Goal: Task Accomplishment & Management: Manage account settings

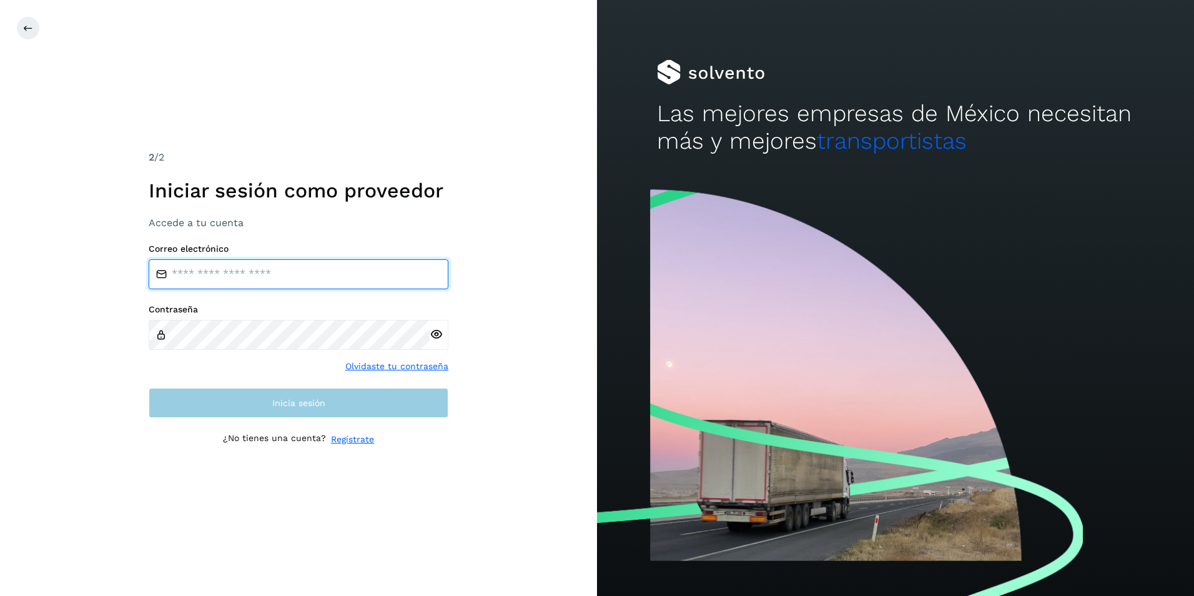
type input "**********"
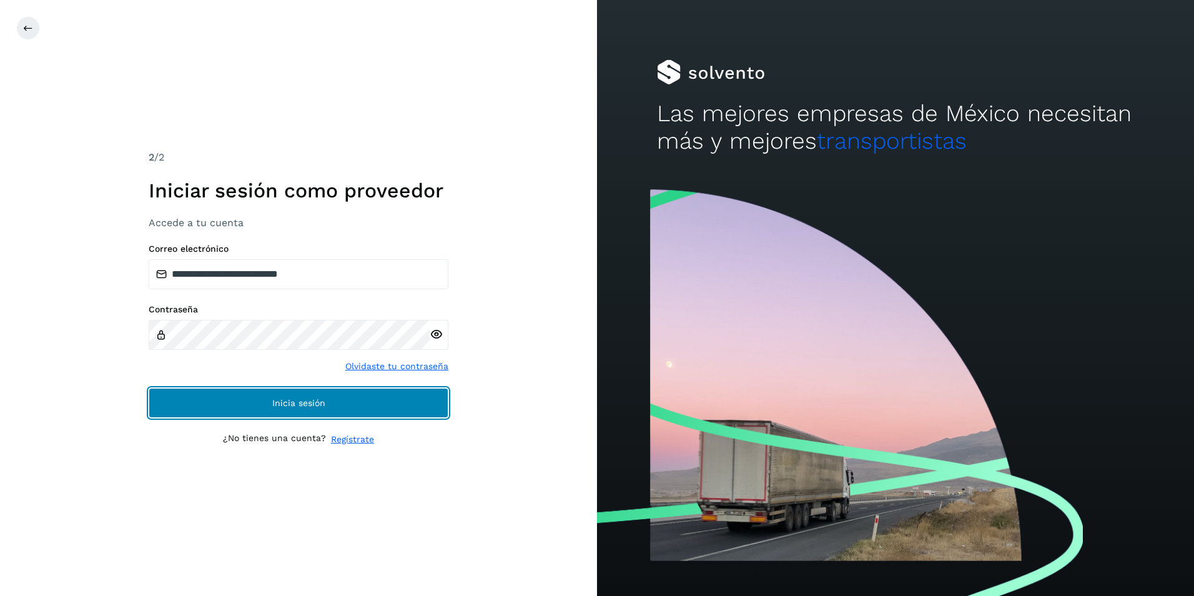
click at [341, 402] on button "Inicia sesión" at bounding box center [299, 403] width 300 height 30
click at [349, 398] on button "Inicia sesión" at bounding box center [299, 403] width 300 height 30
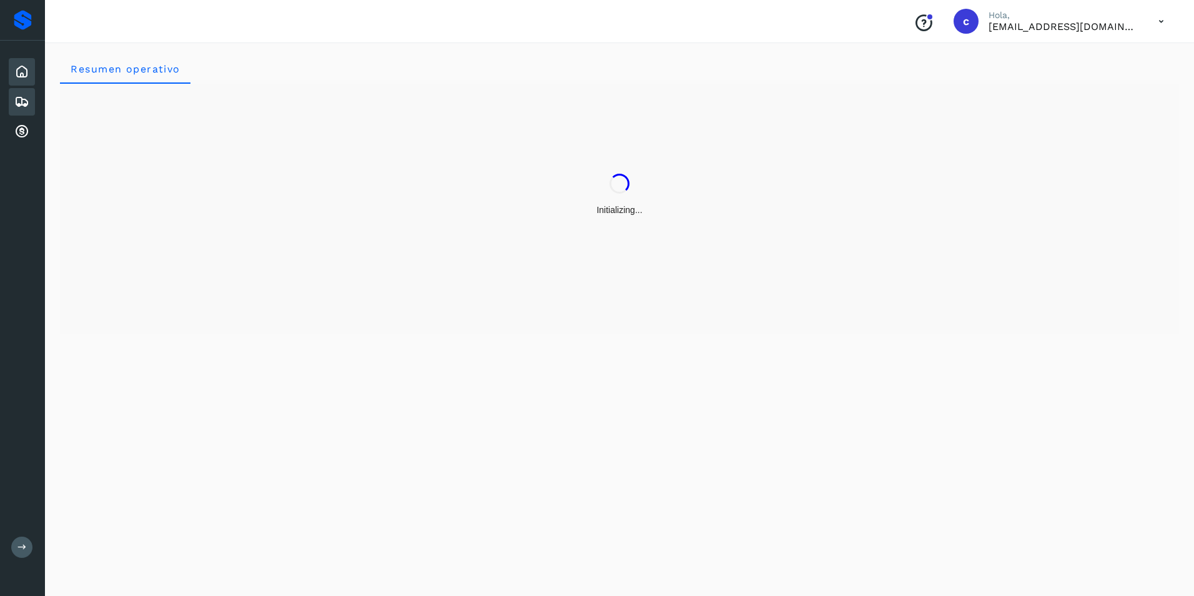
click at [27, 104] on icon at bounding box center [21, 101] width 15 height 15
click at [26, 105] on icon at bounding box center [21, 101] width 15 height 15
click at [29, 71] on div "Inicio" at bounding box center [22, 71] width 26 height 27
click at [18, 94] on icon at bounding box center [21, 101] width 15 height 15
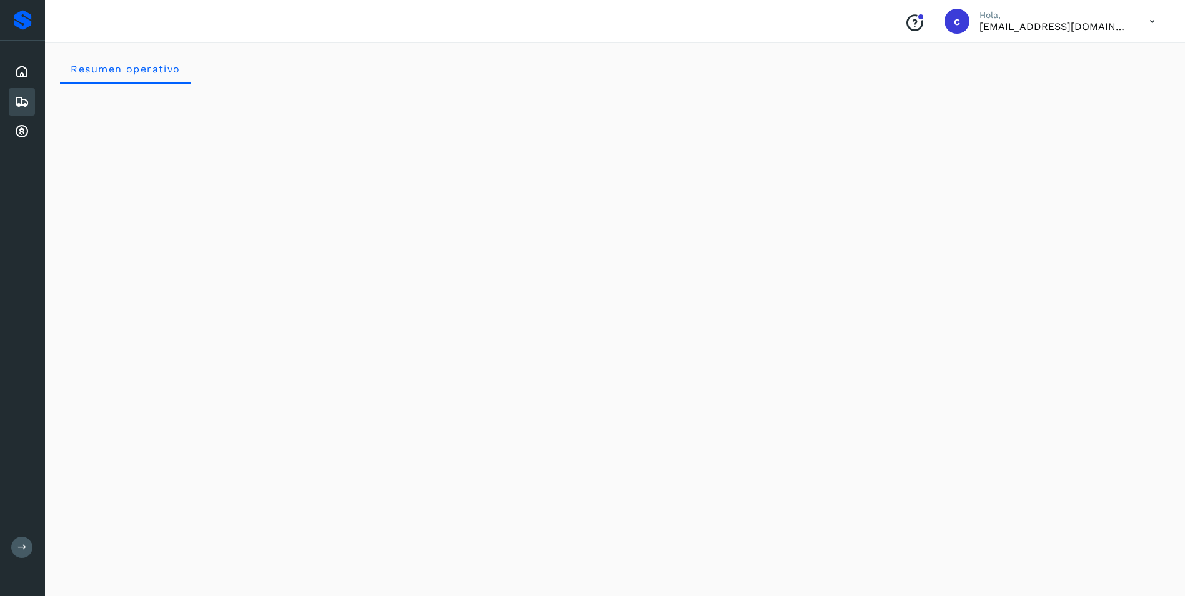
click at [30, 102] on div "Embarques" at bounding box center [22, 101] width 26 height 27
click at [27, 97] on icon at bounding box center [21, 101] width 15 height 15
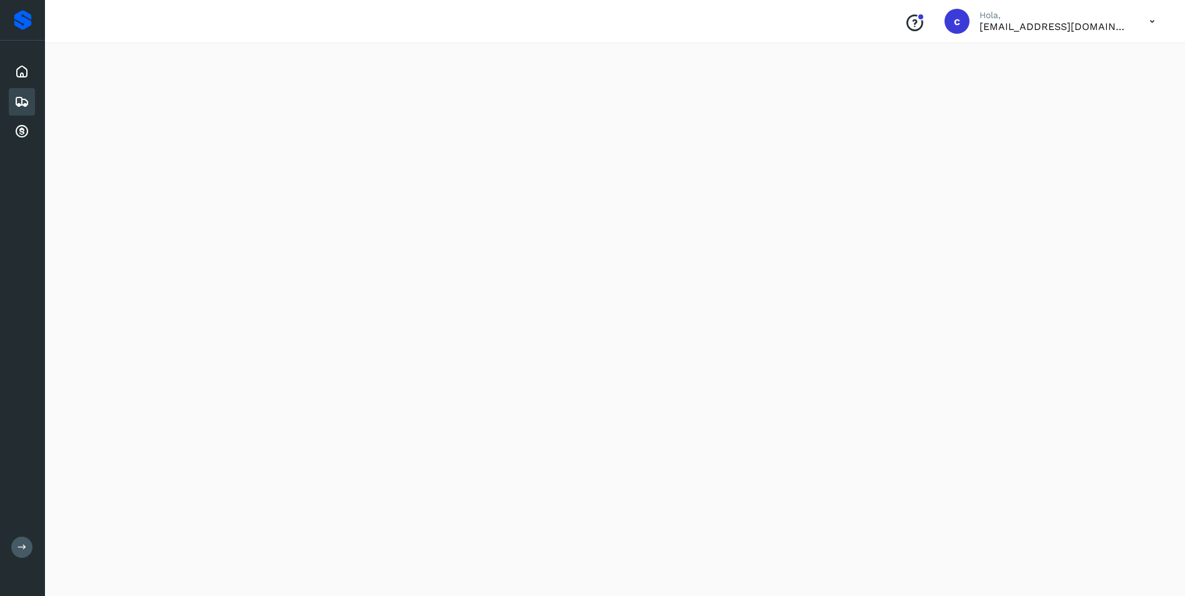
click at [27, 97] on icon at bounding box center [21, 101] width 15 height 15
click at [32, 104] on div "Embarques" at bounding box center [22, 101] width 26 height 27
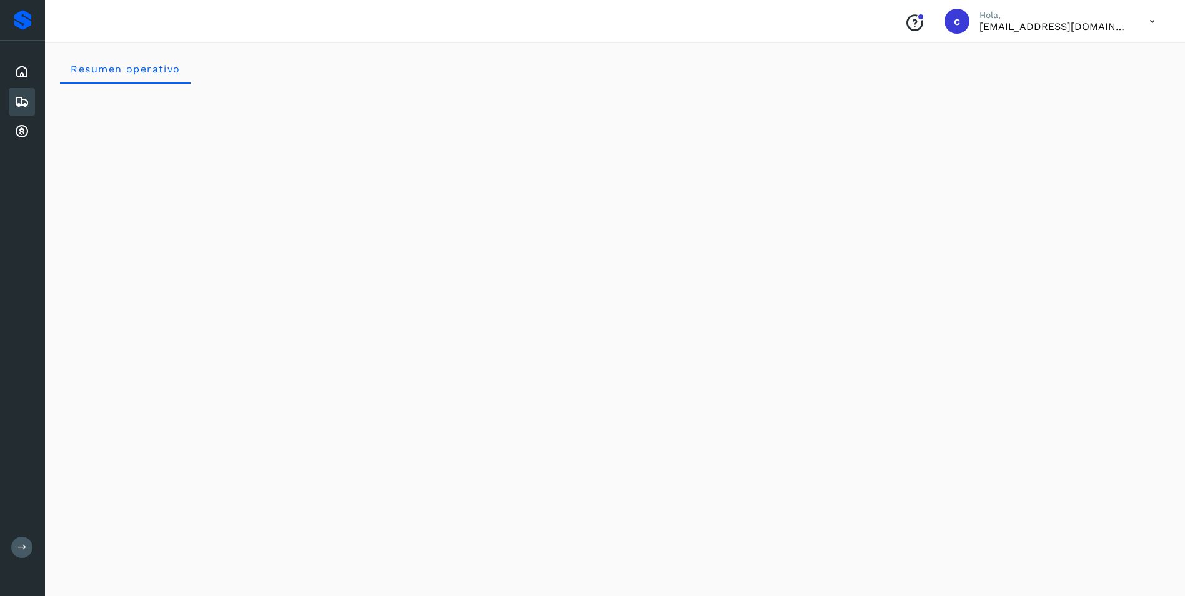
click at [31, 104] on div "Embarques" at bounding box center [22, 101] width 26 height 27
click at [22, 76] on icon at bounding box center [21, 71] width 15 height 15
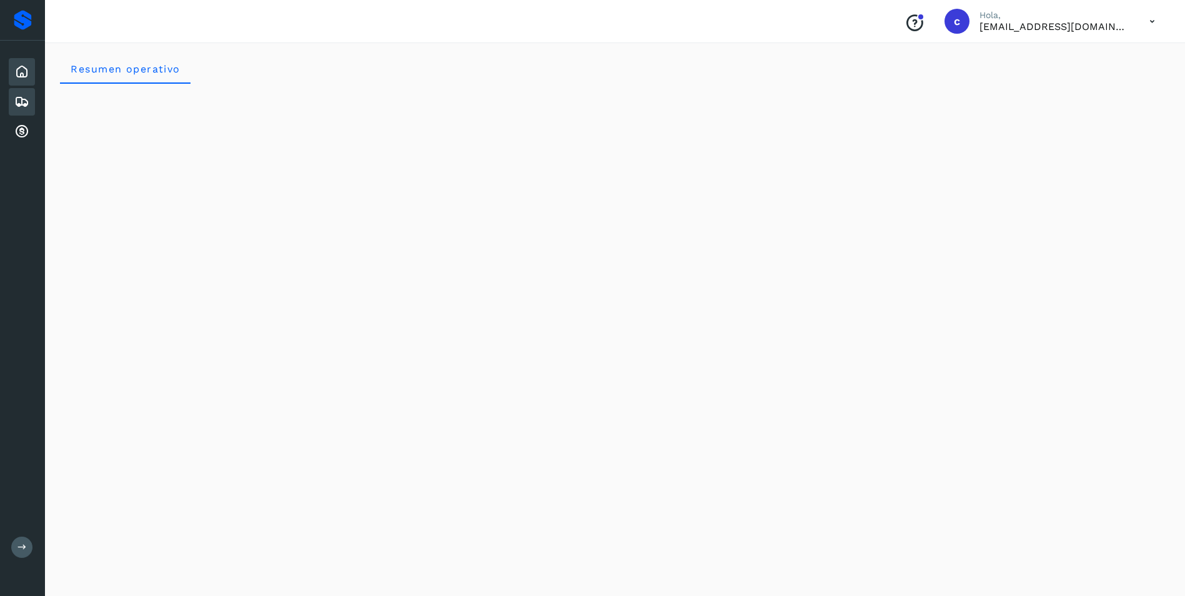
click at [22, 98] on icon at bounding box center [21, 101] width 15 height 15
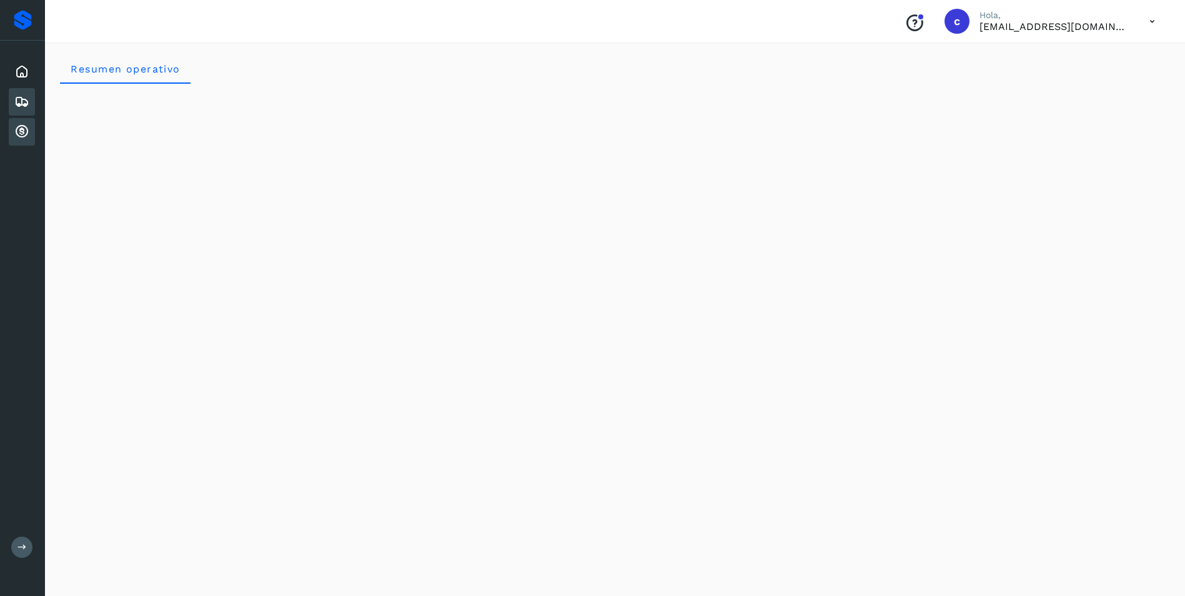
click at [11, 134] on div "Cuentas por cobrar" at bounding box center [22, 131] width 26 height 27
click at [26, 96] on icon at bounding box center [21, 101] width 15 height 15
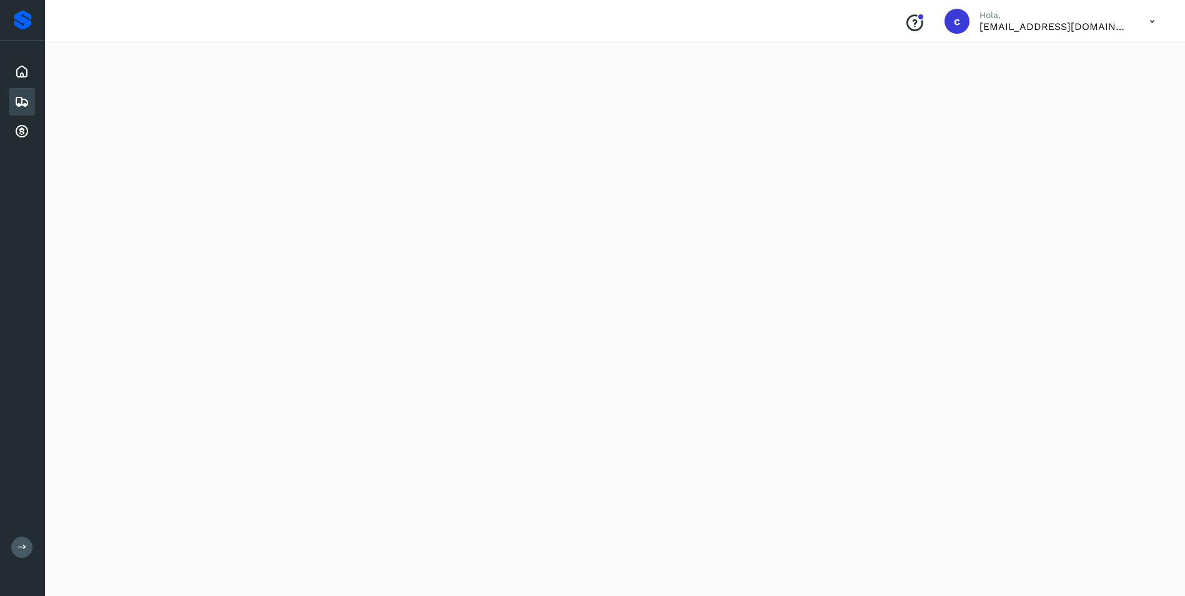
click at [24, 111] on div "Embarques" at bounding box center [22, 101] width 26 height 27
click at [17, 97] on icon at bounding box center [21, 101] width 15 height 15
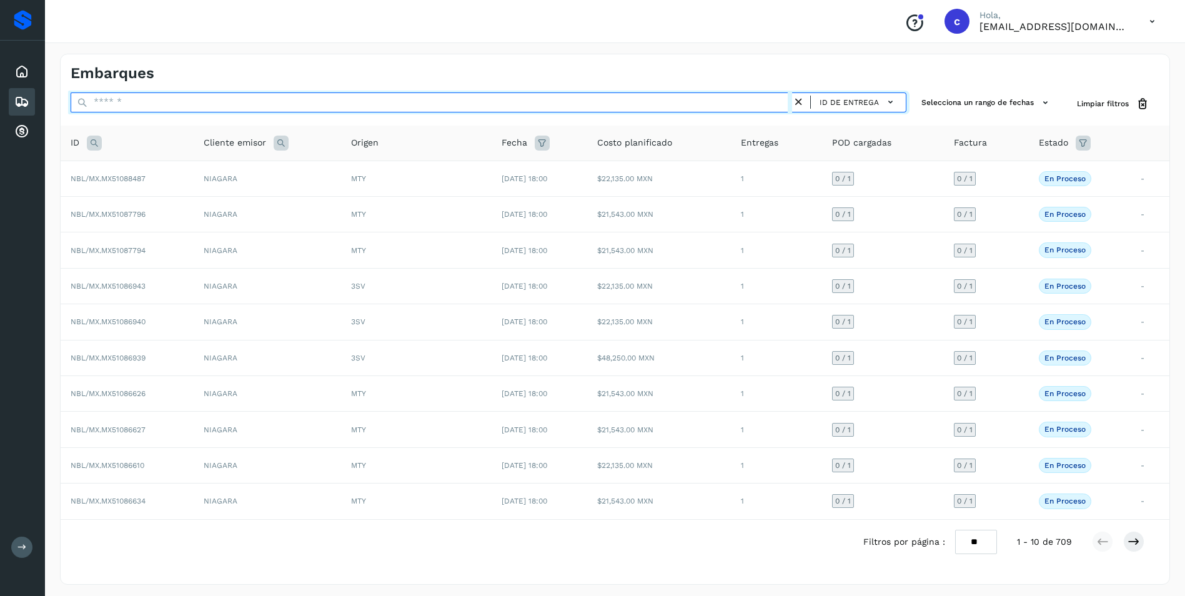
click at [198, 106] on input "text" at bounding box center [431, 102] width 721 height 20
paste input "**********"
type input "**********"
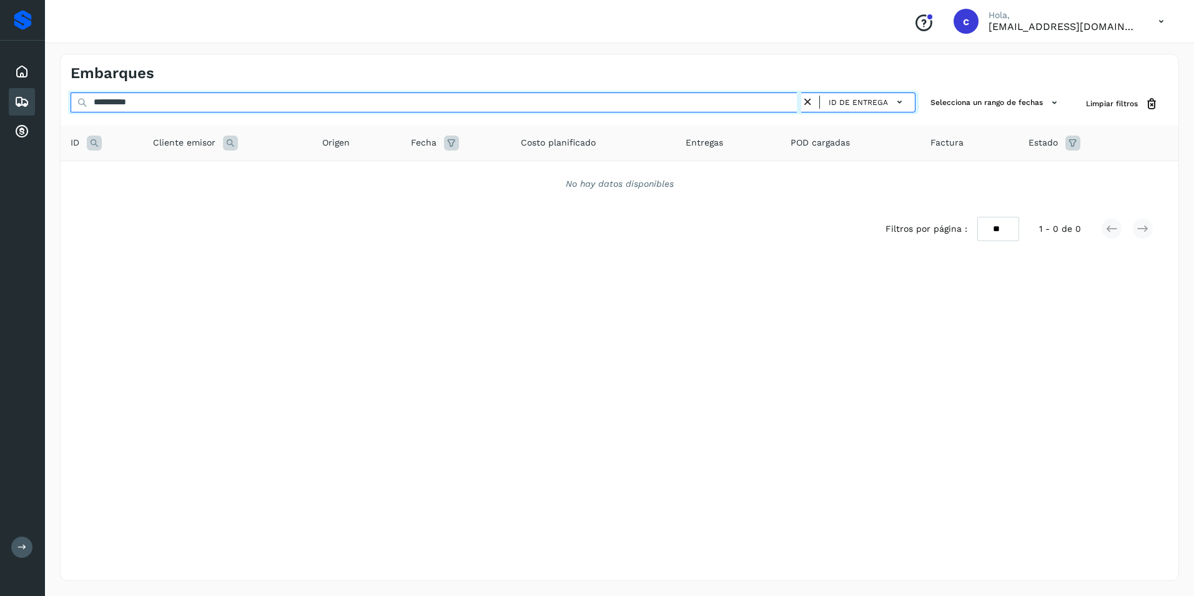
click at [198, 106] on input "**********" at bounding box center [436, 102] width 731 height 20
drag, startPoint x: 198, startPoint y: 106, endPoint x: 109, endPoint y: 115, distance: 89.8
click at [109, 115] on div "**********" at bounding box center [493, 103] width 845 height 23
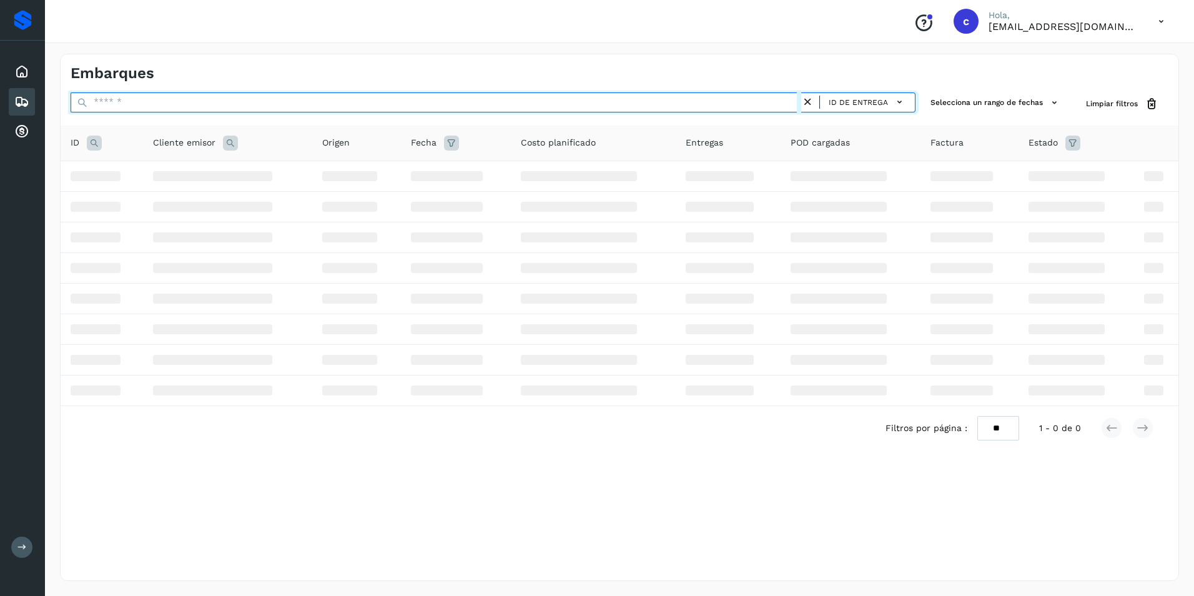
paste input "**********"
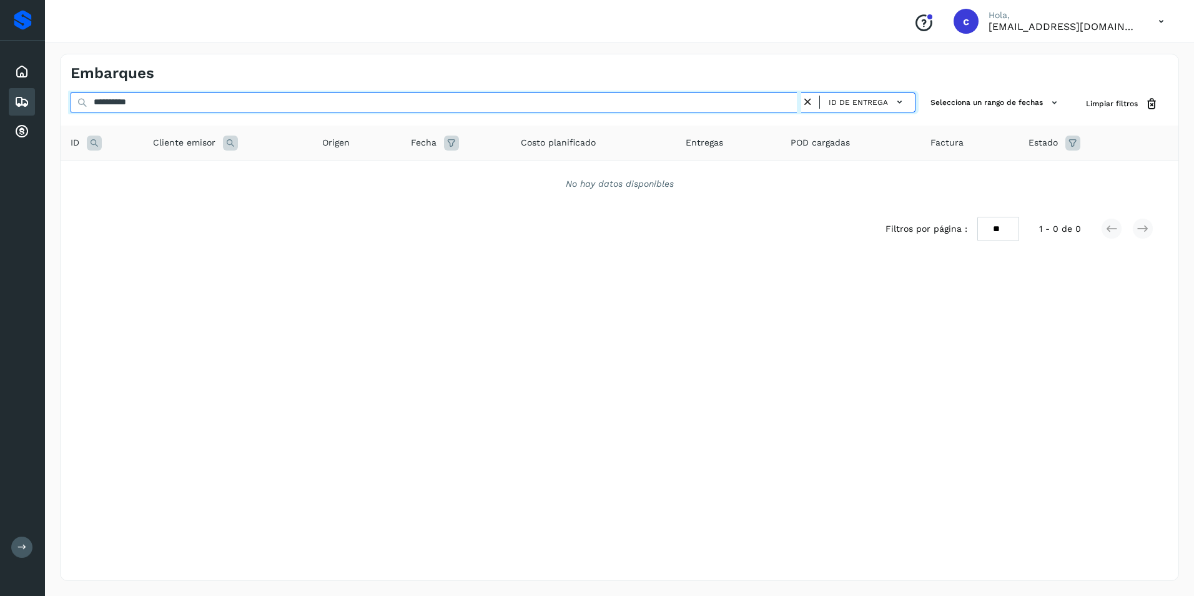
click at [106, 102] on input "**********" at bounding box center [436, 102] width 731 height 20
type input "**********"
click at [180, 101] on input "**********" at bounding box center [436, 102] width 731 height 20
drag, startPoint x: 186, startPoint y: 101, endPoint x: 81, endPoint y: 101, distance: 104.9
click at [81, 101] on div "**********" at bounding box center [493, 103] width 845 height 23
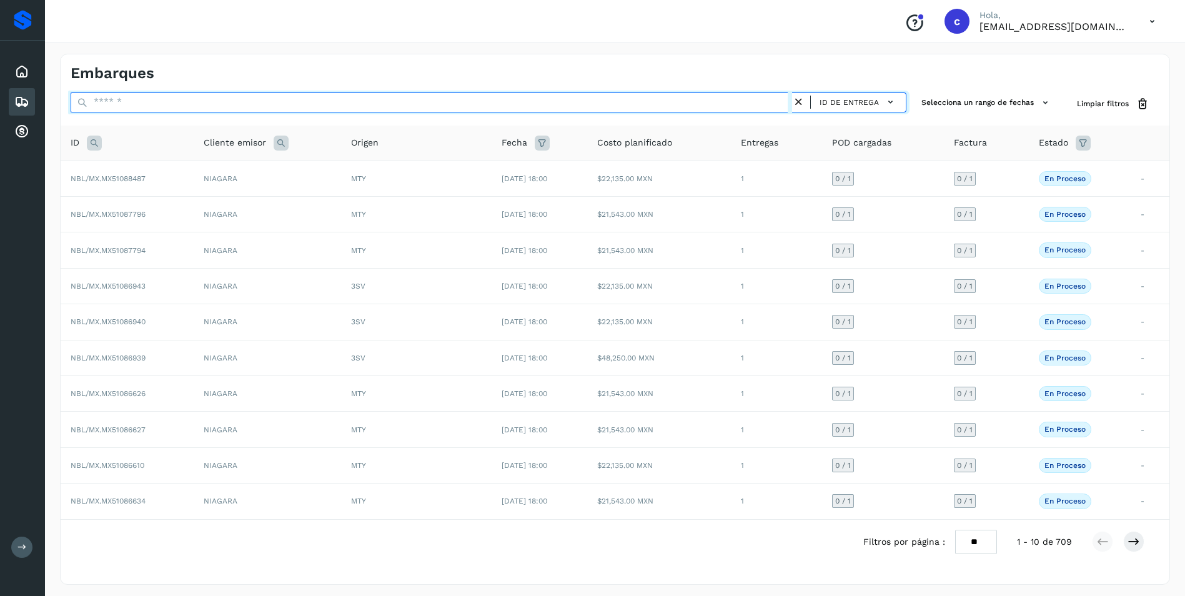
click at [156, 107] on input "text" at bounding box center [431, 102] width 721 height 20
paste input "**********"
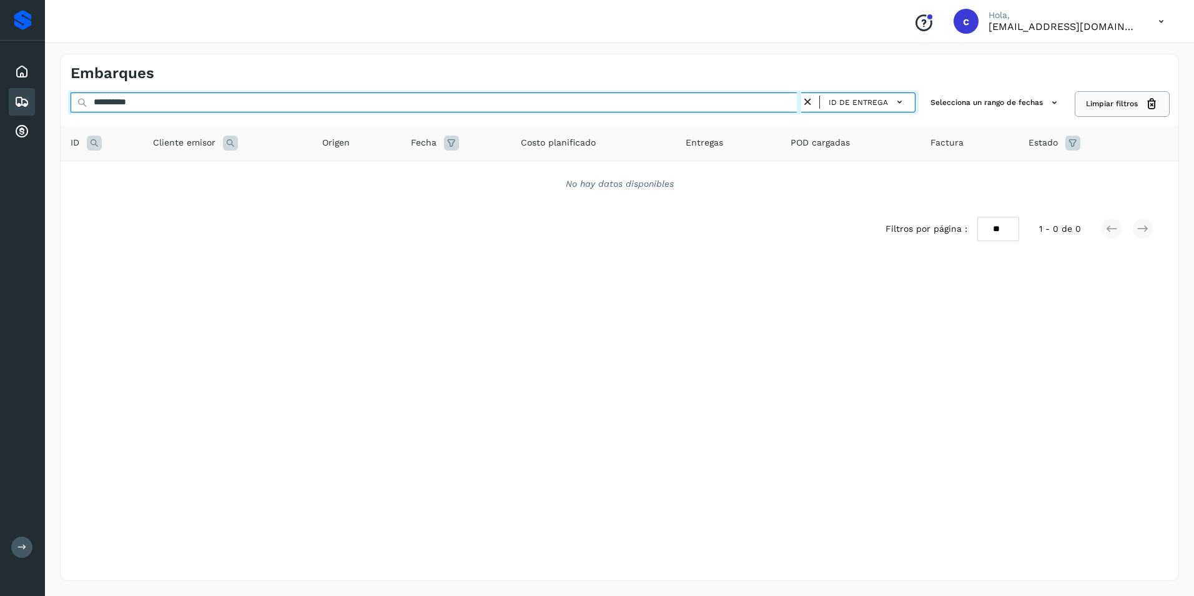
type input "**********"
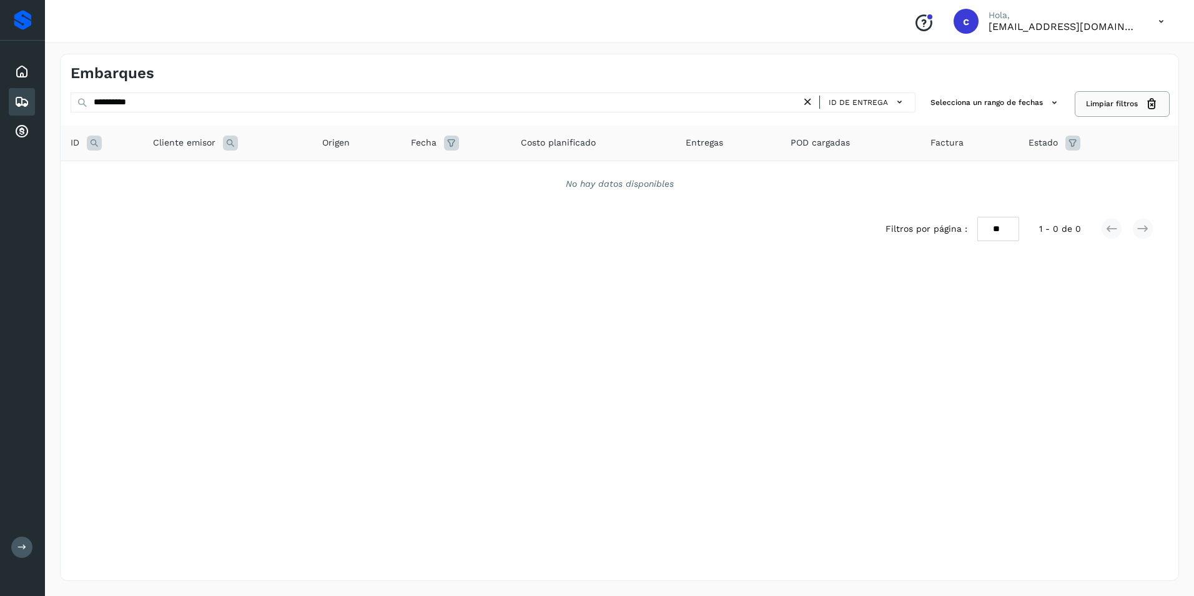
click at [1154, 104] on icon at bounding box center [1152, 103] width 13 height 13
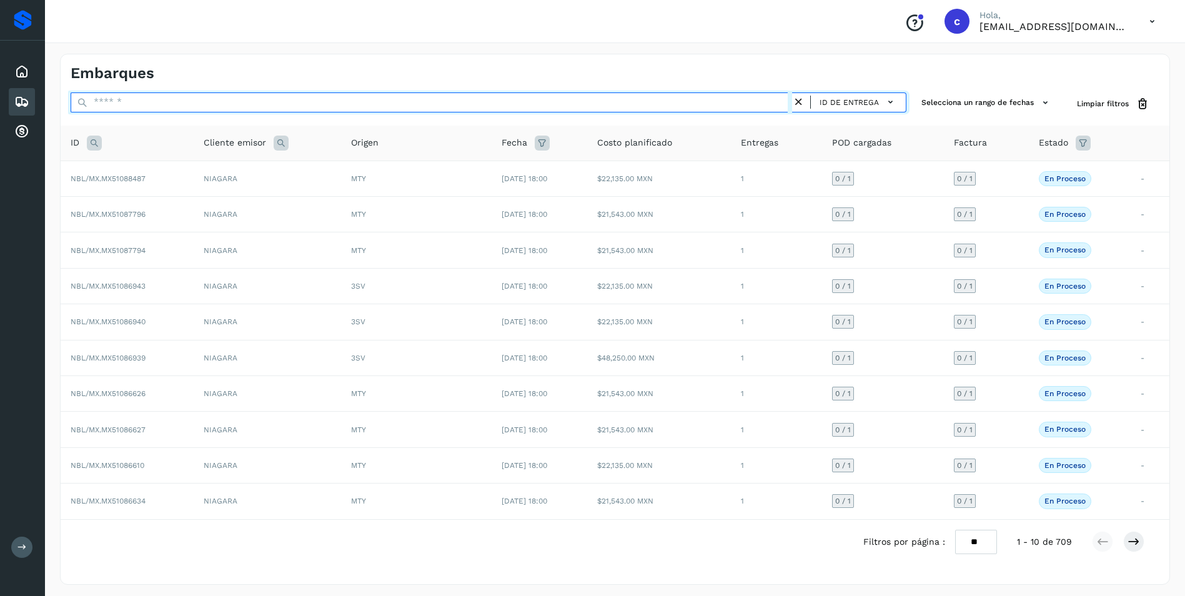
click at [578, 98] on input "text" at bounding box center [431, 102] width 721 height 20
paste input "**********"
type input "**********"
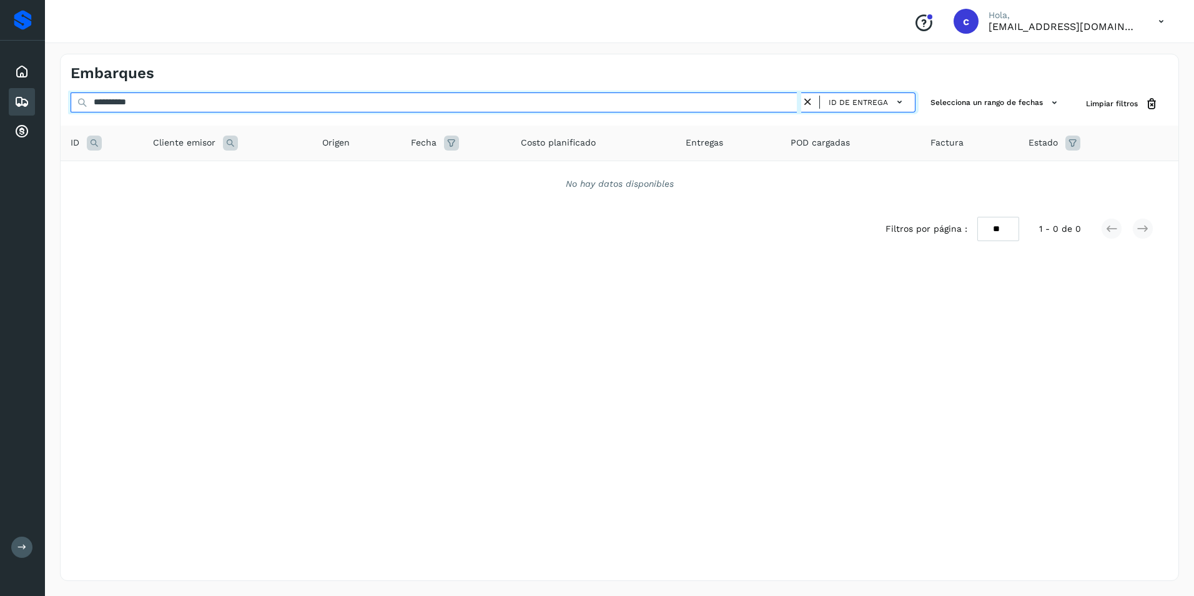
drag, startPoint x: 145, startPoint y: 106, endPoint x: 86, endPoint y: 105, distance: 59.4
click at [86, 105] on div "**********" at bounding box center [493, 103] width 845 height 23
type input "*"
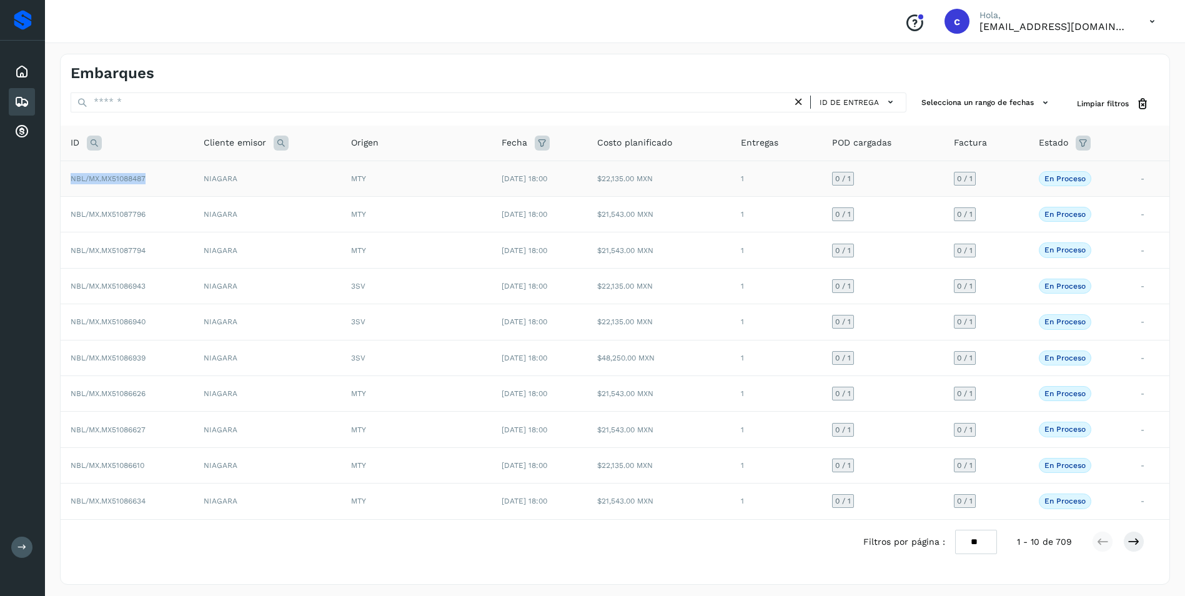
drag, startPoint x: 151, startPoint y: 176, endPoint x: 69, endPoint y: 174, distance: 81.9
click at [69, 174] on td "NBL/MX.MX51088487" at bounding box center [127, 179] width 133 height 36
copy span "NBL/MX.MX51088487"
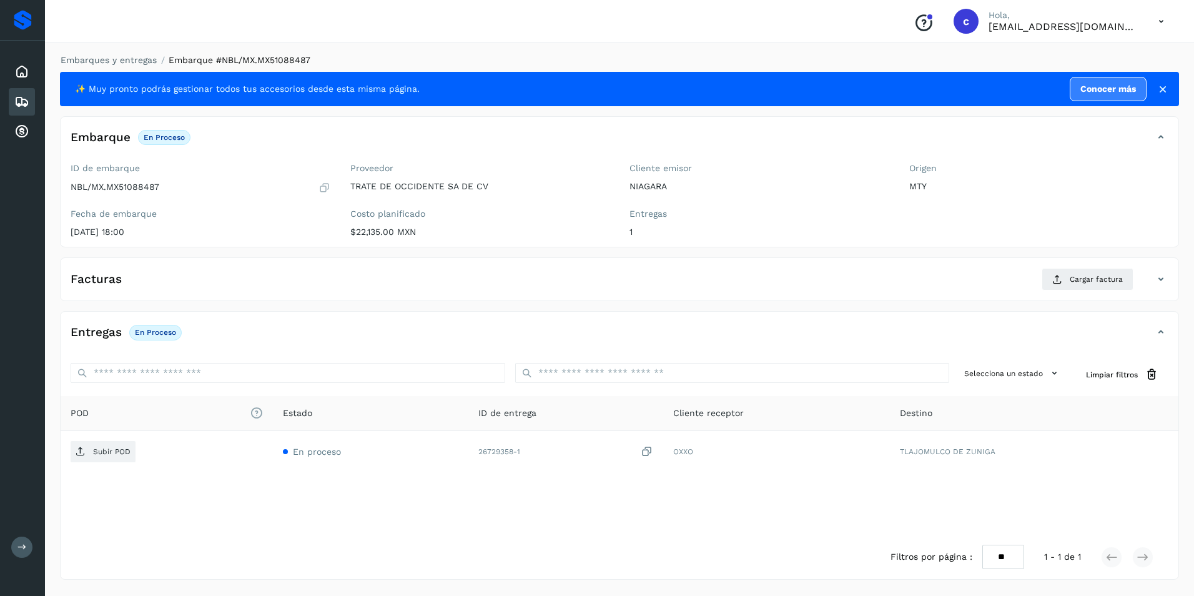
drag, startPoint x: 69, startPoint y: 174, endPoint x: 201, endPoint y: 122, distance: 142.0
click at [215, 124] on div "Embarque En proceso Verifica el estado de la factura o entregas asociadas a est…" at bounding box center [619, 181] width 1119 height 131
click at [32, 102] on div "Embarques" at bounding box center [22, 101] width 26 height 27
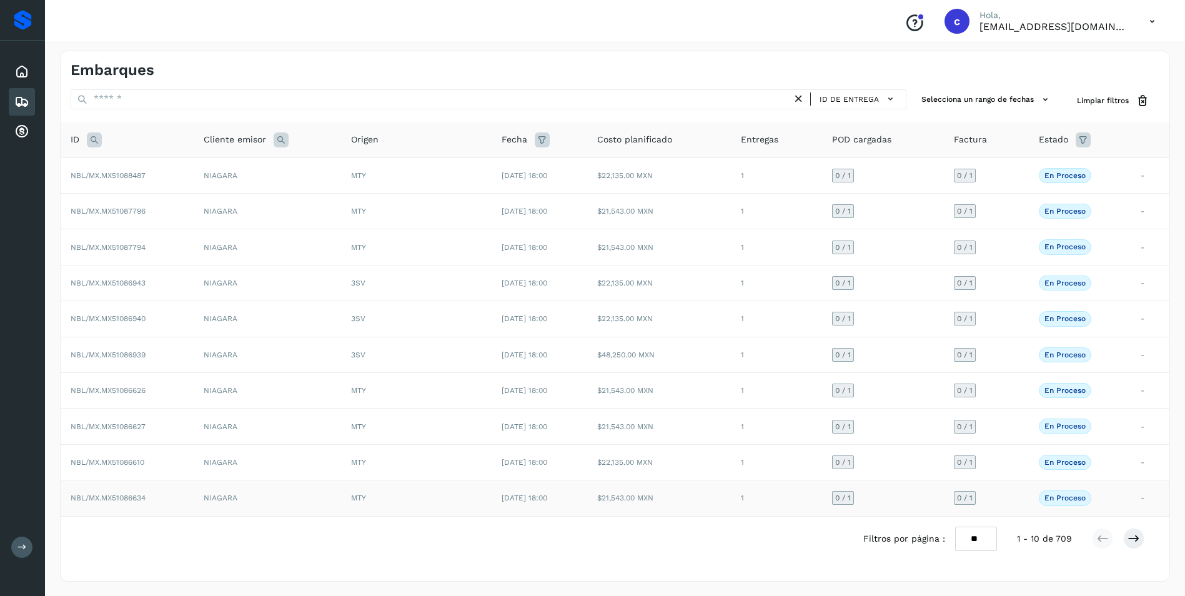
scroll to position [4, 0]
click at [1128, 541] on icon at bounding box center [1133, 538] width 12 height 12
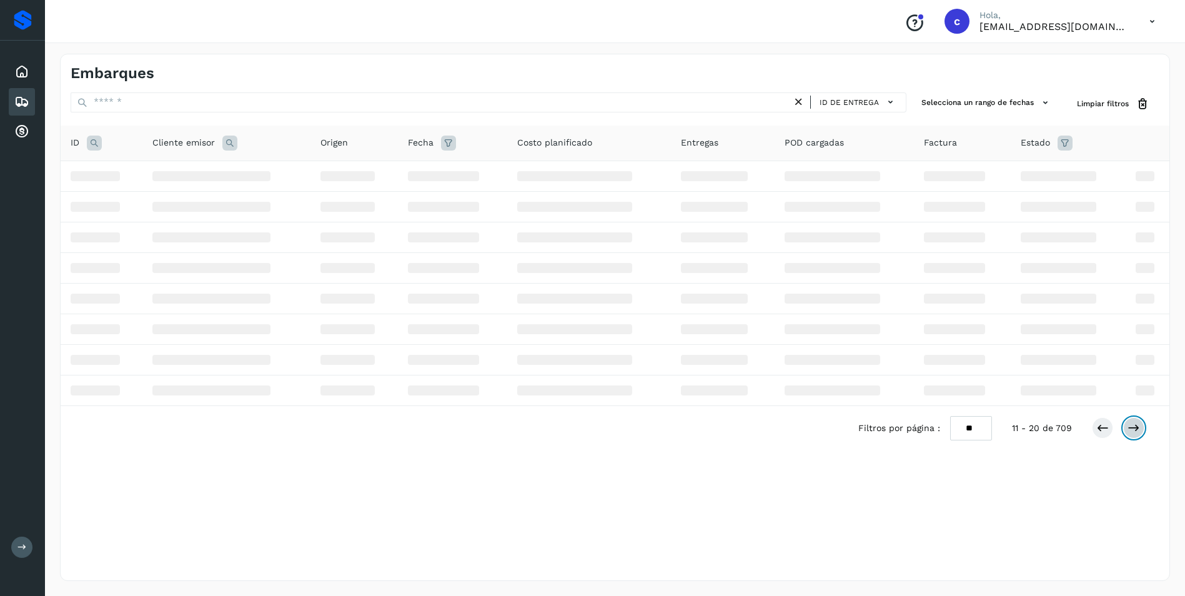
scroll to position [0, 0]
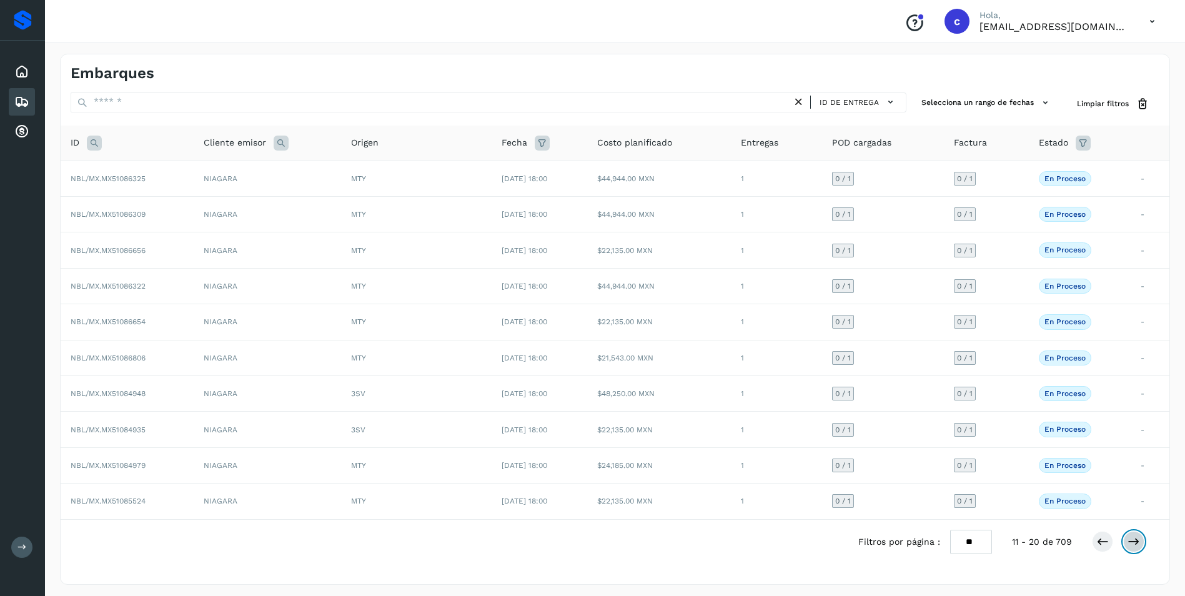
click at [1128, 541] on icon at bounding box center [1133, 541] width 12 height 12
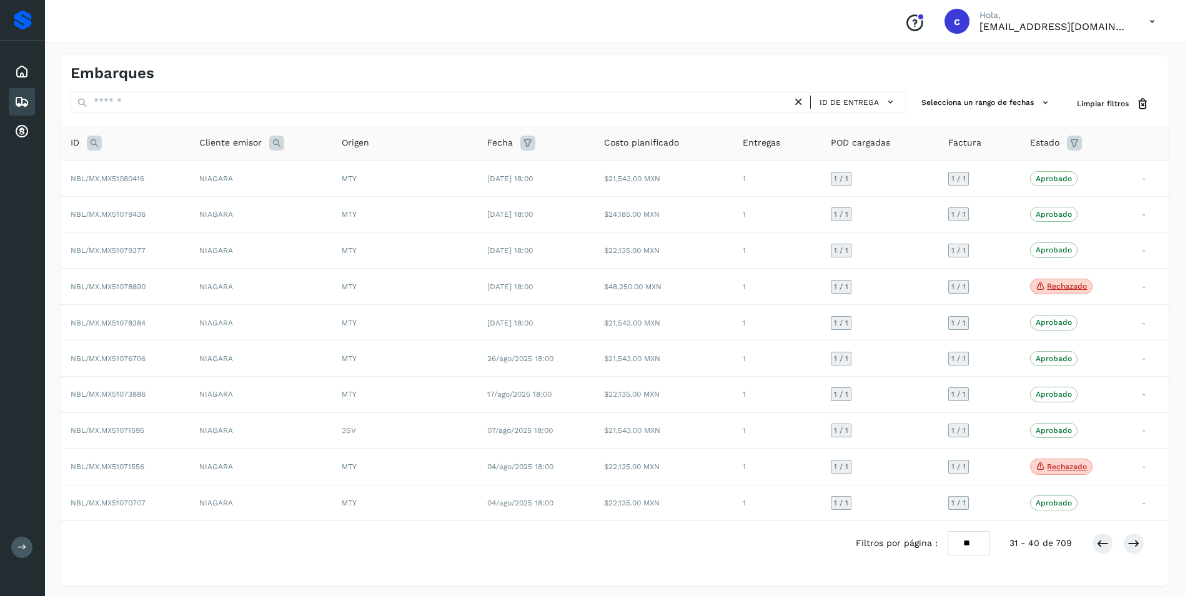
click at [1073, 139] on icon at bounding box center [1074, 143] width 15 height 15
click at [1023, 171] on input "text" at bounding box center [986, 174] width 135 height 20
click at [1131, 142] on div at bounding box center [592, 298] width 1185 height 596
click at [1131, 142] on th "Estado Cancelar Filtrar" at bounding box center [1076, 144] width 112 height 36
click at [884, 154] on th "POD cargadas" at bounding box center [879, 144] width 117 height 36
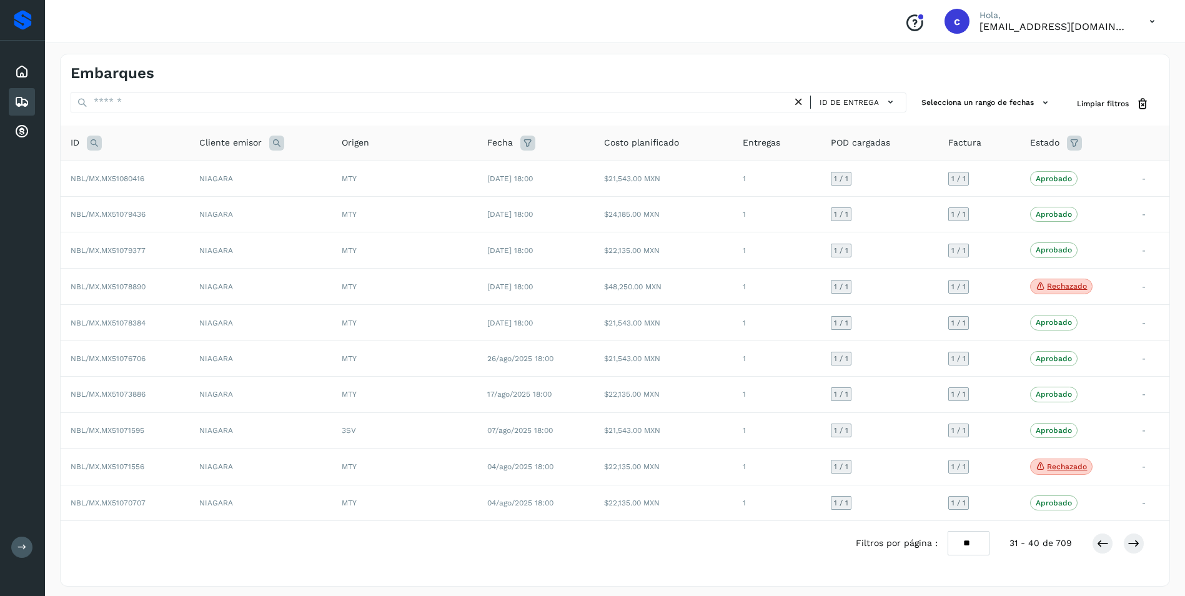
click at [865, 141] on span "POD cargadas" at bounding box center [860, 142] width 59 height 13
click at [538, 142] on div "Fecha" at bounding box center [535, 143] width 97 height 15
click at [530, 142] on icon at bounding box center [527, 143] width 15 height 15
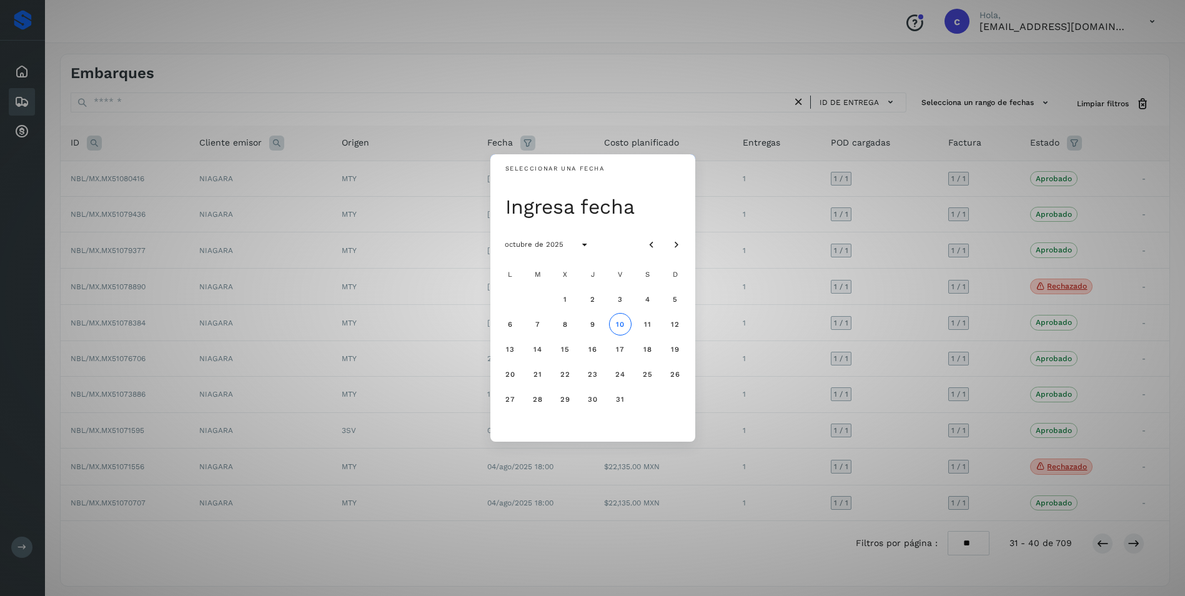
click at [605, 134] on div "Seleccionar una fecha Ingresa fecha octubre de 2025 L M X J V S D 1 2 3 4 5 6 7…" at bounding box center [592, 298] width 1185 height 596
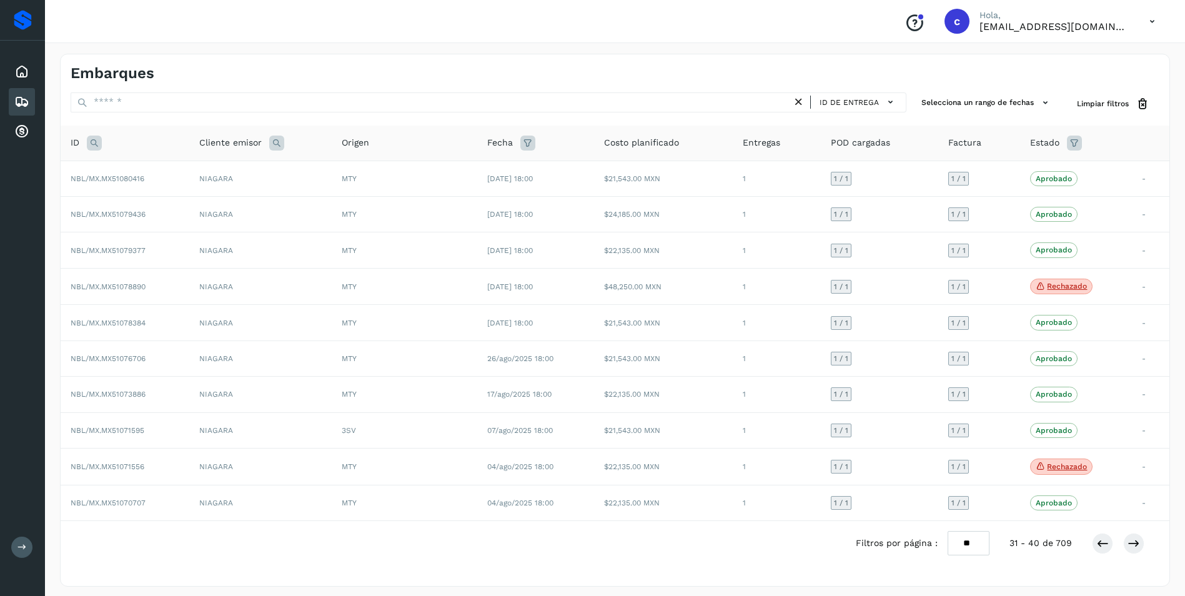
click at [276, 149] on icon at bounding box center [276, 143] width 15 height 15
click at [249, 307] on td "NIAGARA" at bounding box center [260, 323] width 142 height 36
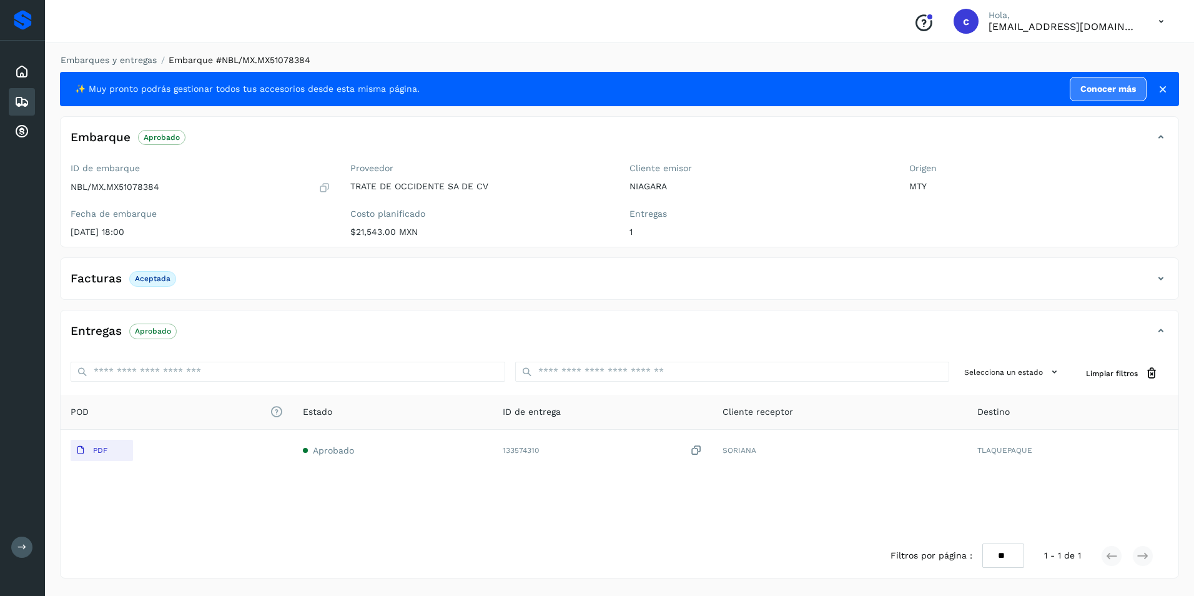
click at [22, 91] on div "Embarques" at bounding box center [22, 101] width 26 height 27
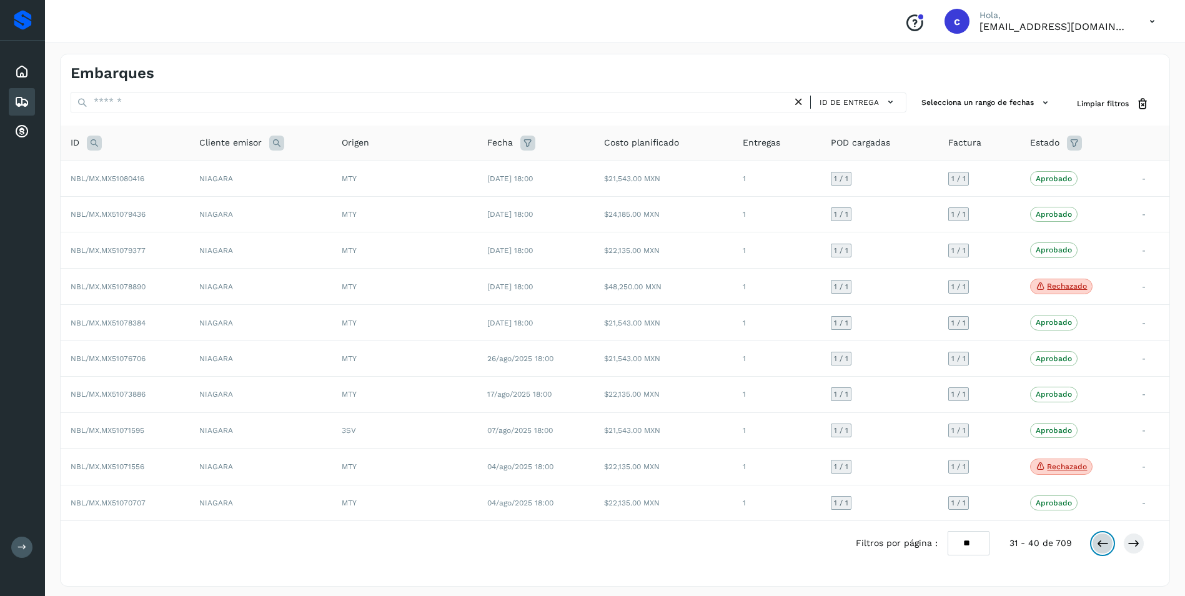
click at [1101, 535] on button at bounding box center [1102, 543] width 21 height 21
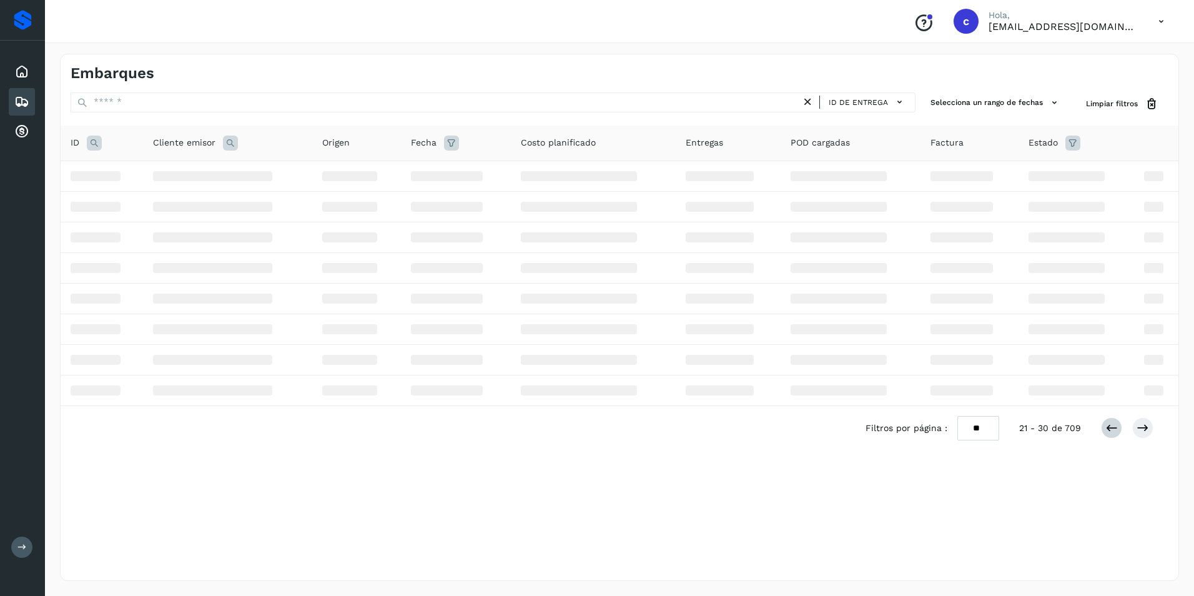
click at [1101, 535] on div "Embarques ID de entrega Selecciona un rango de fechas Selects date range for wh…" at bounding box center [619, 317] width 1119 height 527
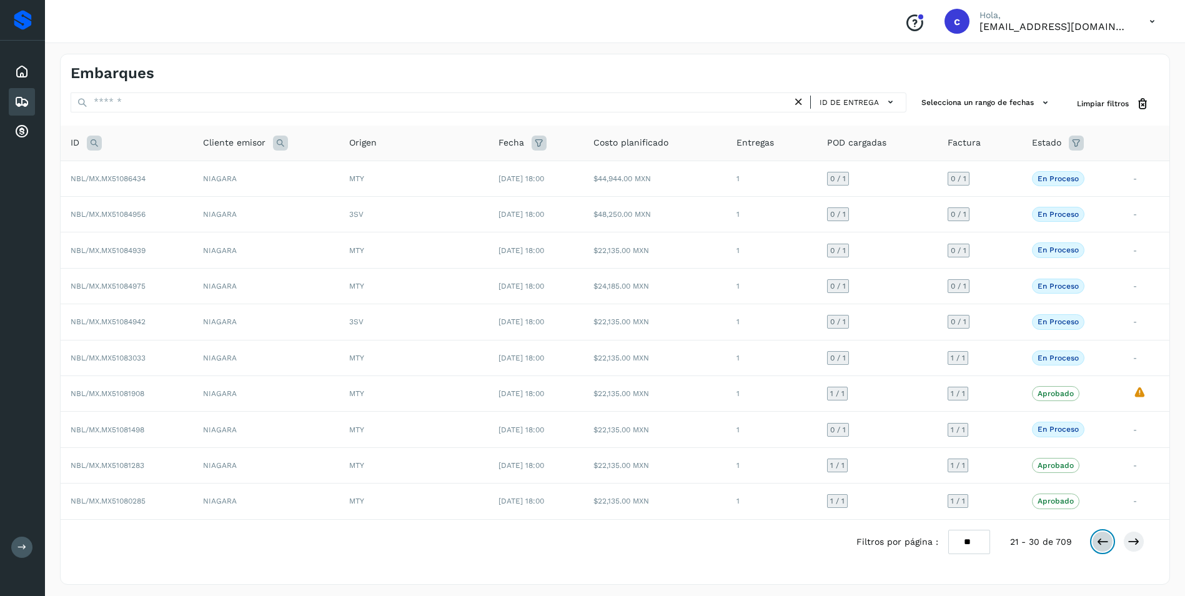
click at [1101, 535] on icon at bounding box center [1102, 541] width 12 height 12
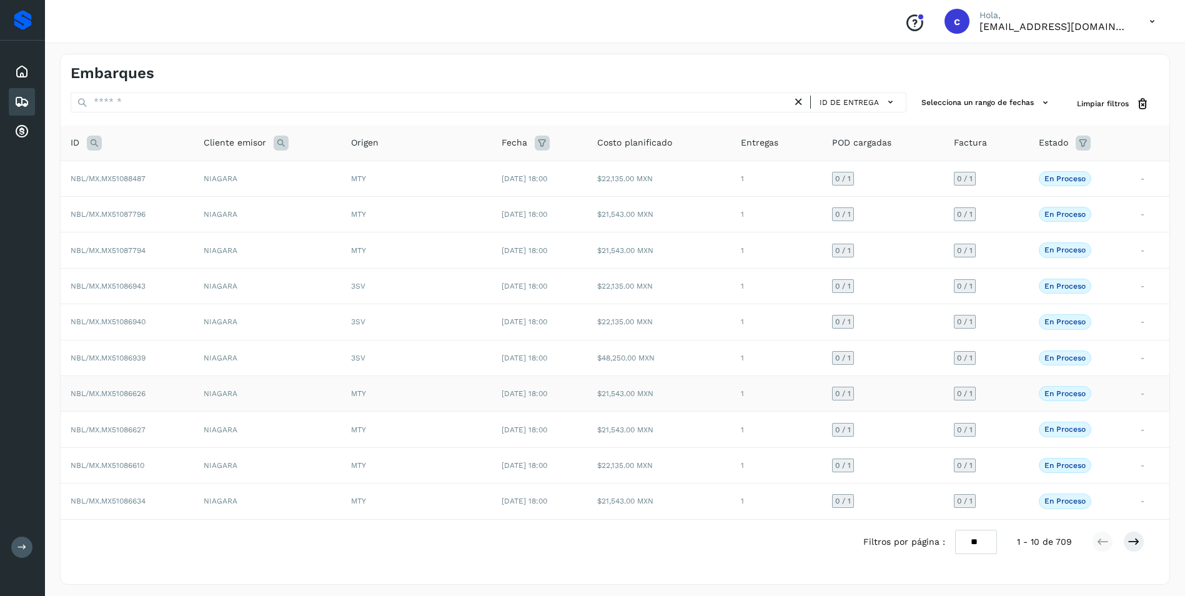
click at [202, 394] on td "NIAGARA" at bounding box center [267, 394] width 147 height 36
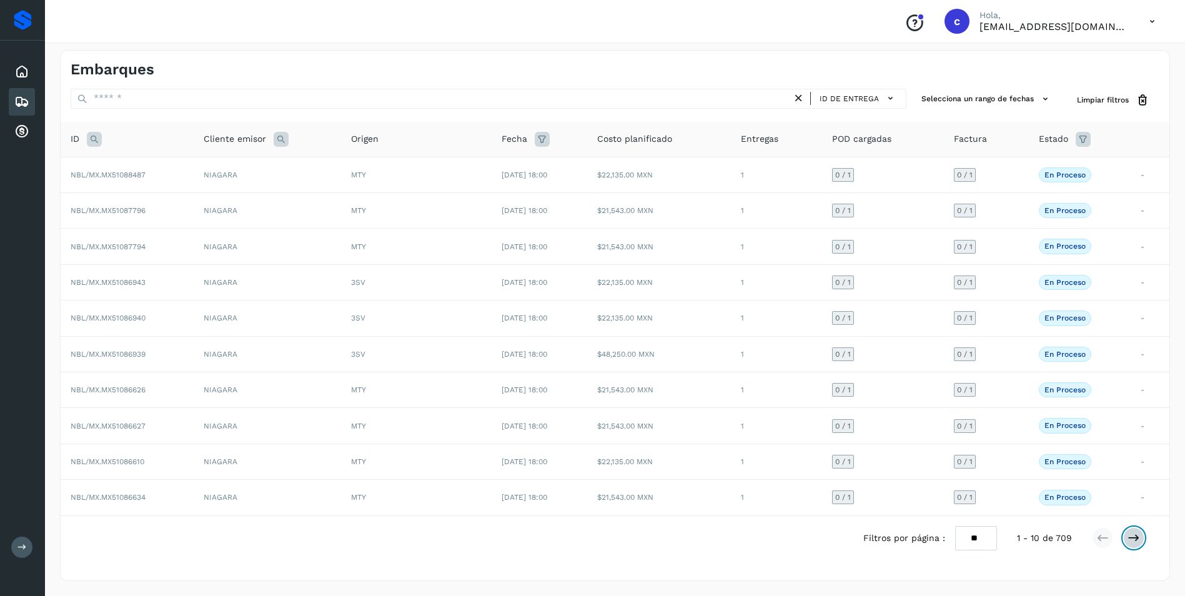
click at [1140, 537] on button at bounding box center [1133, 537] width 21 height 21
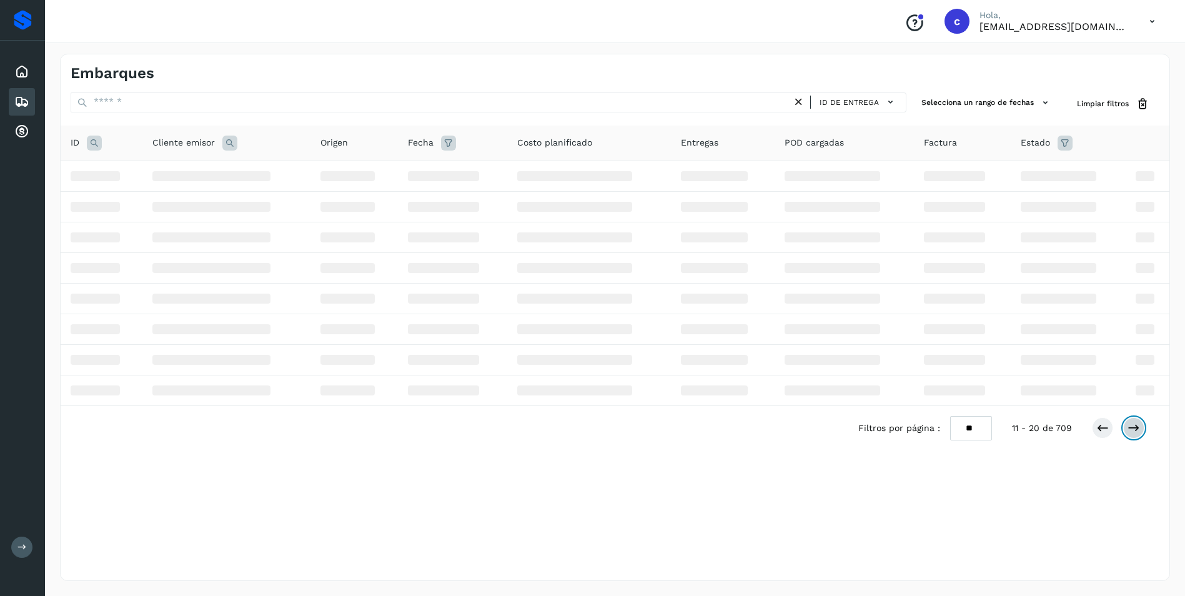
scroll to position [0, 0]
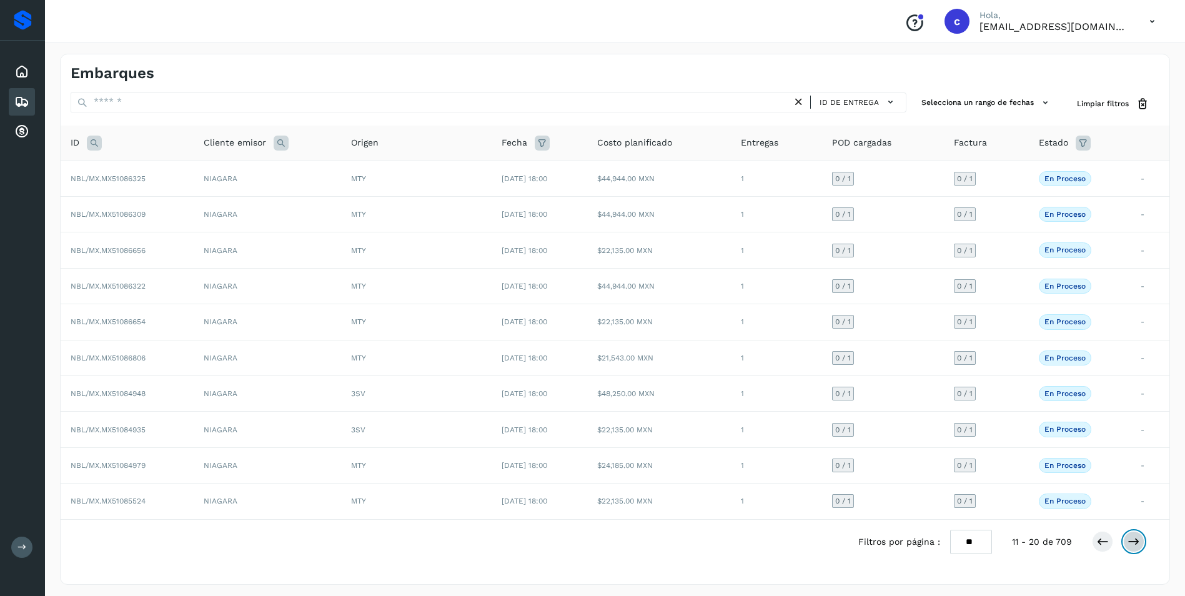
click at [1126, 535] on button at bounding box center [1133, 541] width 21 height 21
click at [1128, 538] on icon at bounding box center [1133, 541] width 12 height 12
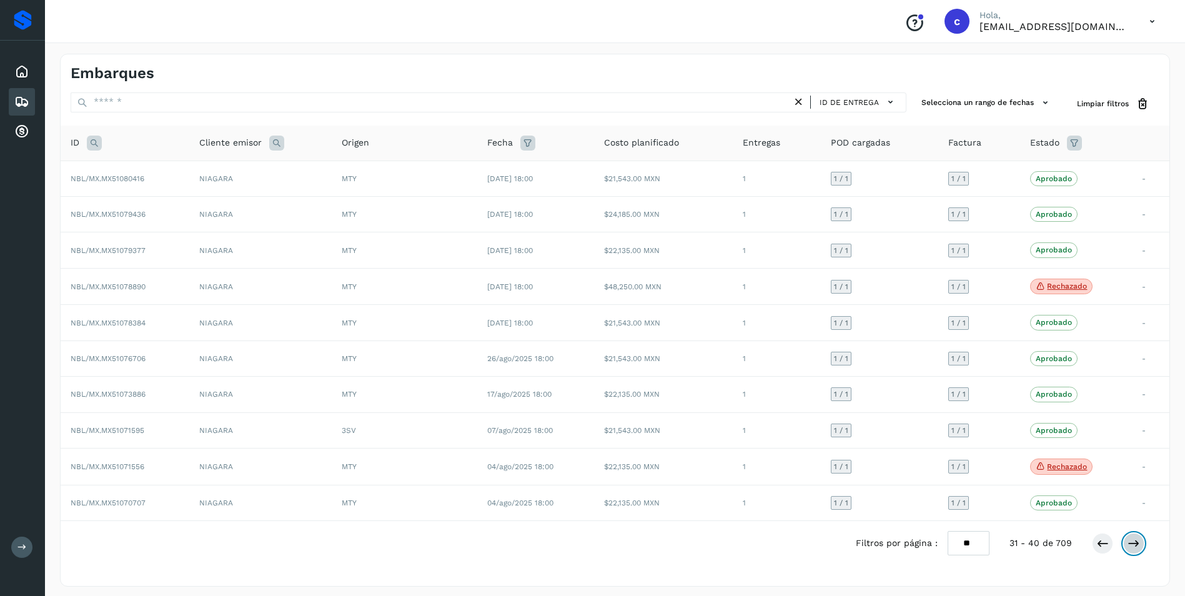
click at [1134, 545] on icon at bounding box center [1133, 543] width 12 height 12
click at [1135, 549] on icon at bounding box center [1133, 544] width 12 height 12
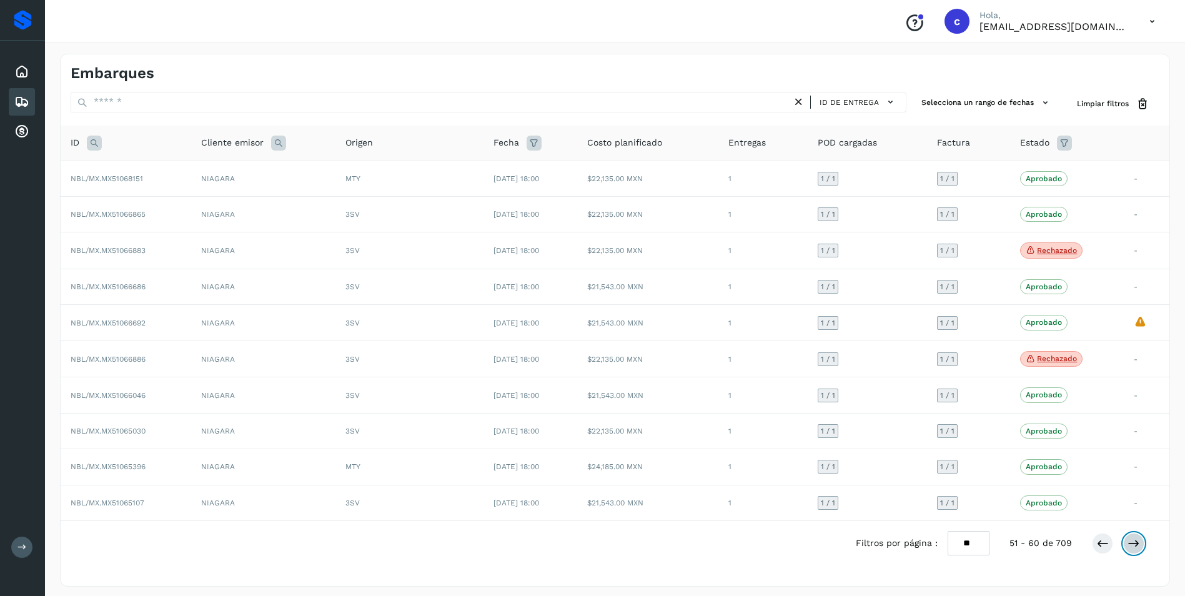
click at [1132, 547] on icon at bounding box center [1133, 543] width 12 height 12
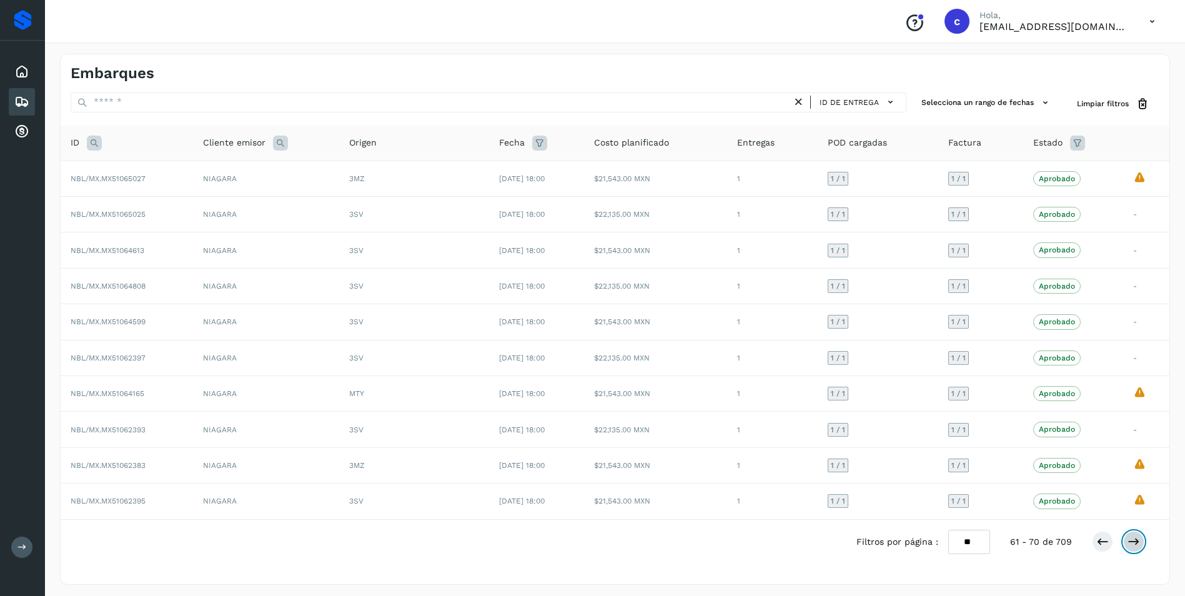
click at [1129, 540] on icon at bounding box center [1133, 541] width 12 height 12
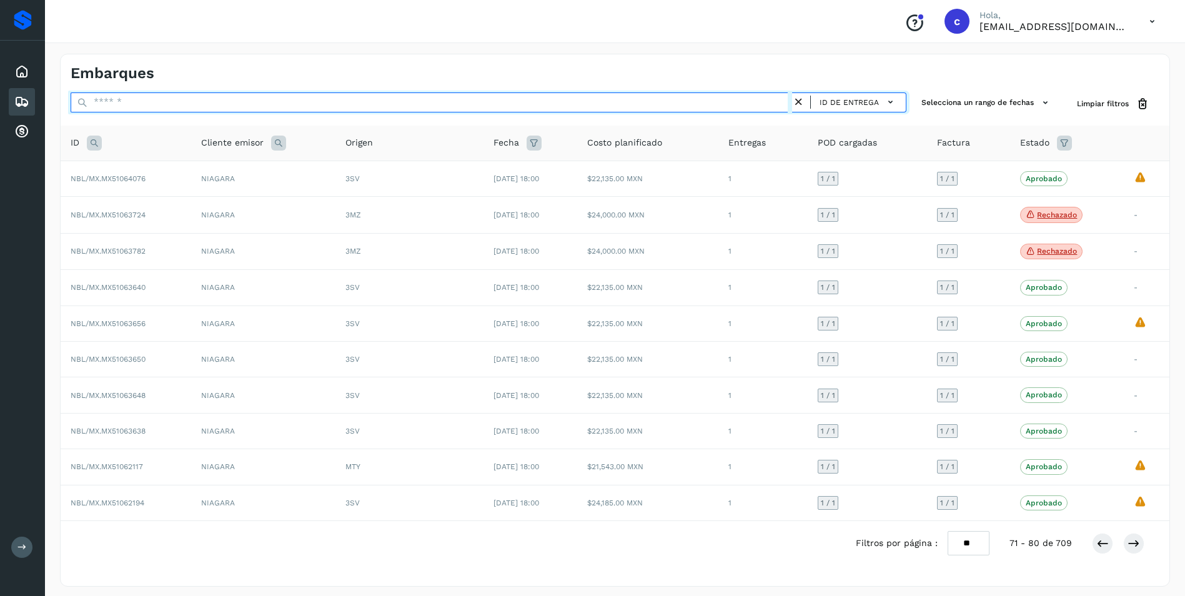
click at [129, 106] on input "text" at bounding box center [431, 102] width 721 height 20
paste input "********"
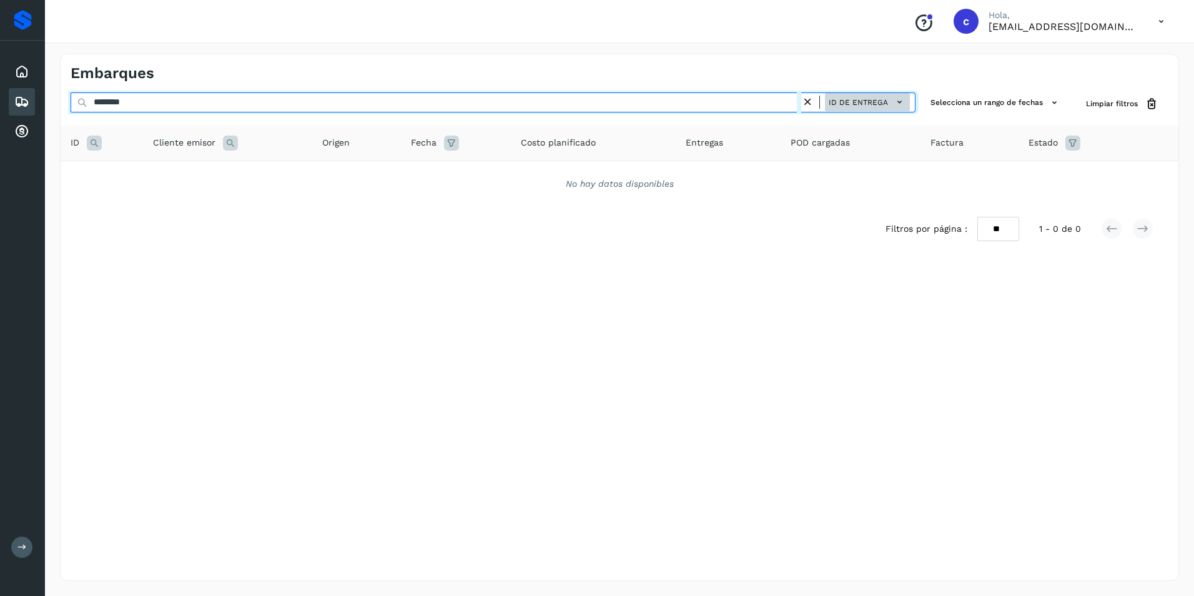
type input "********"
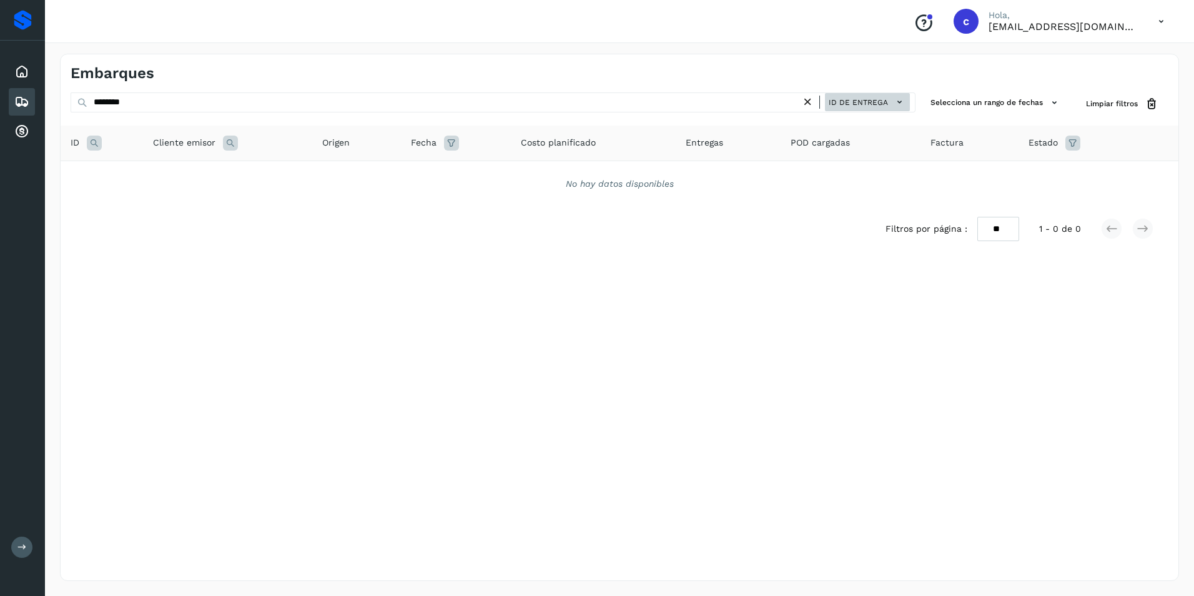
click at [885, 104] on span "ID de entrega" at bounding box center [858, 102] width 59 height 11
click at [829, 154] on div "Cliente receptor" at bounding box center [835, 148] width 149 height 24
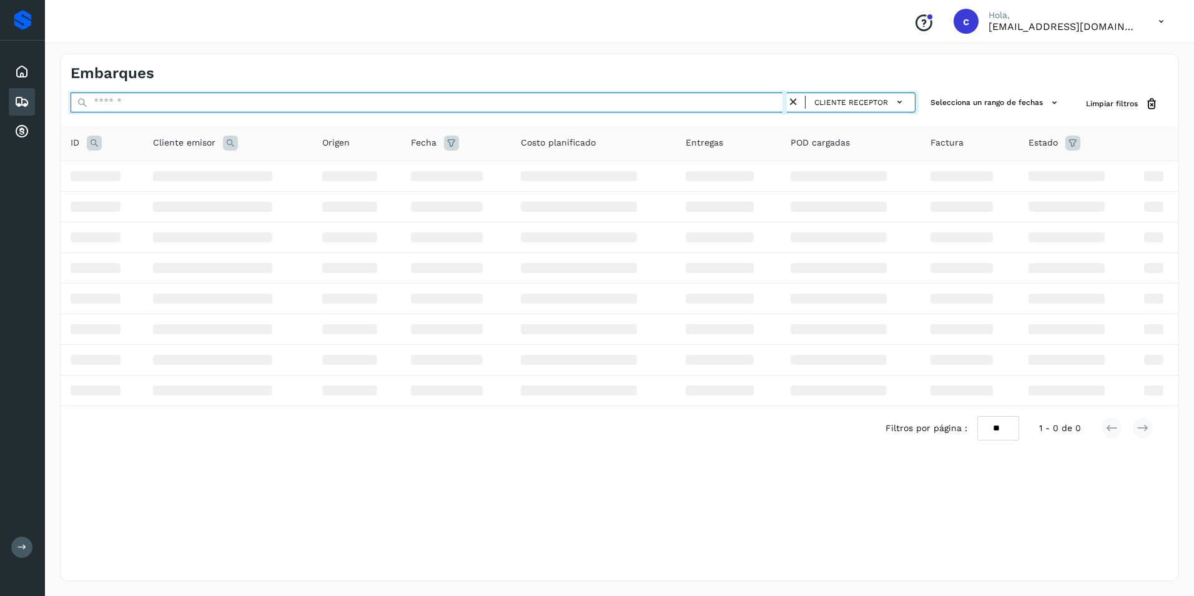
click at [148, 103] on input "text" at bounding box center [429, 102] width 716 height 20
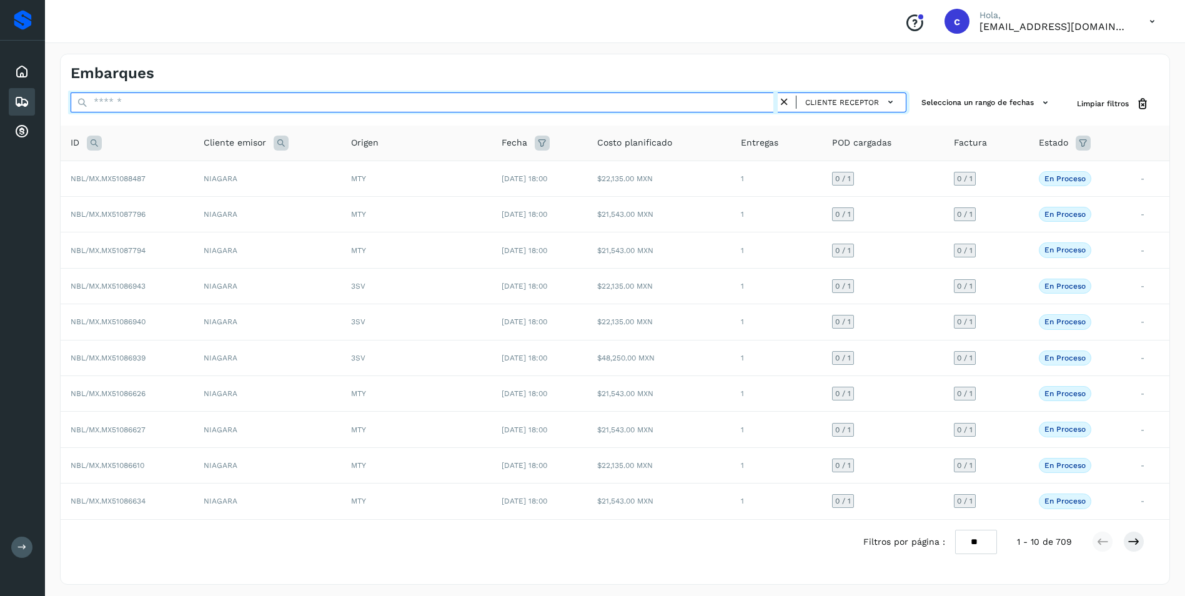
paste input "********"
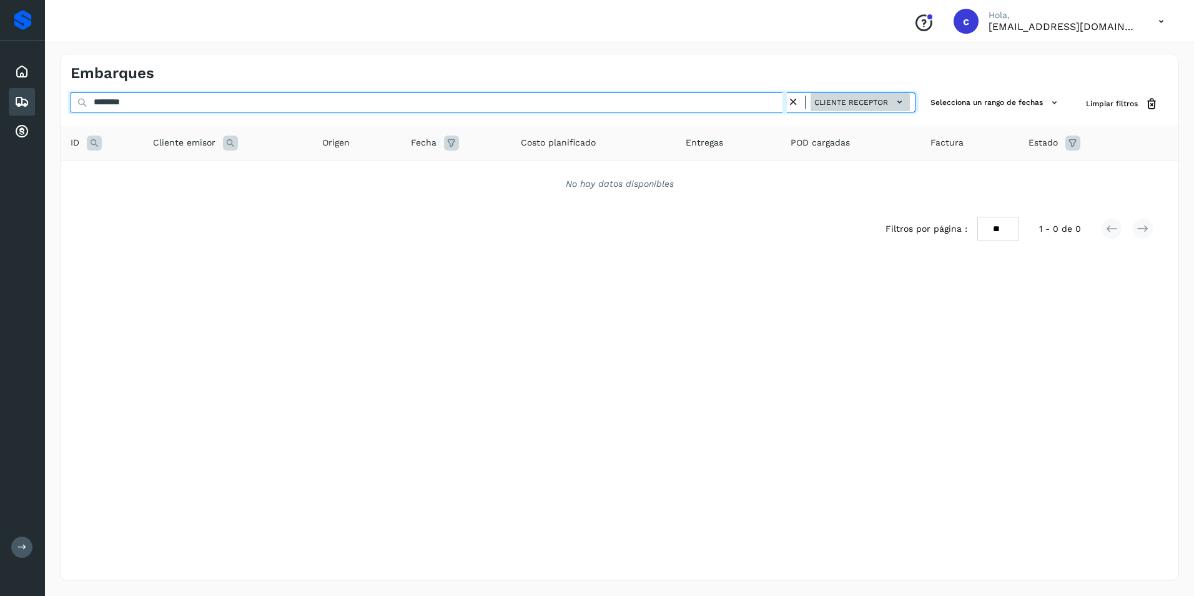
type input "********"
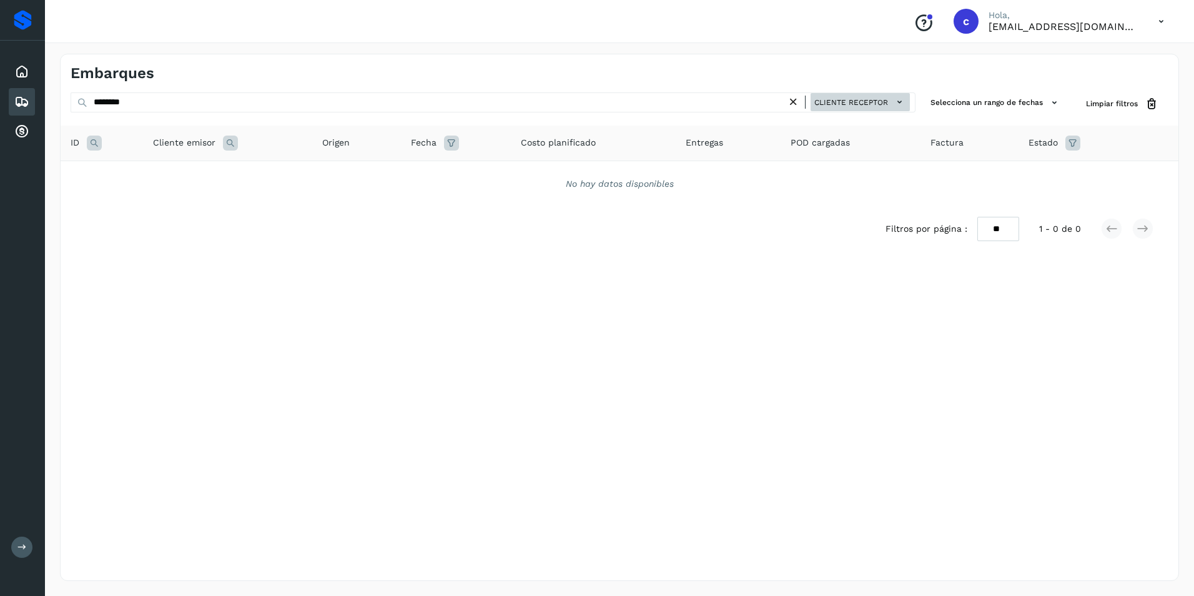
click at [858, 104] on span "Cliente receptor" at bounding box center [852, 102] width 74 height 11
click at [862, 124] on div "ID de entrega" at bounding box center [835, 124] width 149 height 24
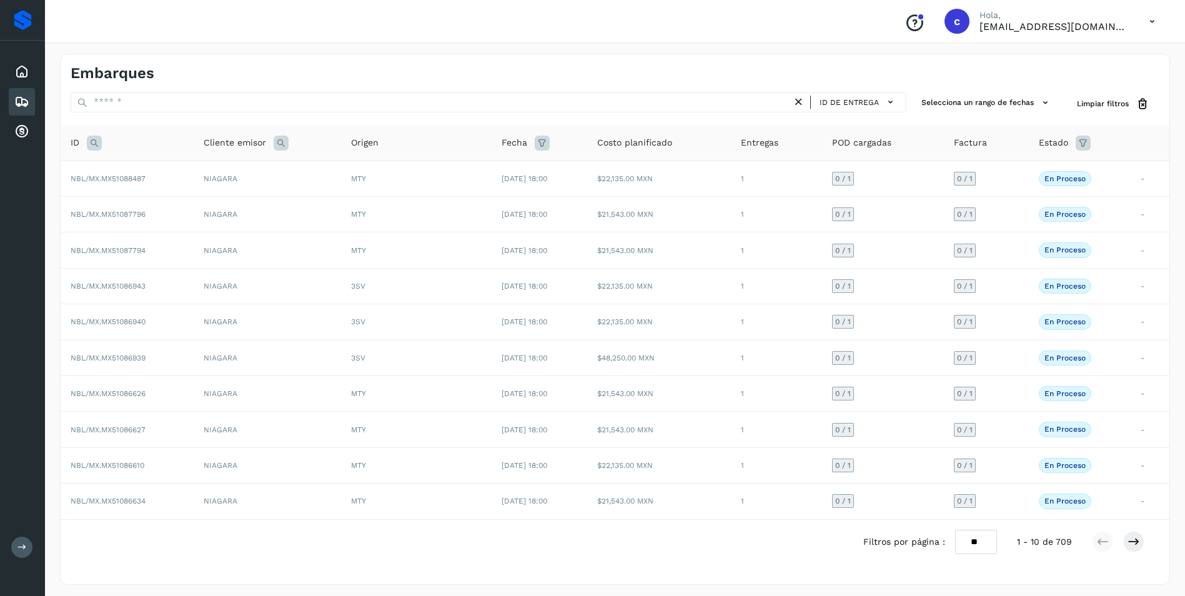
click at [800, 101] on icon at bounding box center [798, 102] width 13 height 13
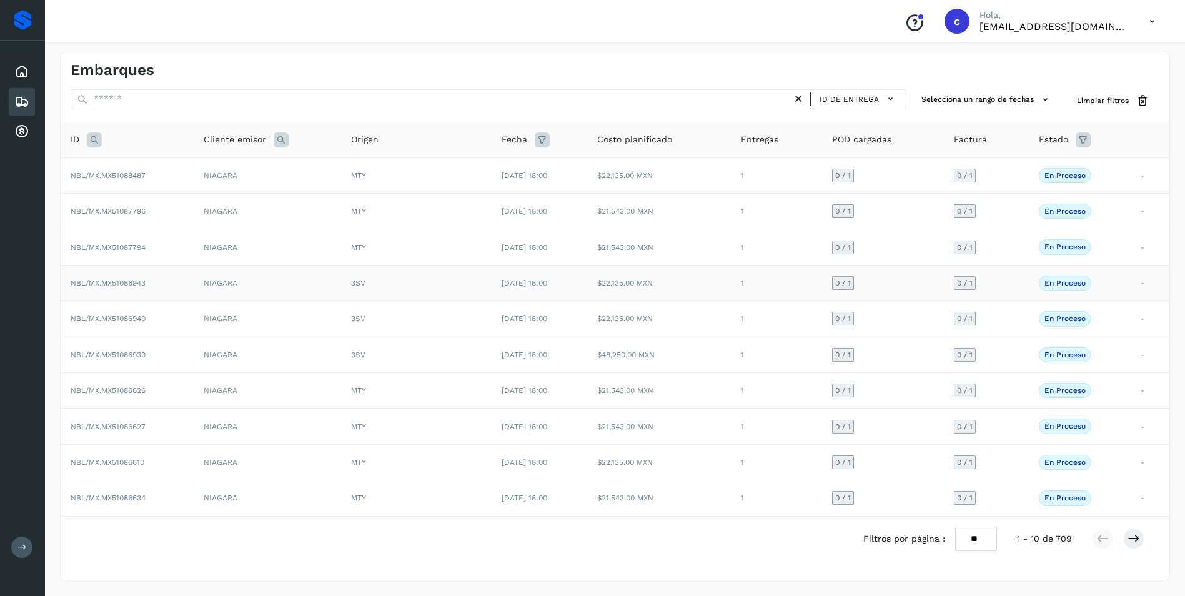
scroll to position [4, 0]
click at [274, 141] on icon at bounding box center [281, 139] width 15 height 15
click at [312, 173] on input "text" at bounding box center [363, 171] width 154 height 20
type input "*******"
click at [368, 203] on button "Buscar" at bounding box center [395, 202] width 89 height 22
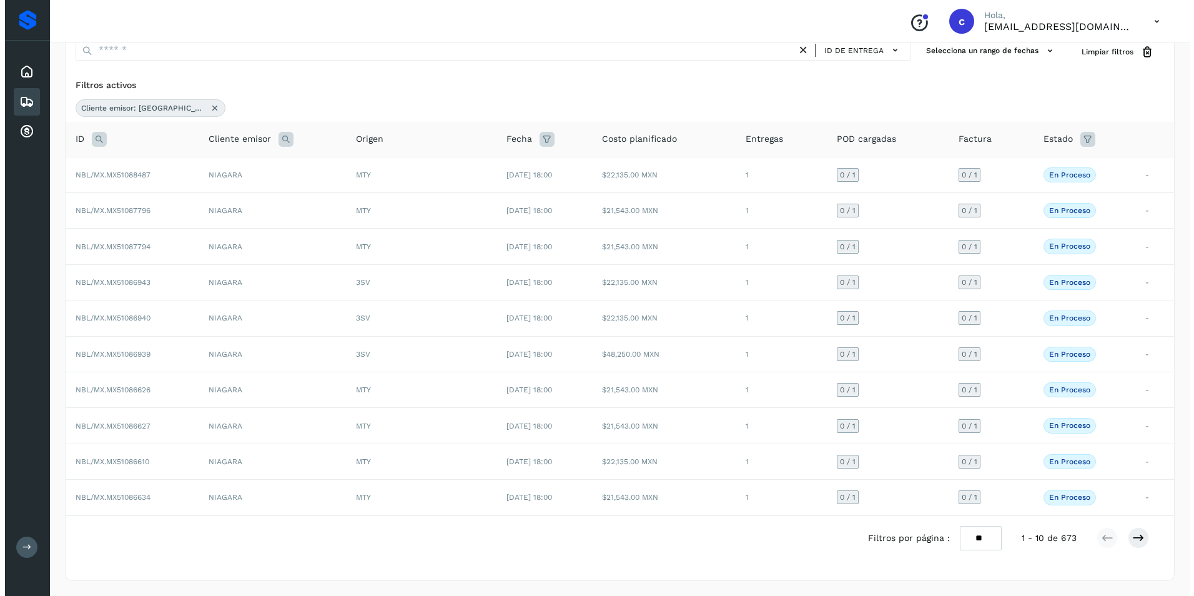
scroll to position [0, 0]
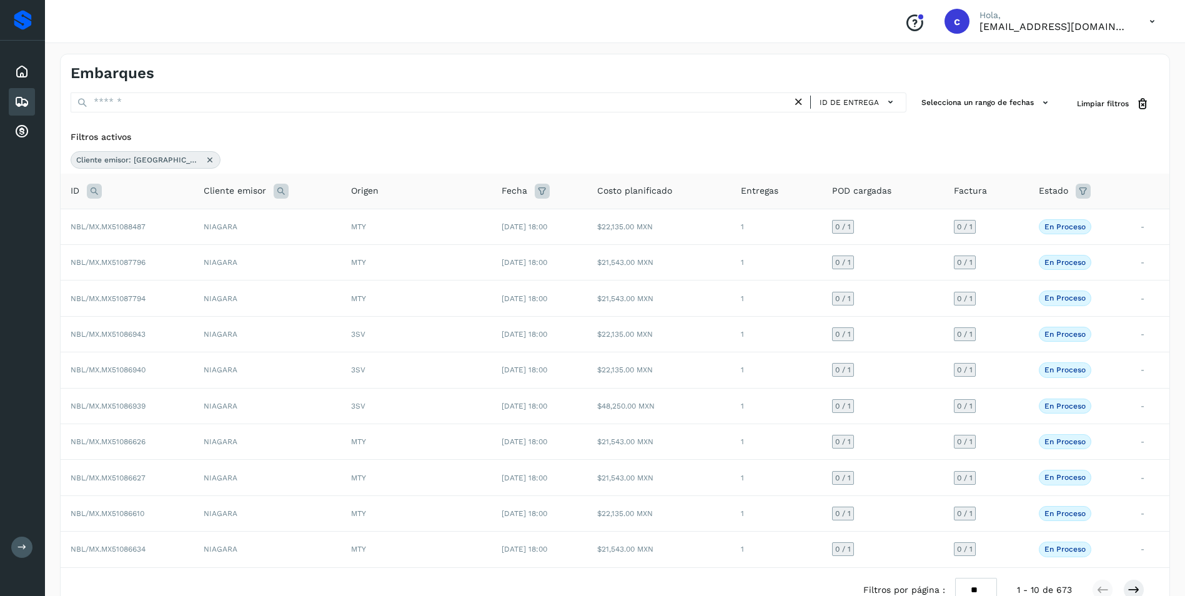
click at [97, 194] on icon at bounding box center [94, 191] width 15 height 15
click at [22, 104] on icon at bounding box center [21, 101] width 15 height 15
click at [205, 157] on icon at bounding box center [210, 160] width 10 height 10
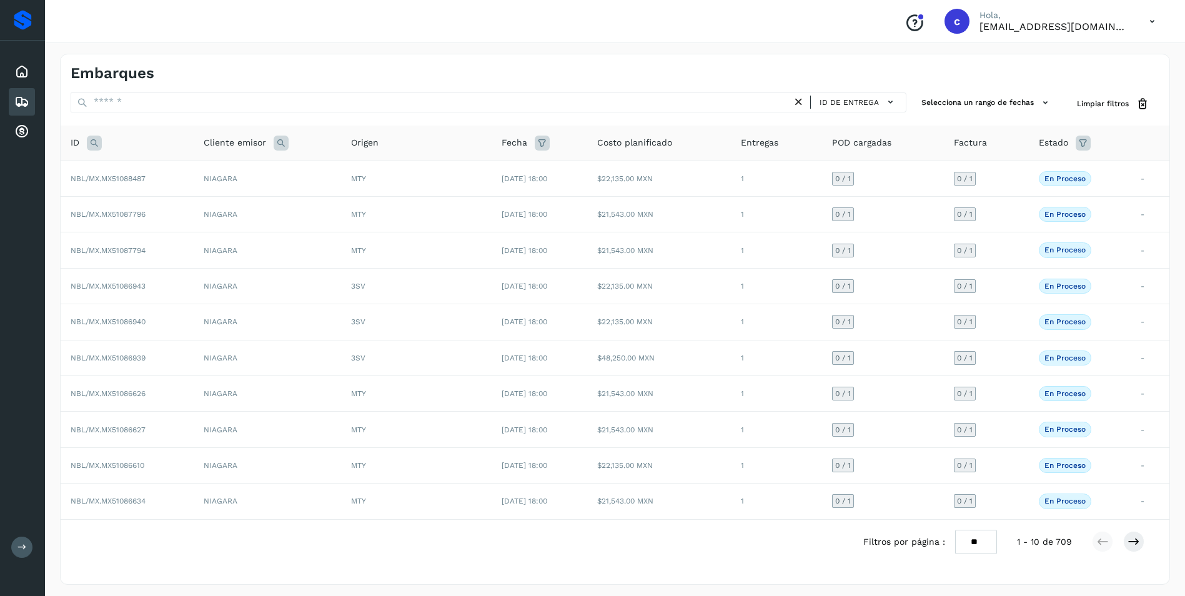
click at [94, 144] on icon at bounding box center [94, 143] width 15 height 15
click at [164, 179] on input "text" at bounding box center [177, 174] width 154 height 20
paste input "**********"
click at [161, 171] on input "text" at bounding box center [177, 174] width 154 height 20
type input "**********"
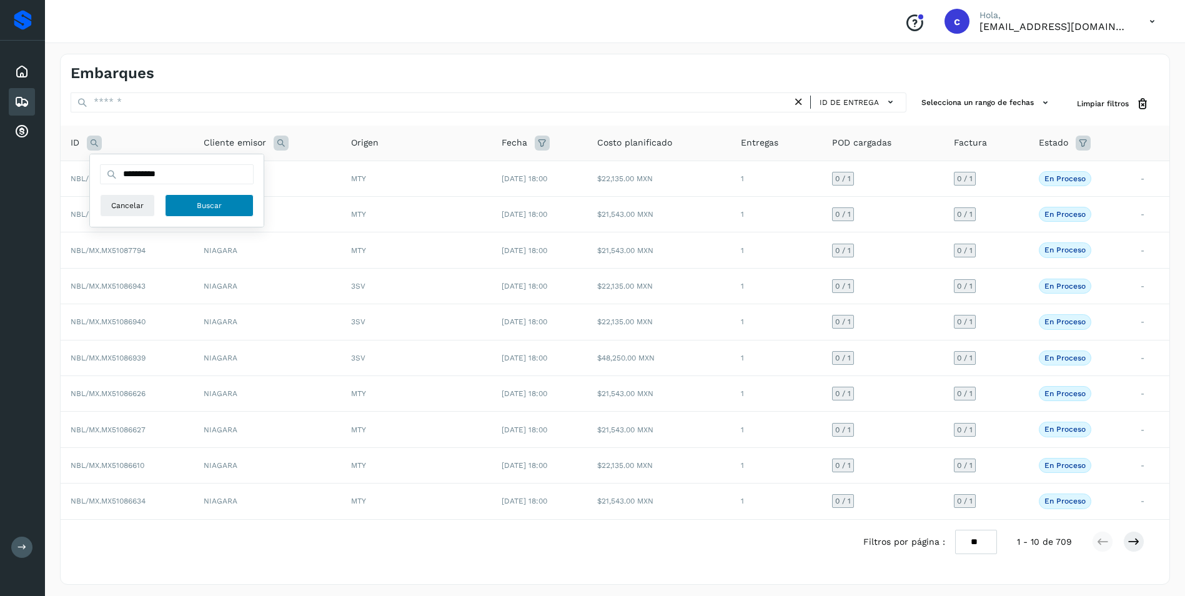
click at [166, 212] on button "Buscar" at bounding box center [209, 205] width 89 height 22
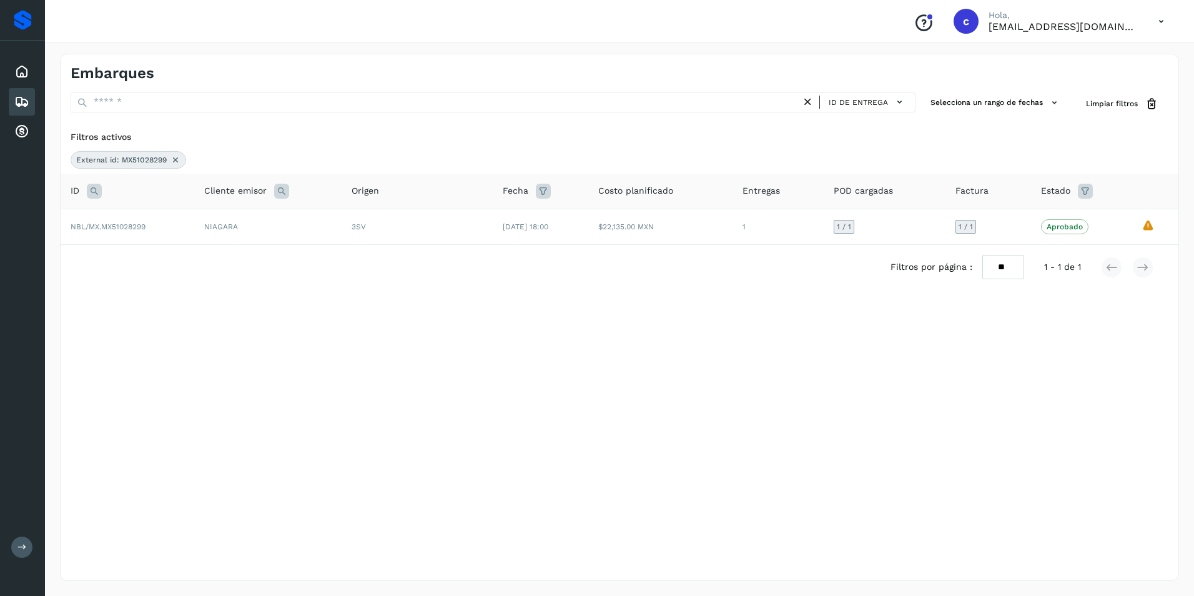
click at [180, 163] on icon at bounding box center [176, 160] width 10 height 10
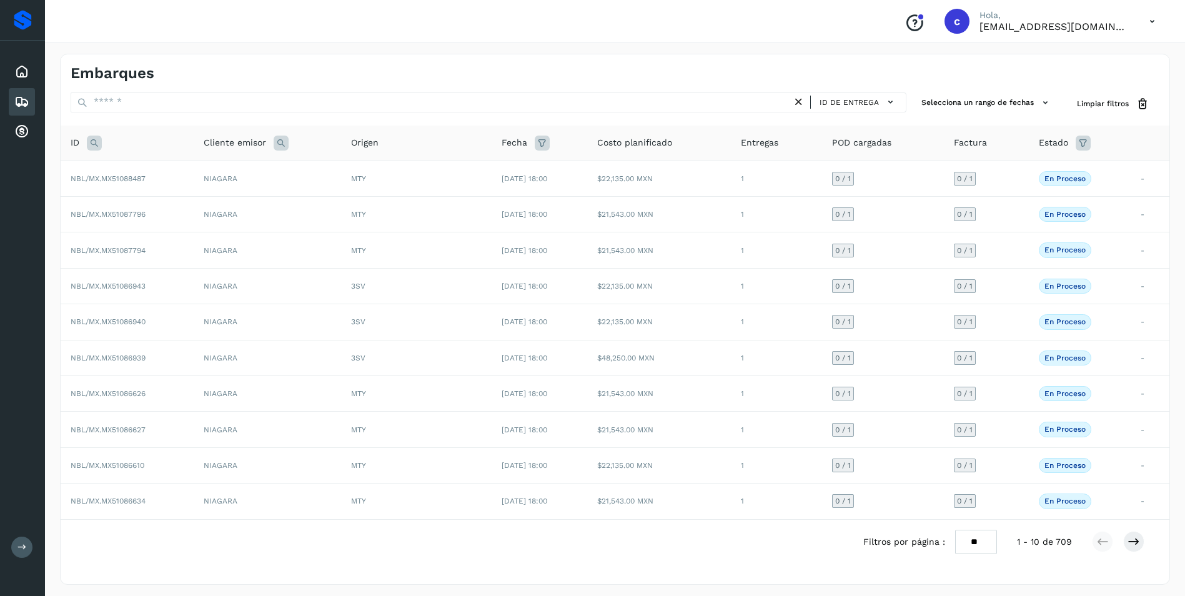
click at [90, 142] on icon at bounding box center [94, 143] width 15 height 15
click at [120, 176] on input "text" at bounding box center [177, 174] width 154 height 20
paste input "**********"
type input "**********"
click at [201, 204] on span "Buscar" at bounding box center [209, 205] width 25 height 11
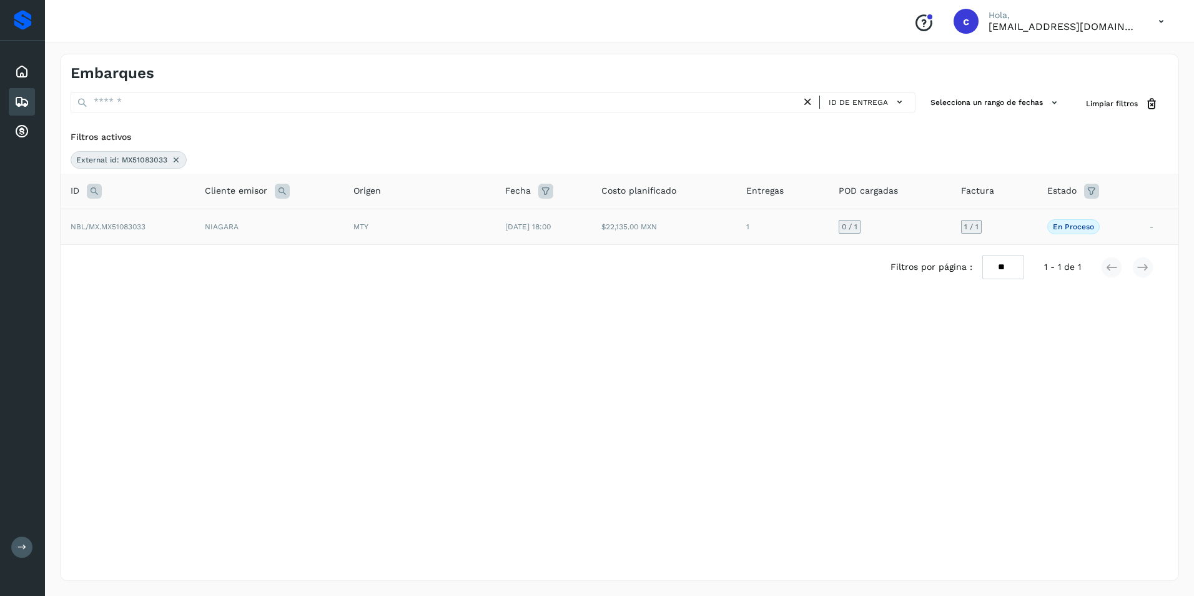
click at [1044, 241] on td "En proceso La validación de Solvento para este embarque ha sido anulada debido …" at bounding box center [1089, 227] width 102 height 36
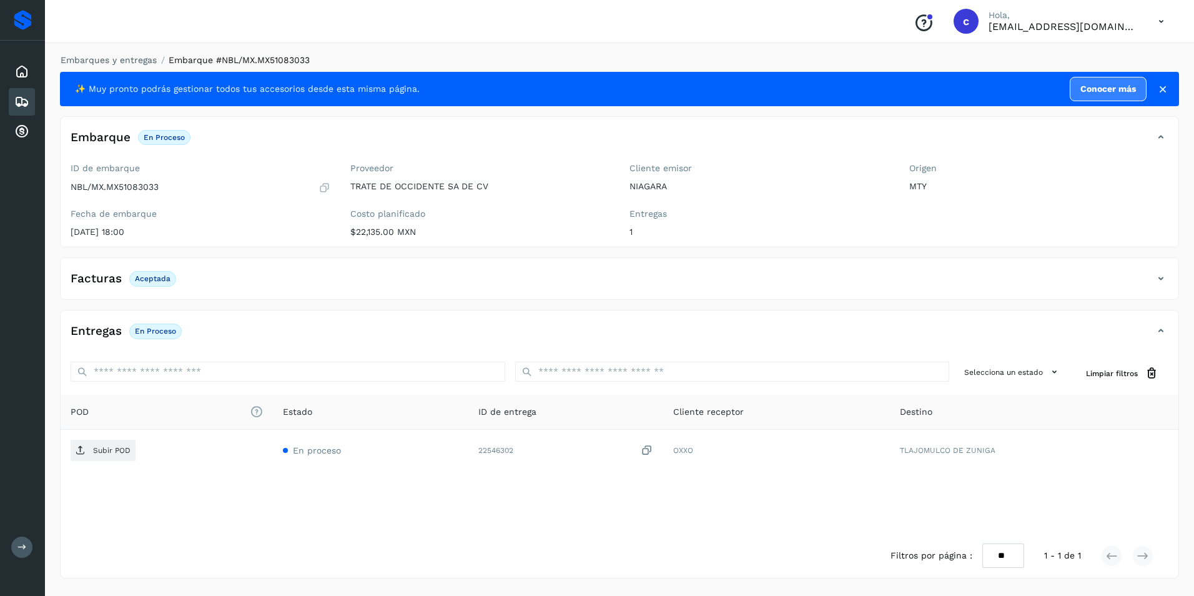
click at [260, 347] on div "Entregas En proceso" at bounding box center [620, 335] width 1118 height 31
click at [319, 325] on div "Entregas En proceso" at bounding box center [607, 330] width 1093 height 21
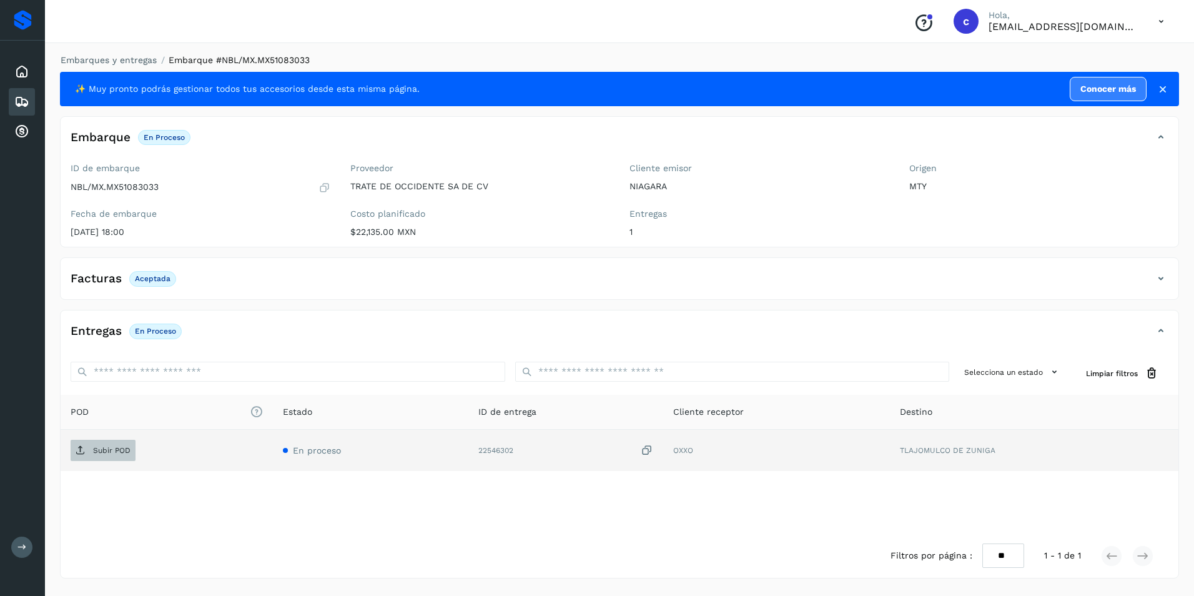
click at [127, 446] on p "Subir POD" at bounding box center [111, 450] width 37 height 9
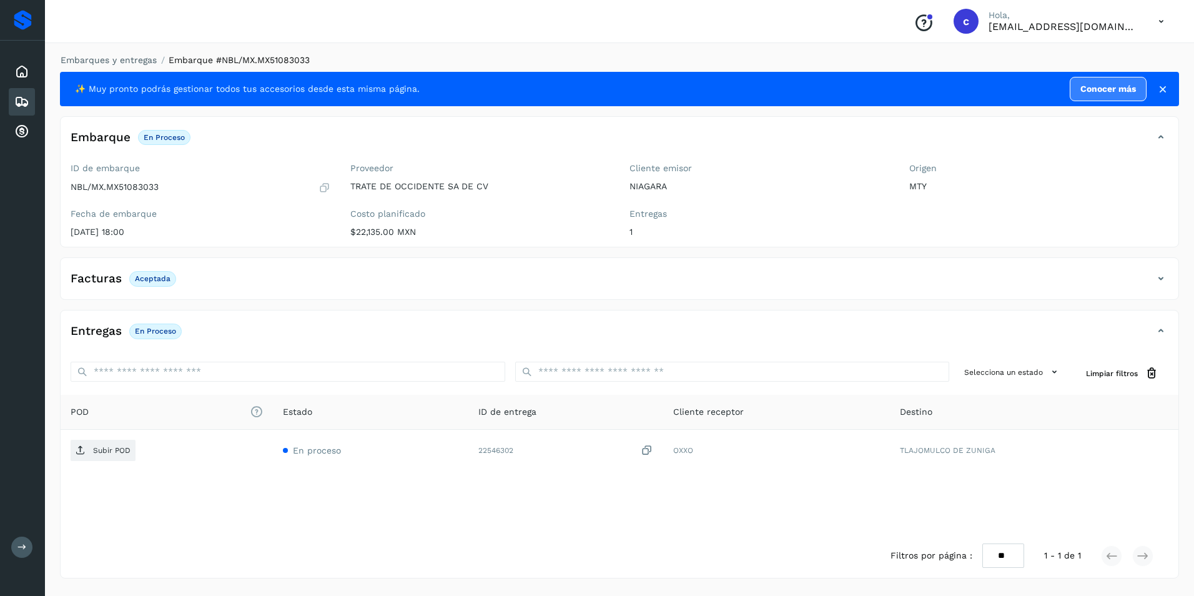
click at [783, 528] on div "POD El tamaño máximo de archivo es de 20 Mb. Estado ID de entrega Cliente recep…" at bounding box center [620, 464] width 1118 height 139
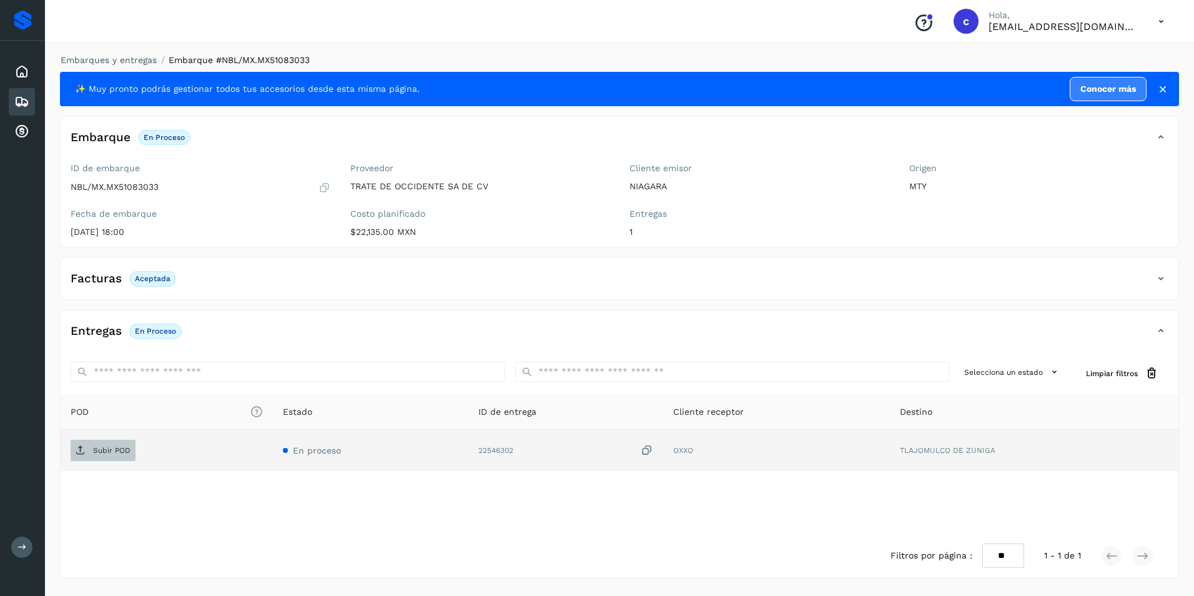
click at [127, 447] on p "Subir POD" at bounding box center [111, 450] width 37 height 9
click at [229, 289] on div "Facturas Aceptada" at bounding box center [607, 278] width 1093 height 21
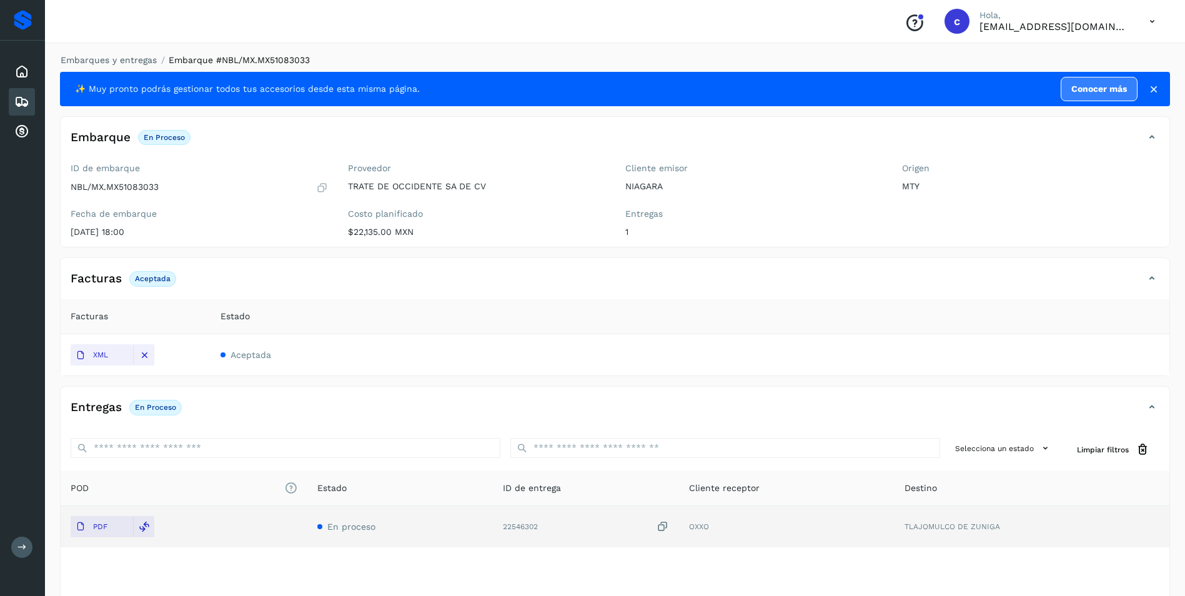
click at [576, 384] on div "✨ Muy pronto podrás gestionar todos tus accesorios desde esta misma página. Con…" at bounding box center [615, 363] width 1110 height 583
click at [151, 279] on p "Aceptada" at bounding box center [153, 278] width 36 height 9
copy p "Aceptada"
click at [144, 411] on p "En proceso" at bounding box center [155, 407] width 41 height 9
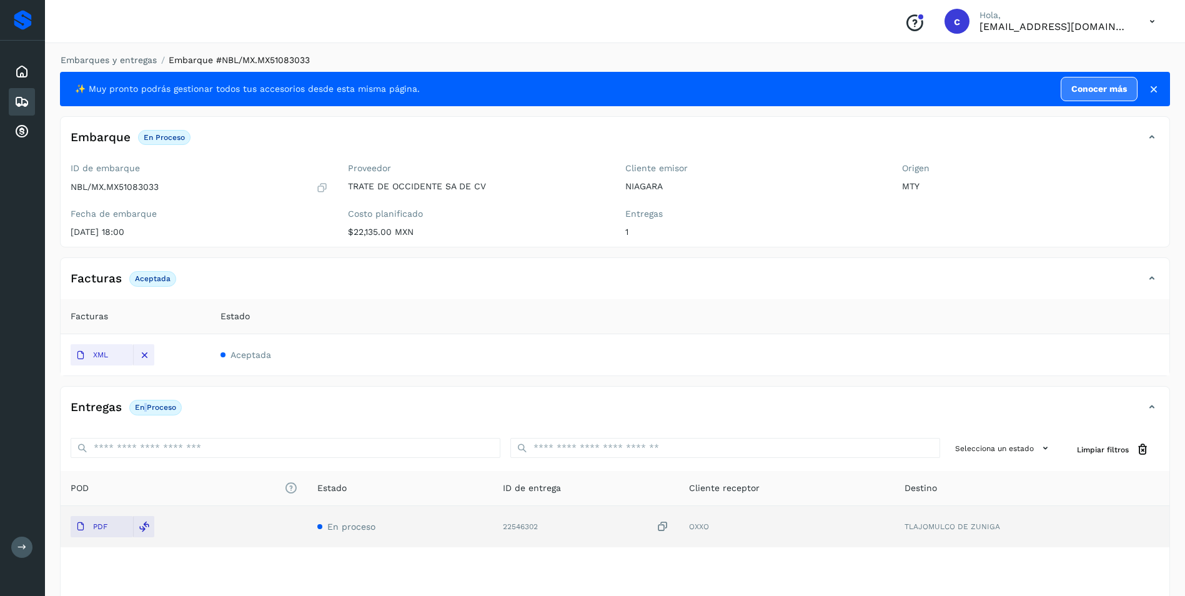
click at [144, 411] on p "En proceso" at bounding box center [155, 407] width 41 height 9
copy div "En proceso"
click at [27, 98] on icon at bounding box center [21, 101] width 15 height 15
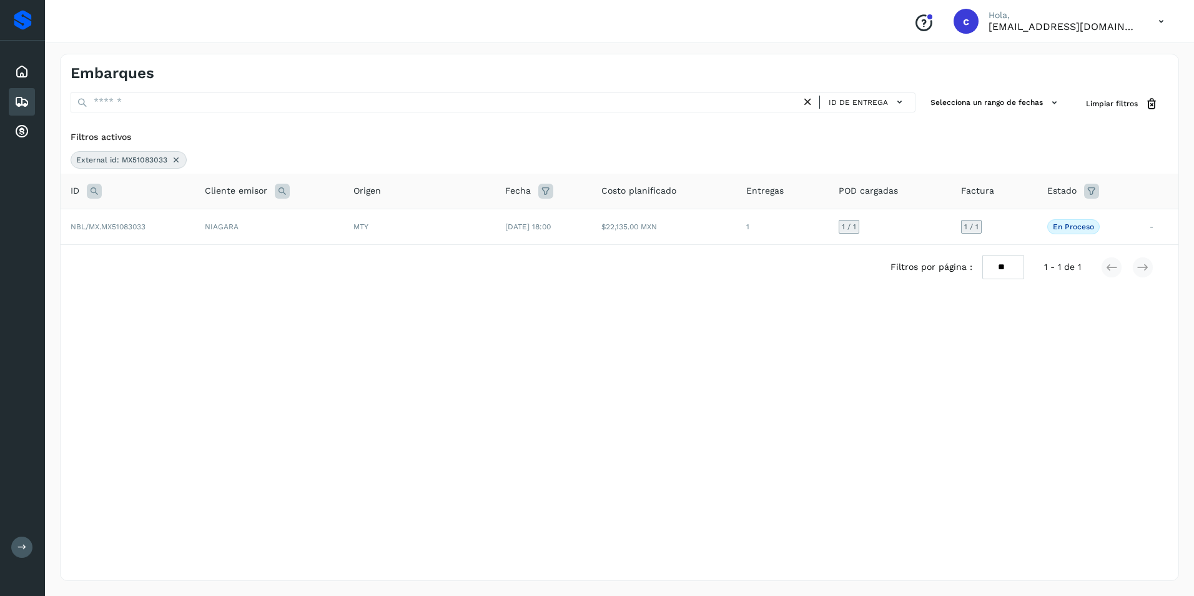
click at [91, 190] on icon at bounding box center [94, 191] width 15 height 15
click at [171, 163] on icon at bounding box center [176, 160] width 10 height 10
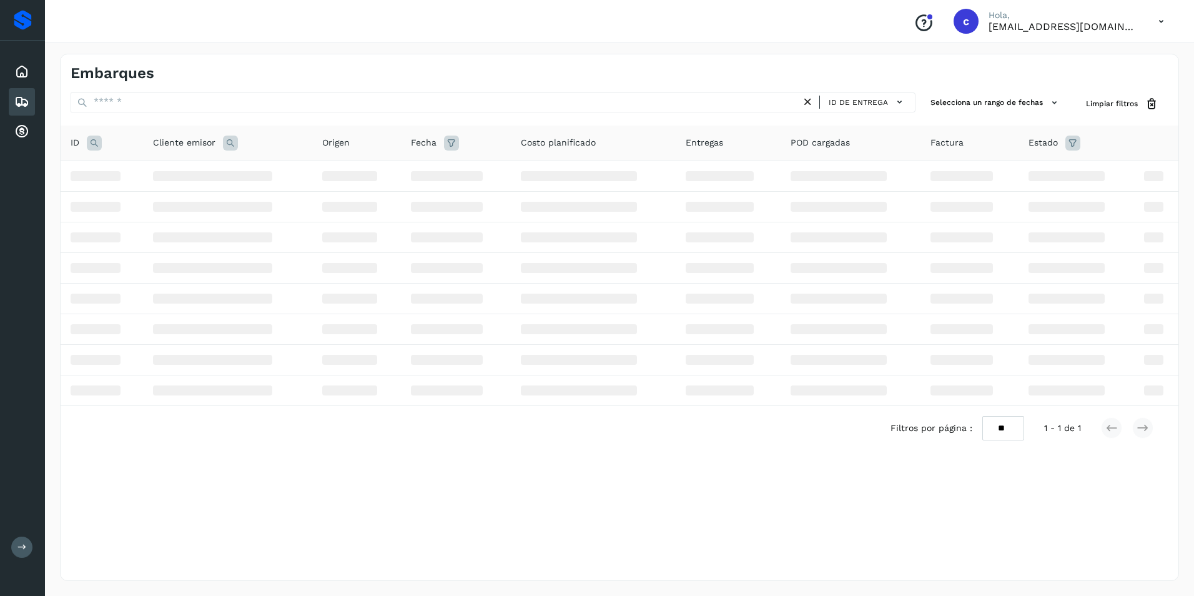
click at [101, 147] on icon at bounding box center [94, 143] width 15 height 15
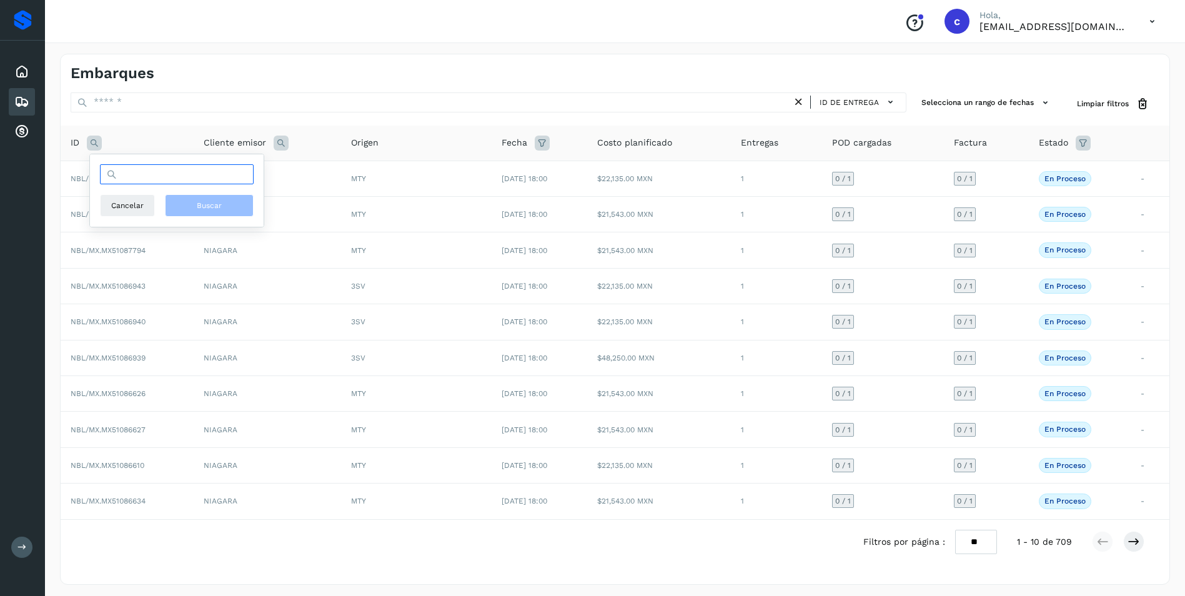
click at [170, 172] on input "text" at bounding box center [177, 174] width 154 height 20
paste input "**********"
type input "**********"
click at [208, 214] on button "Buscar" at bounding box center [209, 205] width 89 height 22
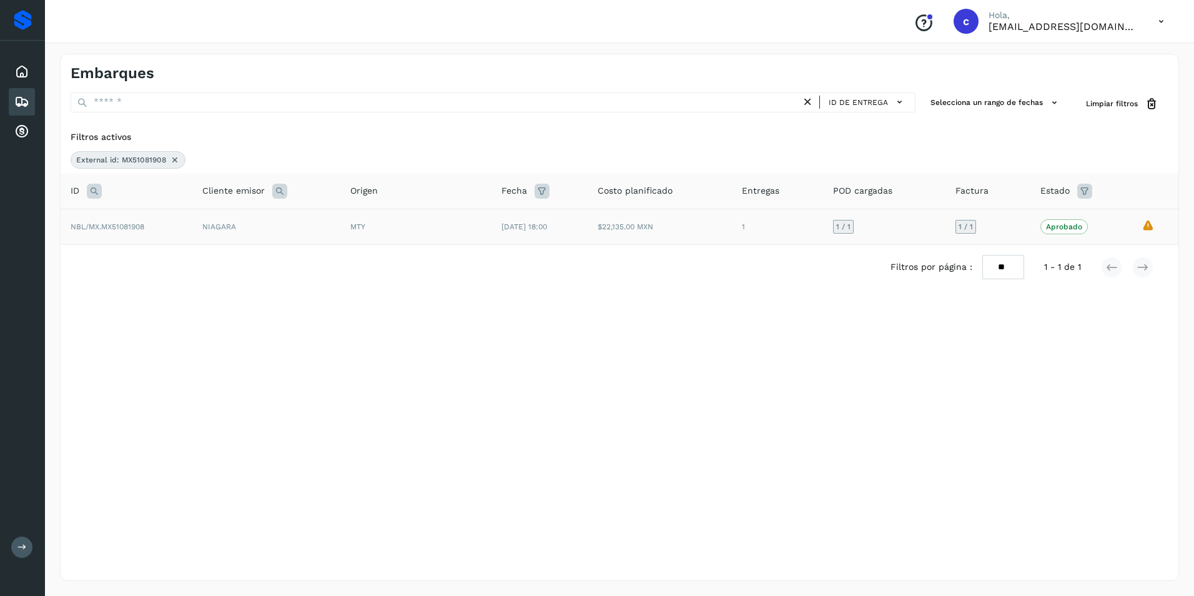
click at [918, 229] on td "1 / 1" at bounding box center [884, 227] width 122 height 36
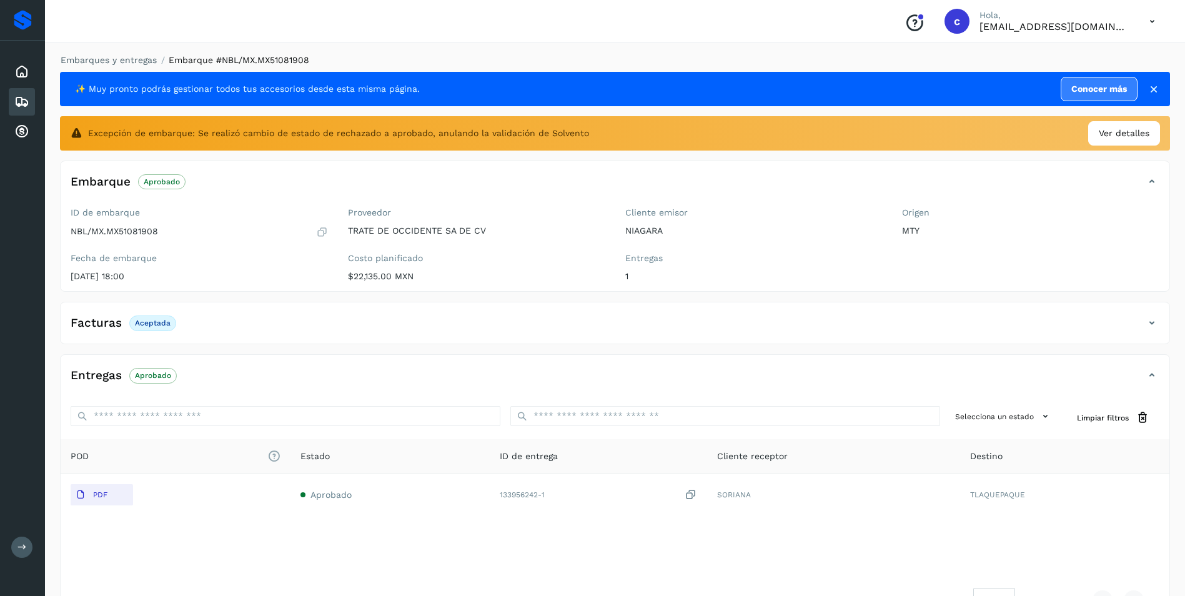
click at [161, 322] on p "Aceptada" at bounding box center [153, 323] width 36 height 9
copy p "Aceptada"
click at [142, 370] on span "Aprobado" at bounding box center [152, 375] width 47 height 15
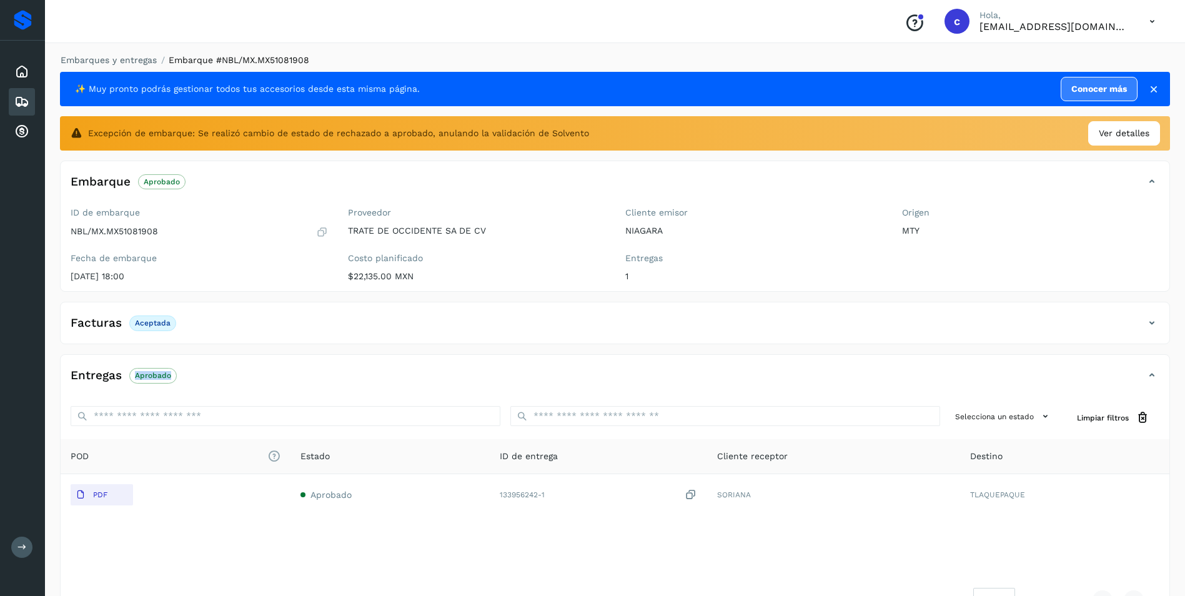
copy p "Aprobado"
click at [29, 93] on div "Embarques" at bounding box center [22, 101] width 26 height 27
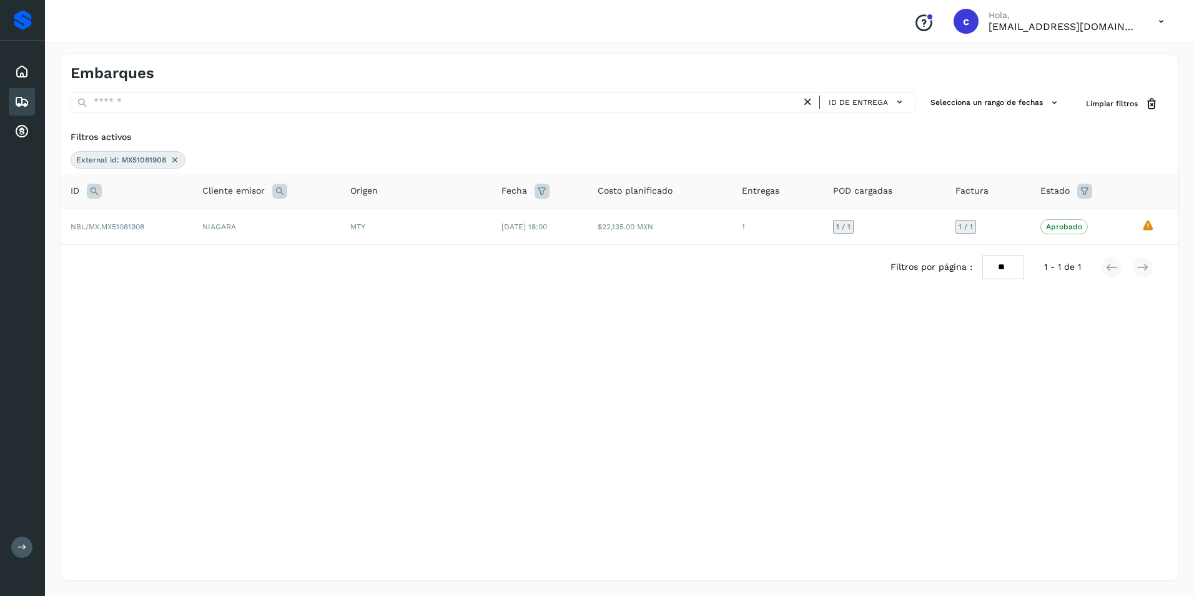
click at [174, 156] on icon at bounding box center [175, 160] width 10 height 10
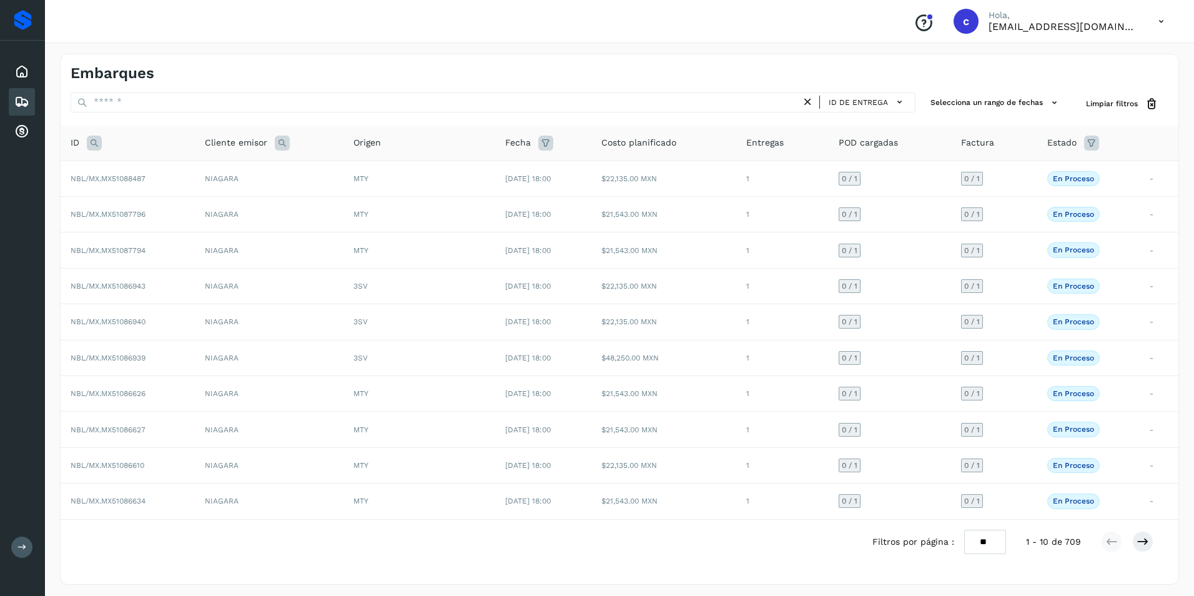
click at [94, 144] on icon at bounding box center [94, 143] width 15 height 15
click at [149, 179] on input "text" at bounding box center [177, 174] width 154 height 20
paste input "**********"
type input "**********"
click at [209, 209] on span "Buscar" at bounding box center [209, 205] width 25 height 11
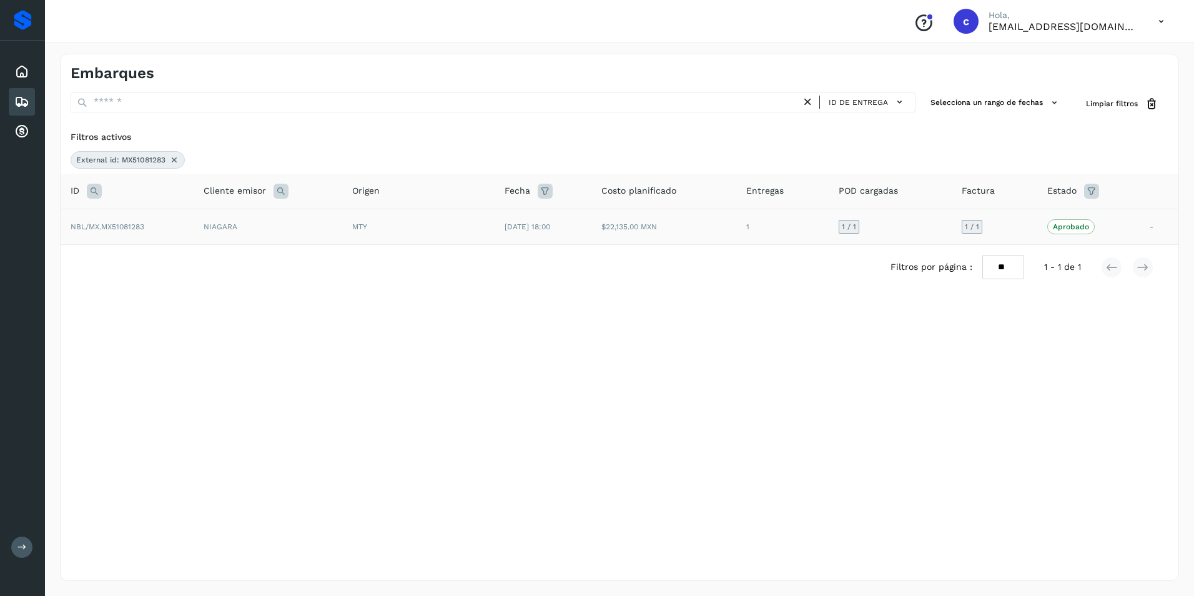
click at [592, 229] on td "15/sep/2025 18:00" at bounding box center [543, 227] width 97 height 36
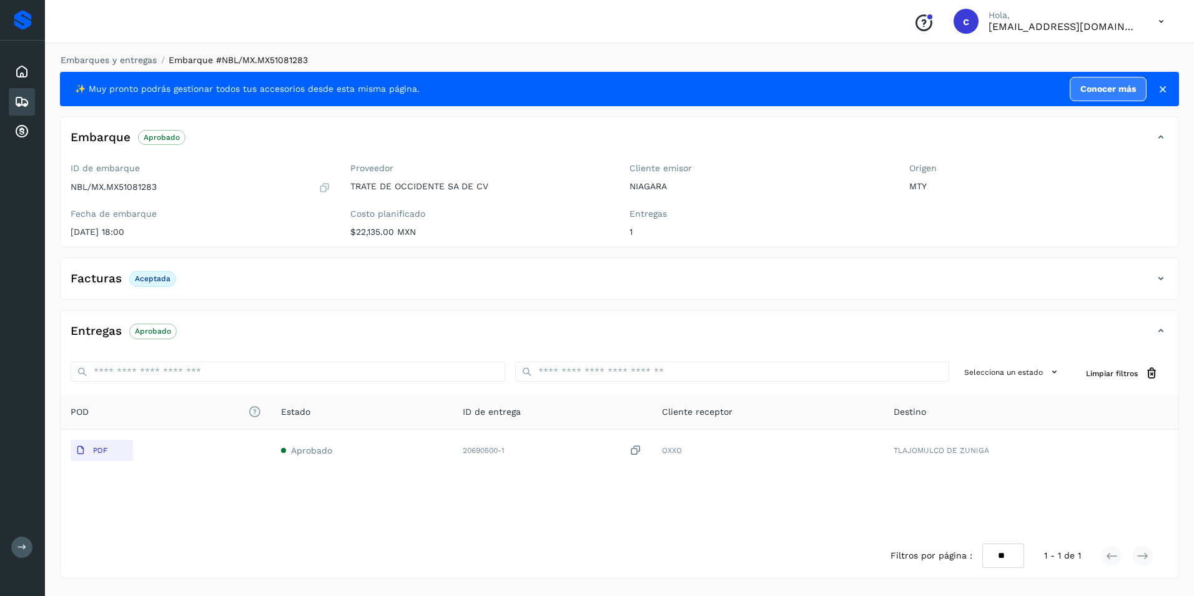
click at [146, 277] on p "Aceptada" at bounding box center [153, 278] width 36 height 9
copy p "Aceptada"
click at [147, 333] on p "Aprobado" at bounding box center [153, 331] width 36 height 9
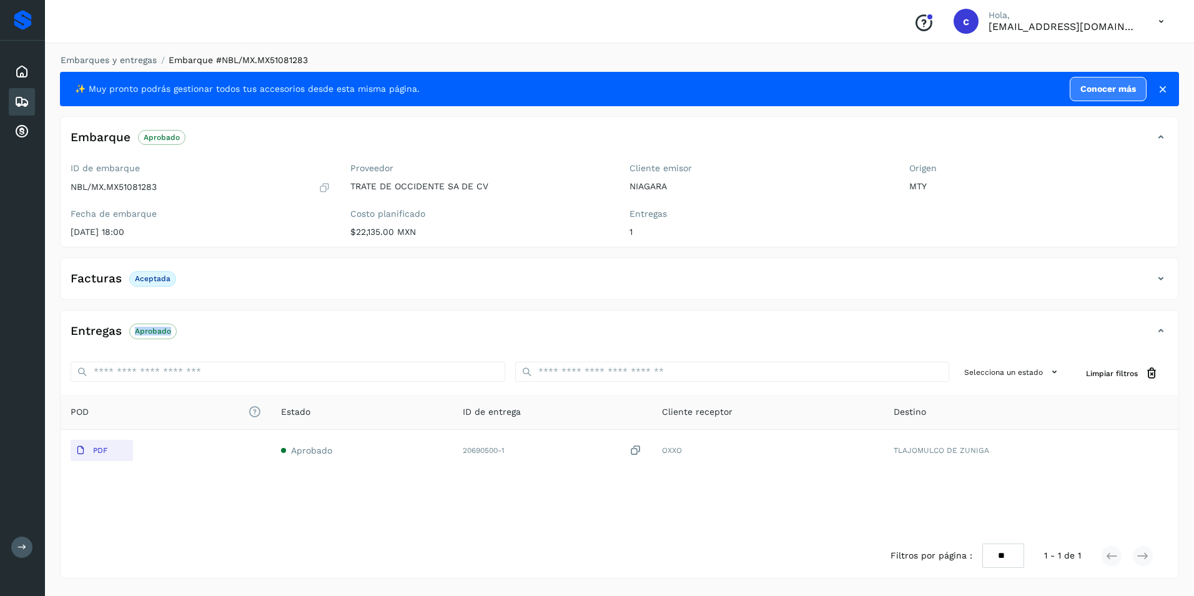
copy p "Aprobado"
click at [33, 102] on div "Embarques" at bounding box center [22, 101] width 26 height 27
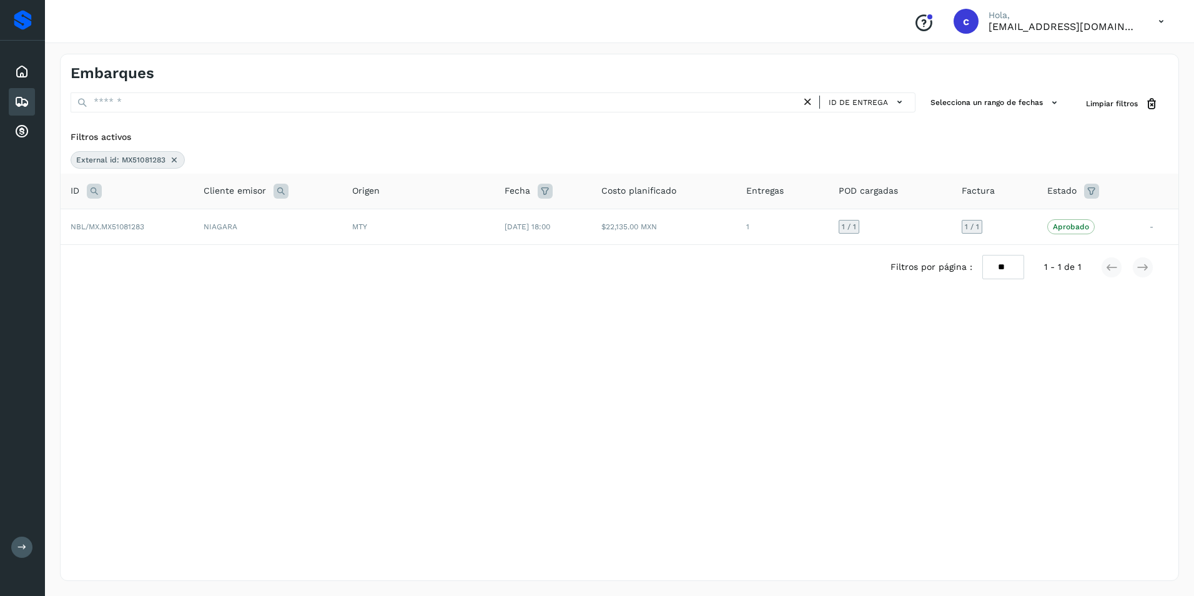
click at [173, 158] on icon at bounding box center [174, 160] width 10 height 10
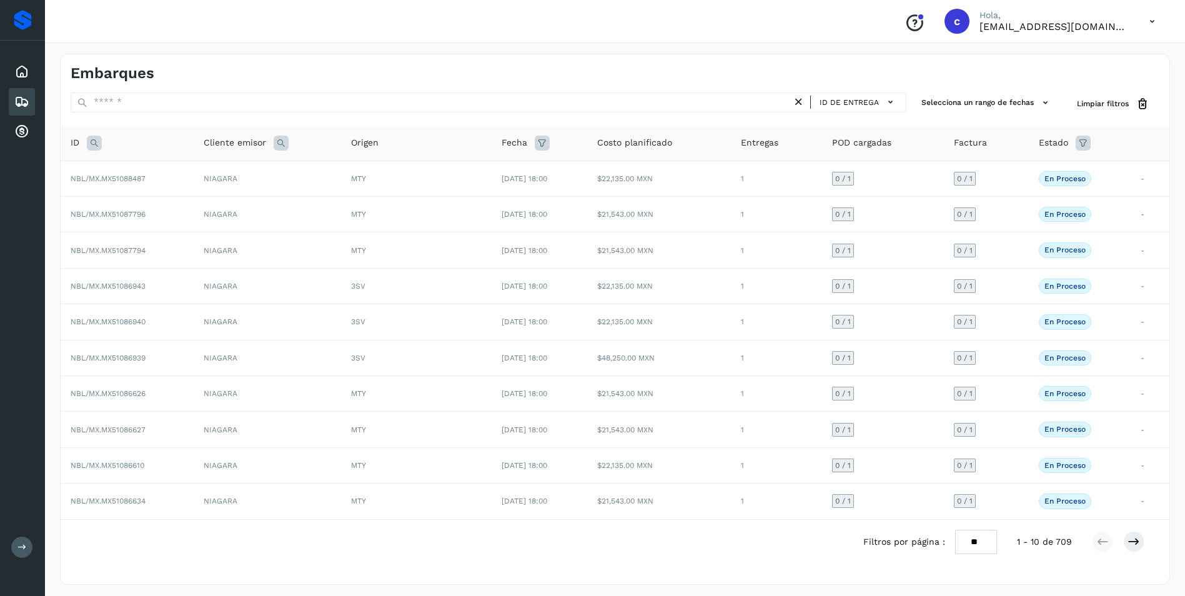
click at [96, 144] on icon at bounding box center [94, 143] width 15 height 15
click at [149, 182] on input "text" at bounding box center [177, 174] width 154 height 20
paste input "**********"
type input "**********"
click at [214, 206] on span "Buscar" at bounding box center [209, 205] width 25 height 11
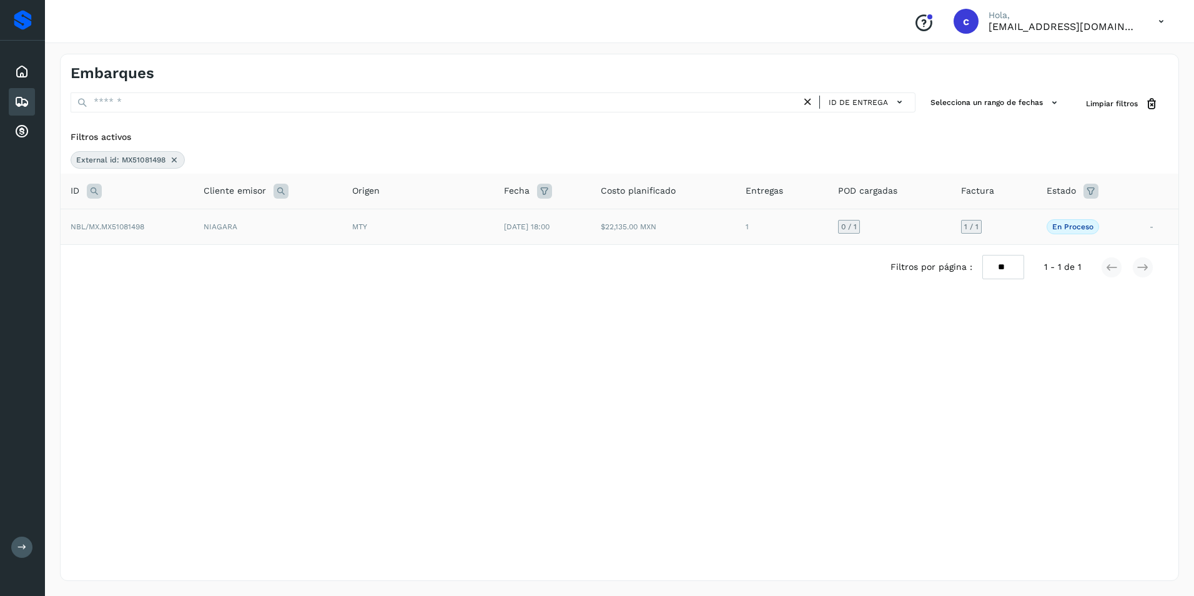
click at [205, 219] on td "NIAGARA" at bounding box center [268, 227] width 149 height 36
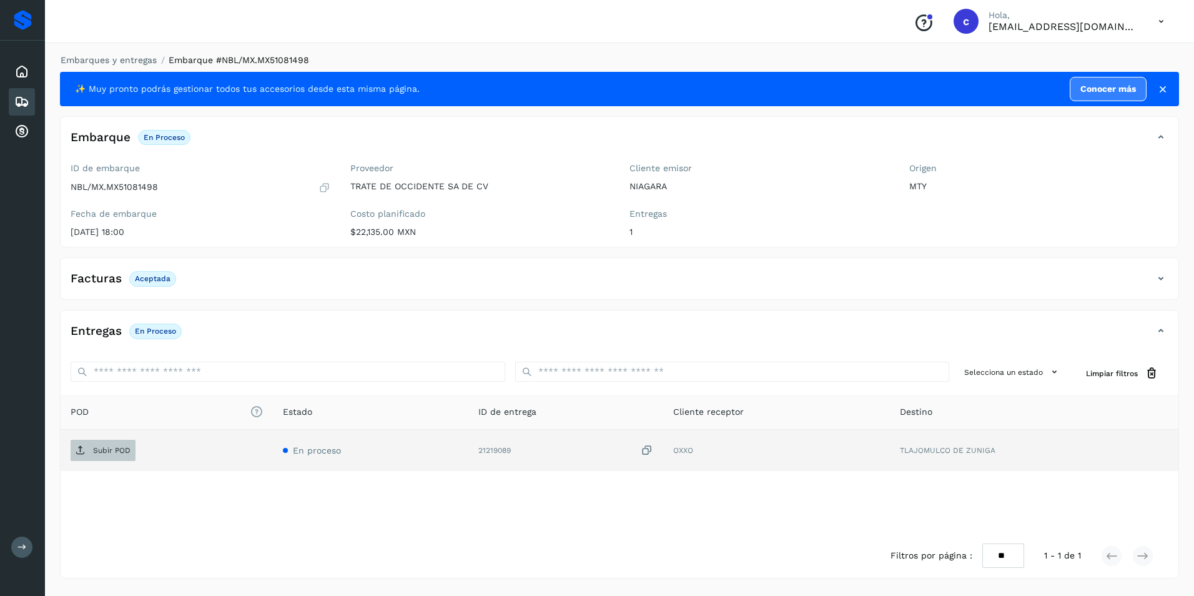
click at [81, 446] on icon at bounding box center [81, 450] width 10 height 10
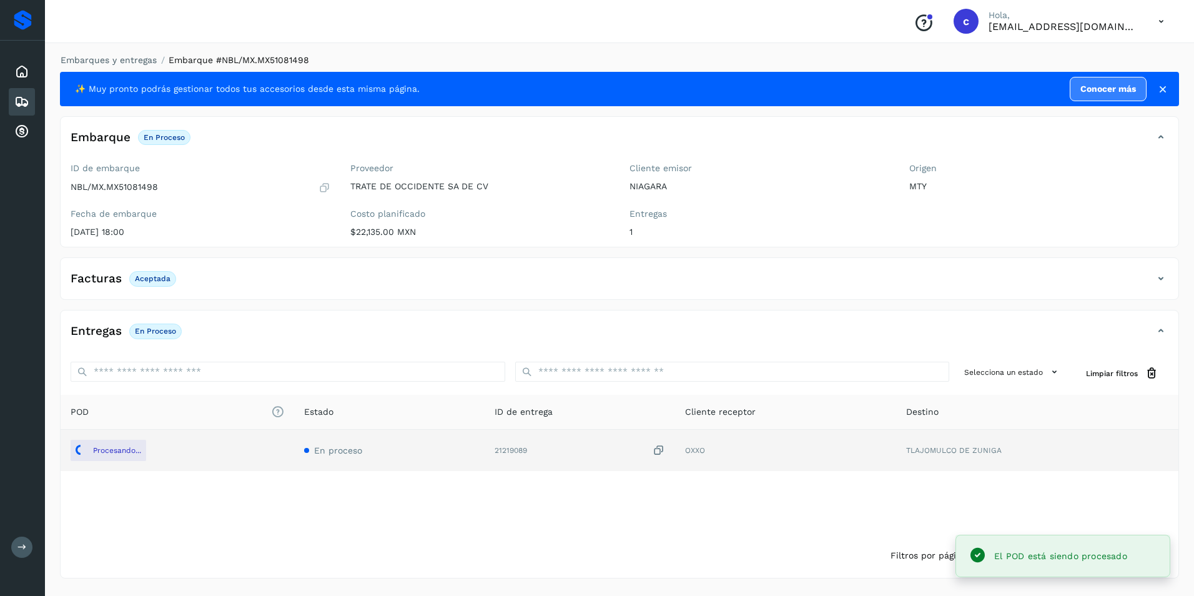
click at [164, 279] on p "Aceptada" at bounding box center [153, 278] width 36 height 9
copy p "Aceptada"
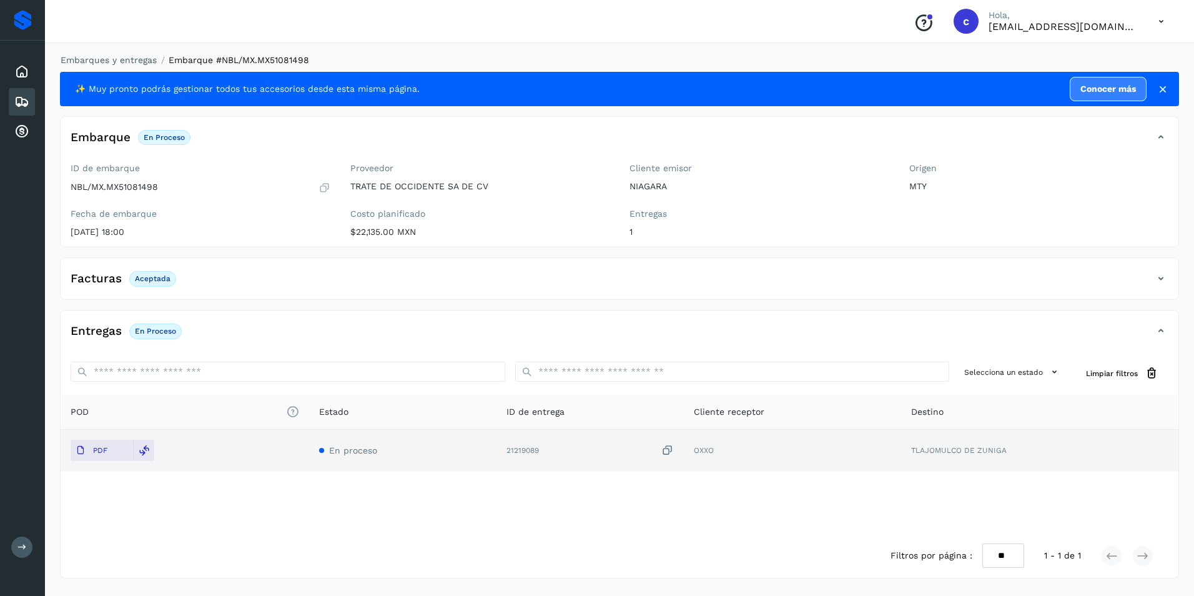
click at [150, 332] on p "En proceso" at bounding box center [155, 331] width 41 height 9
copy div "En proceso"
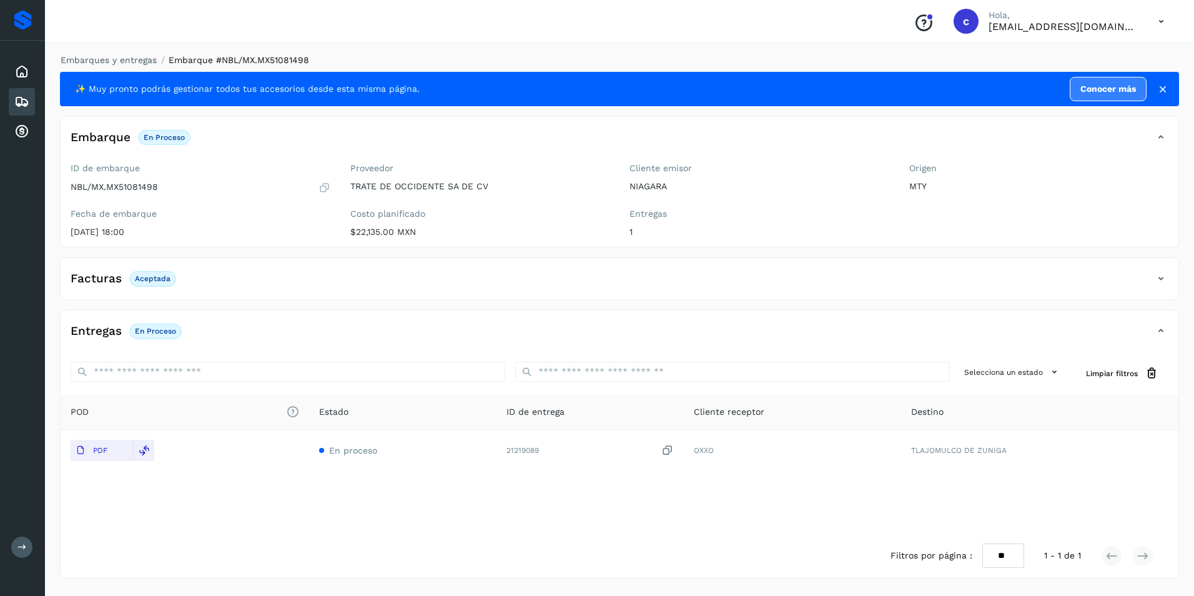
click at [21, 99] on icon at bounding box center [21, 101] width 15 height 15
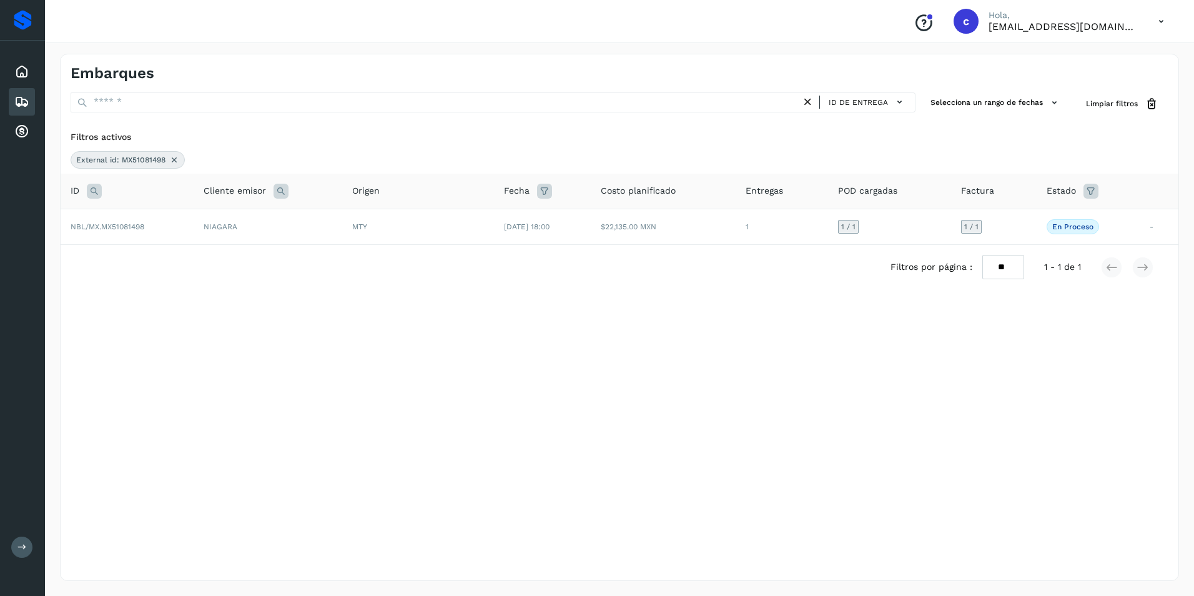
click at [173, 156] on icon at bounding box center [174, 160] width 10 height 10
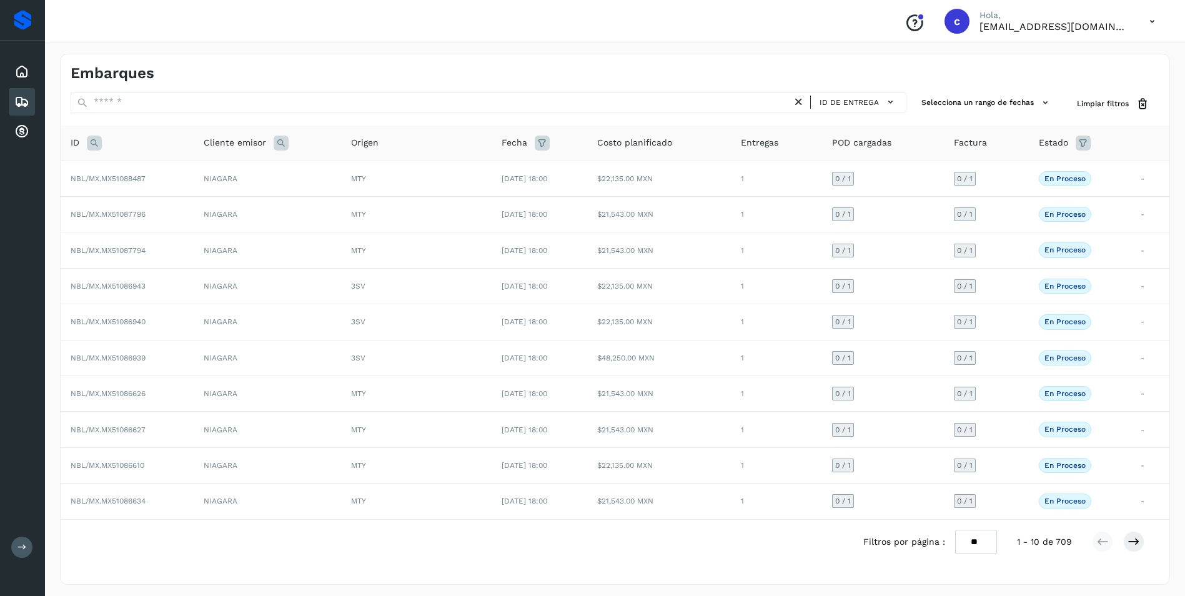
click at [97, 142] on icon at bounding box center [94, 143] width 15 height 15
click at [138, 170] on input "text" at bounding box center [177, 174] width 154 height 20
paste input "**********"
type input "**********"
click at [211, 213] on button "Buscar" at bounding box center [209, 205] width 89 height 22
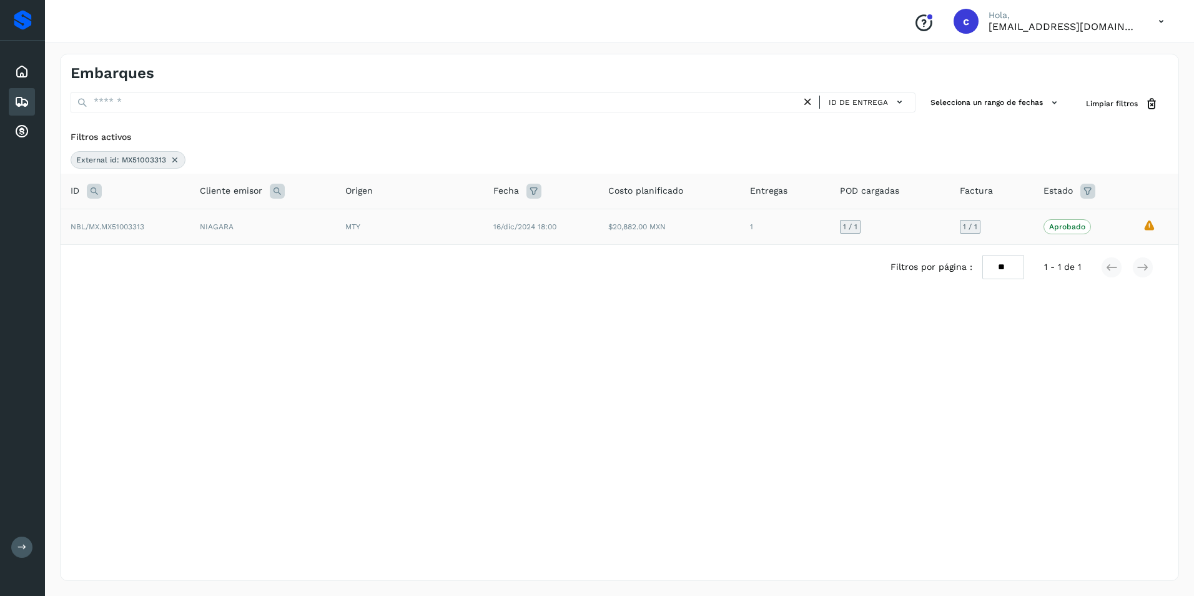
click at [744, 233] on td "1" at bounding box center [785, 227] width 90 height 36
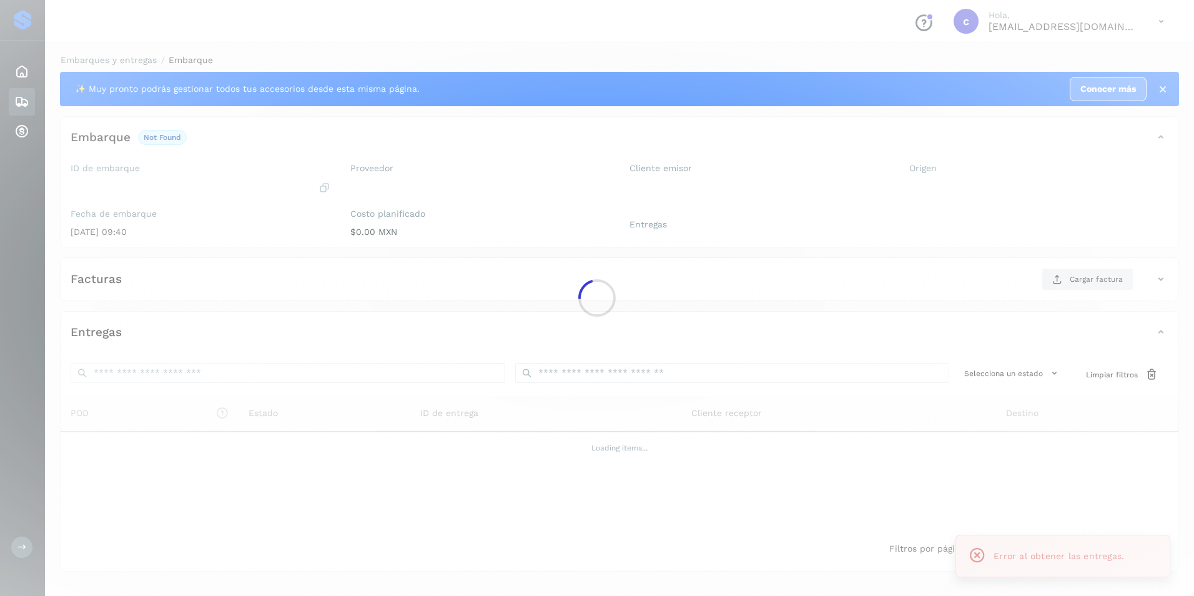
click at [744, 233] on div at bounding box center [597, 298] width 1194 height 596
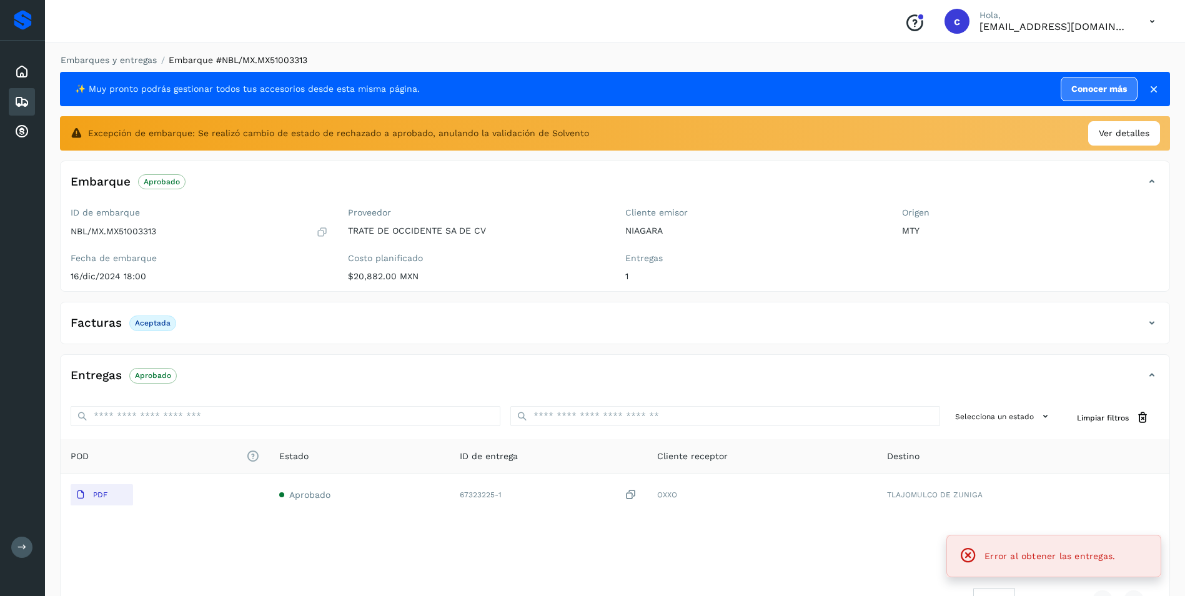
click at [141, 317] on span "Aceptada" at bounding box center [152, 322] width 47 height 15
copy p "Aceptada"
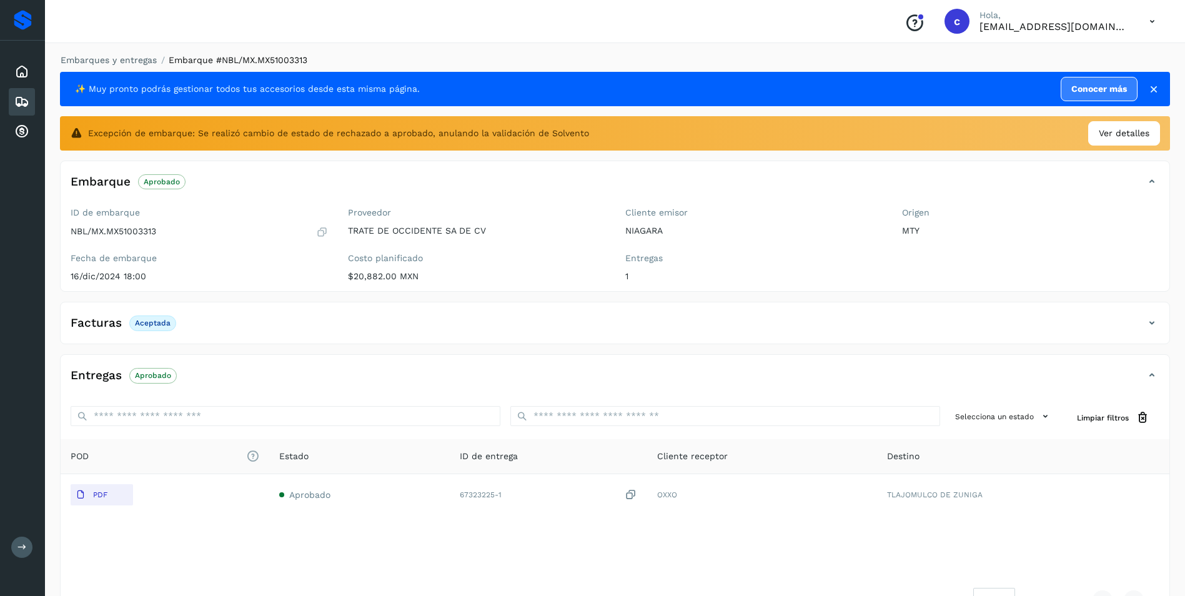
click at [150, 377] on p "Aprobado" at bounding box center [153, 375] width 36 height 9
click at [24, 98] on icon at bounding box center [21, 101] width 15 height 15
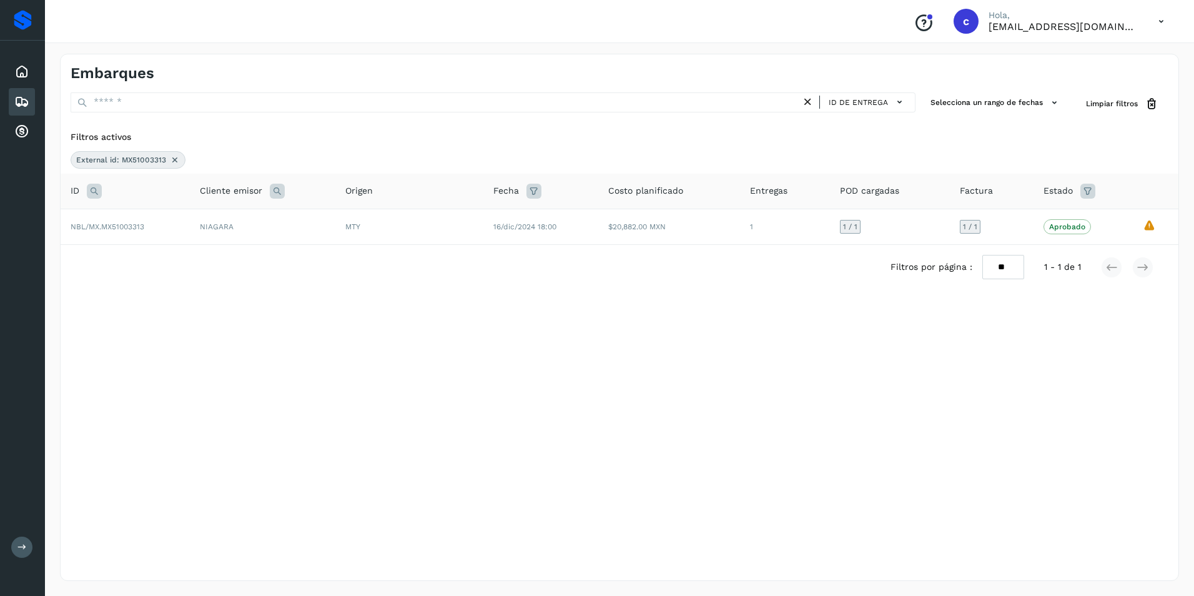
click at [174, 155] on icon at bounding box center [175, 160] width 10 height 10
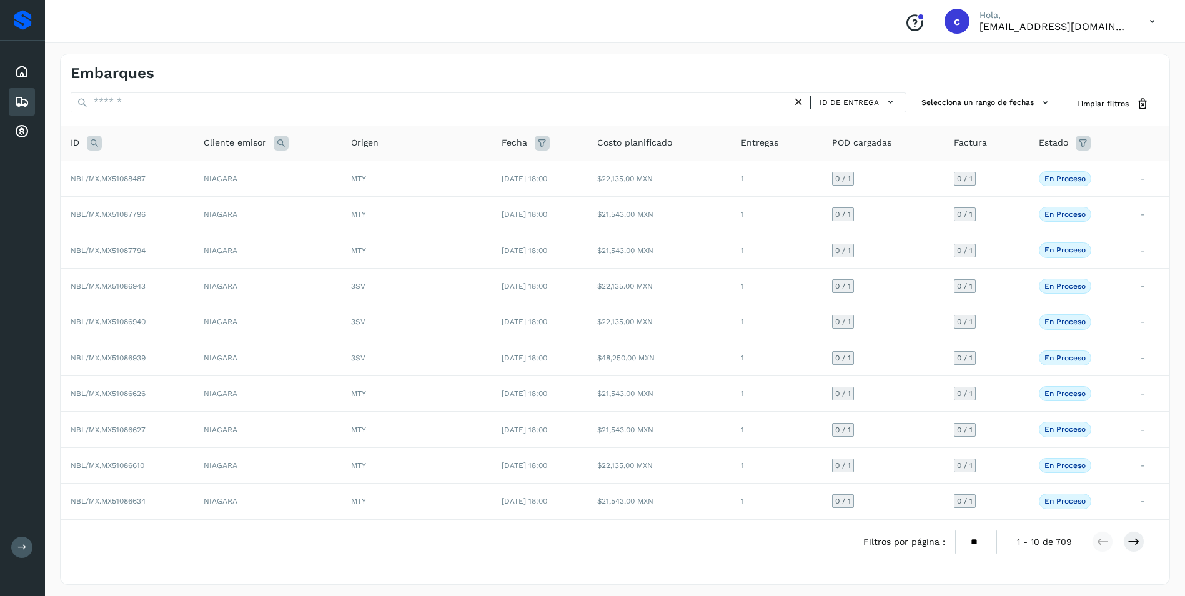
click at [96, 142] on icon at bounding box center [94, 143] width 15 height 15
click at [130, 176] on input "text" at bounding box center [177, 174] width 154 height 20
paste input "**********"
type input "**********"
click at [197, 209] on span "Buscar" at bounding box center [209, 205] width 25 height 11
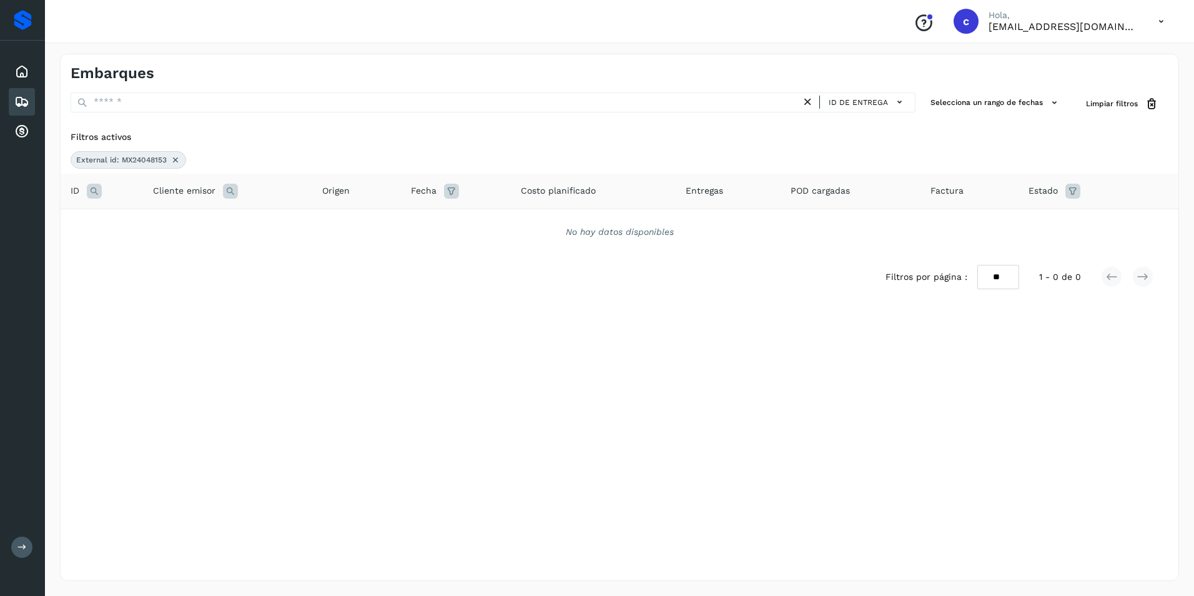
click at [462, 287] on div "Filtros por página : ** ** ** 1 - 0 de 0" at bounding box center [620, 277] width 1118 height 44
click at [178, 157] on icon at bounding box center [176, 160] width 10 height 10
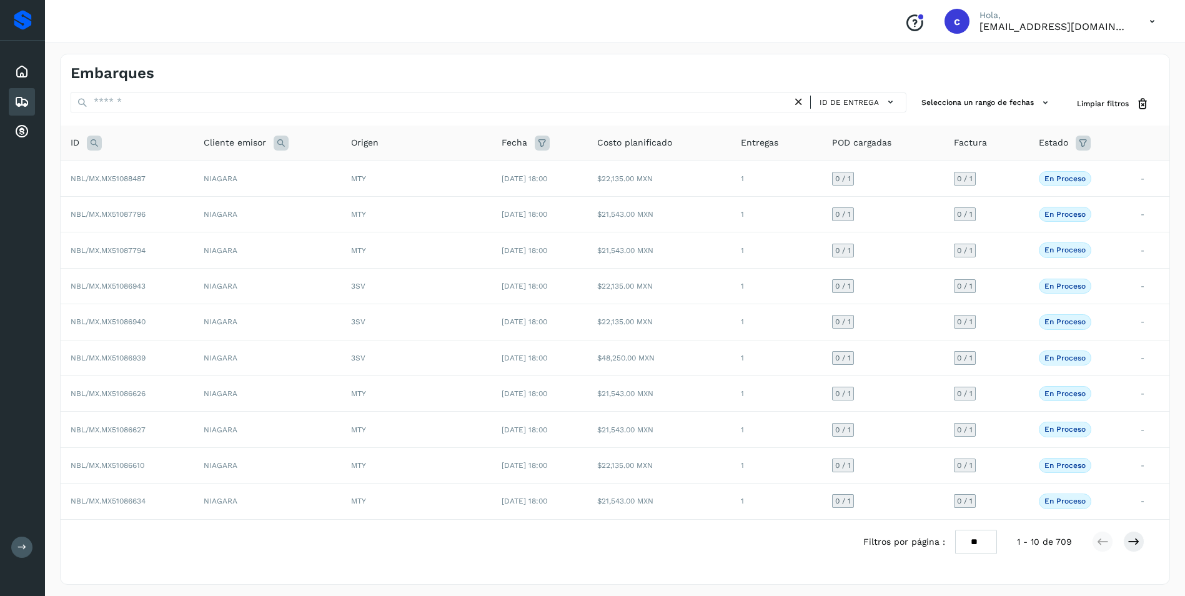
click at [97, 138] on icon at bounding box center [94, 143] width 15 height 15
click at [139, 167] on input "text" at bounding box center [177, 174] width 154 height 20
paste input "**********"
type input "**********"
click at [214, 205] on span "Buscar" at bounding box center [209, 205] width 25 height 11
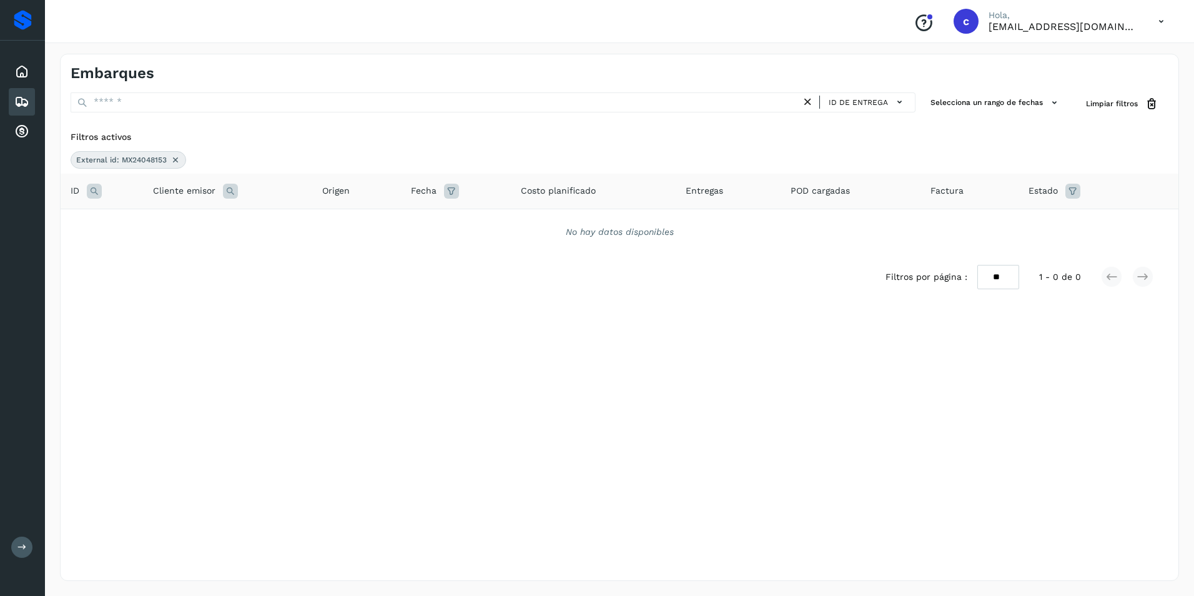
click at [179, 162] on icon at bounding box center [176, 160] width 10 height 10
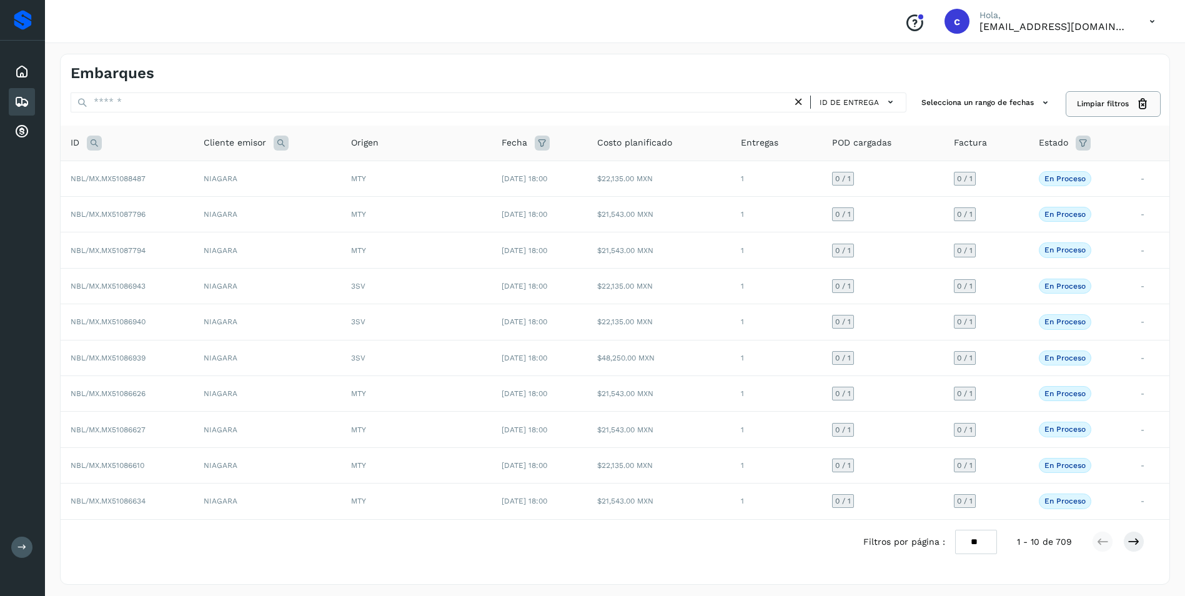
click at [1108, 103] on span "Limpiar filtros" at bounding box center [1103, 103] width 52 height 11
click at [94, 139] on icon at bounding box center [94, 143] width 15 height 15
click at [147, 186] on div "Cancelar Buscar" at bounding box center [177, 190] width 154 height 52
click at [142, 178] on input "text" at bounding box center [177, 174] width 154 height 20
paste input "**********"
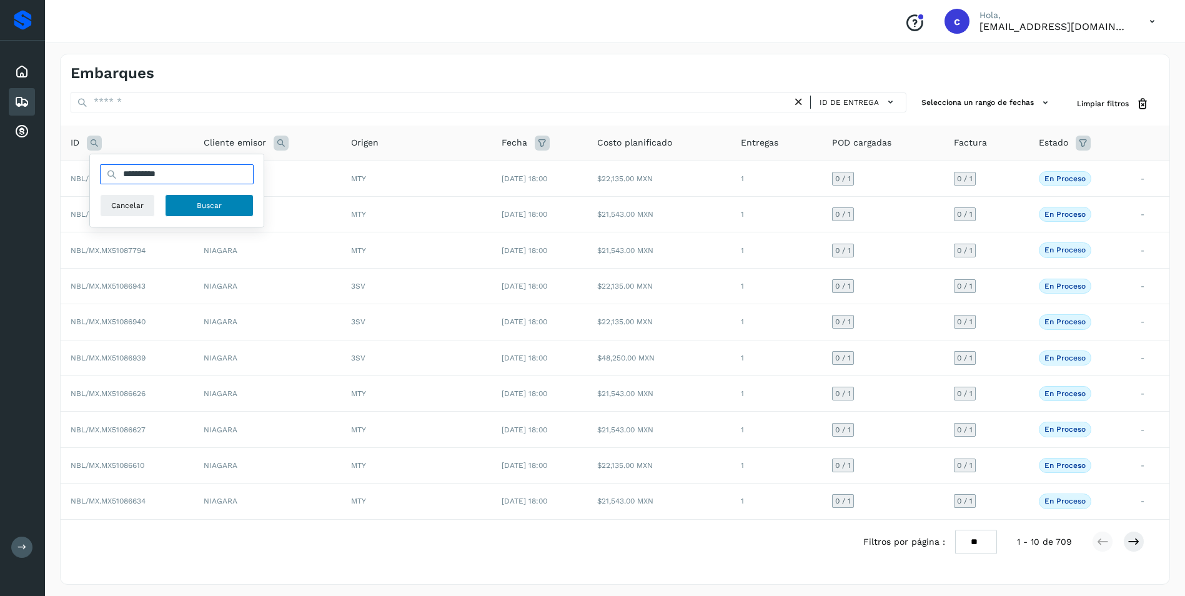
type input "**********"
click at [179, 209] on button "Buscar" at bounding box center [209, 205] width 89 height 22
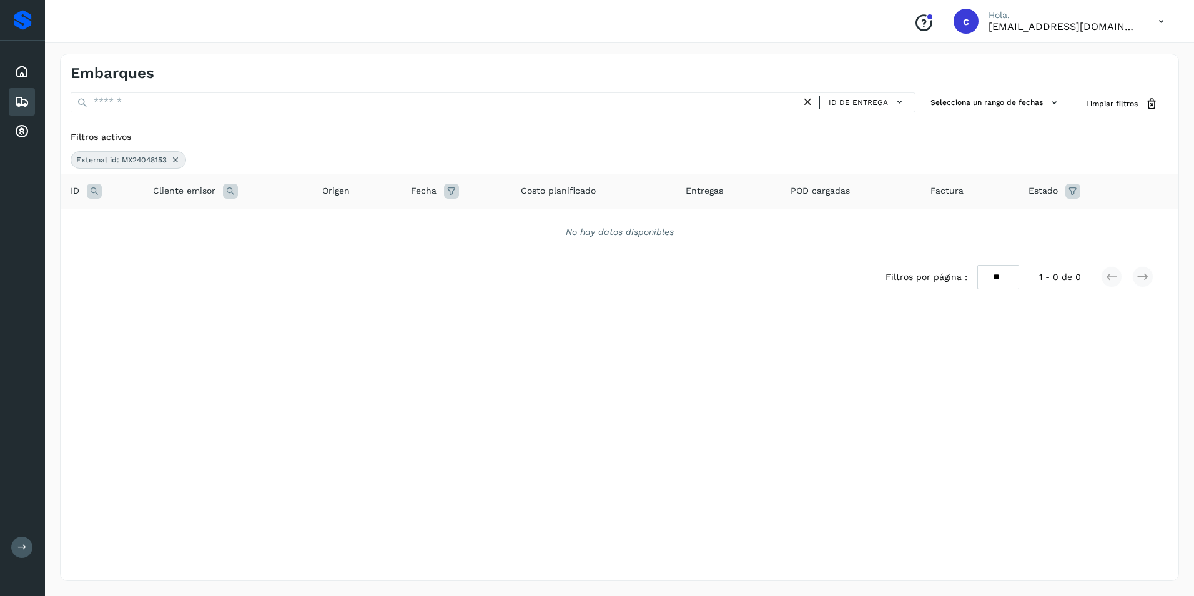
click at [178, 163] on icon at bounding box center [176, 160] width 10 height 10
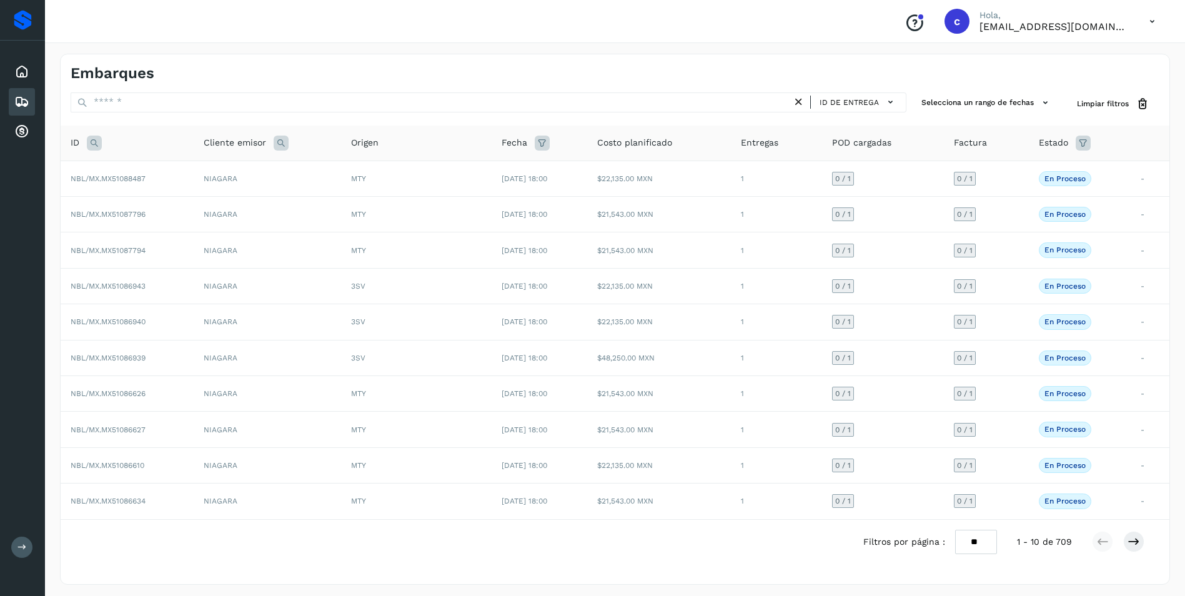
click at [96, 139] on icon at bounding box center [94, 143] width 15 height 15
click at [131, 177] on input "text" at bounding box center [177, 174] width 154 height 20
paste input "**********"
type input "**********"
click at [198, 210] on span "Buscar" at bounding box center [209, 205] width 25 height 11
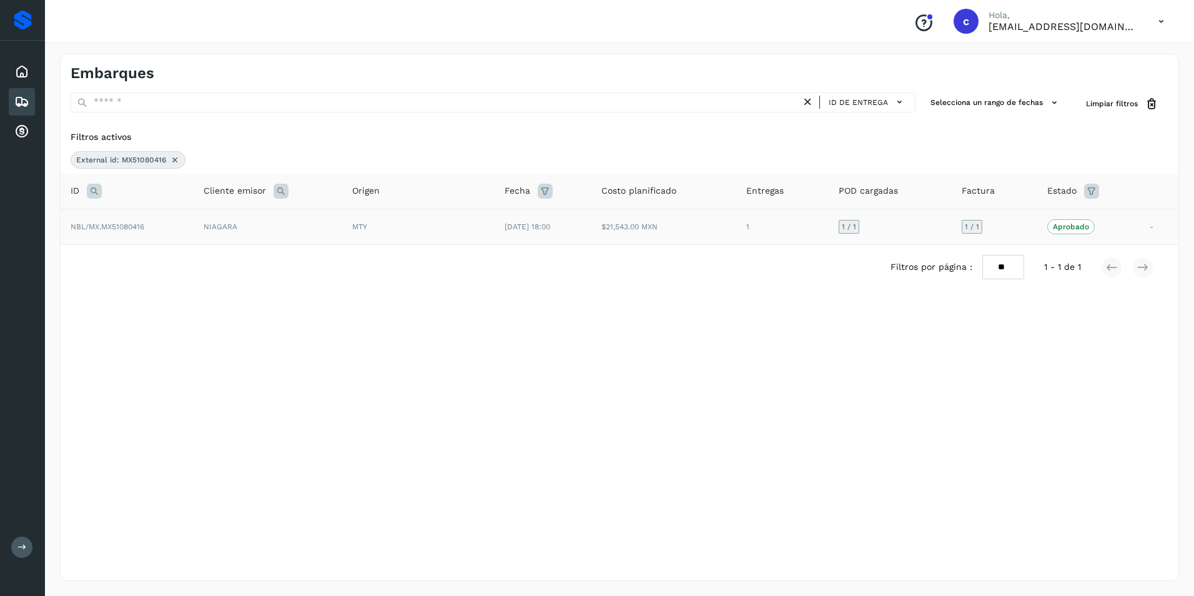
click at [383, 236] on td "MTY" at bounding box center [418, 227] width 152 height 36
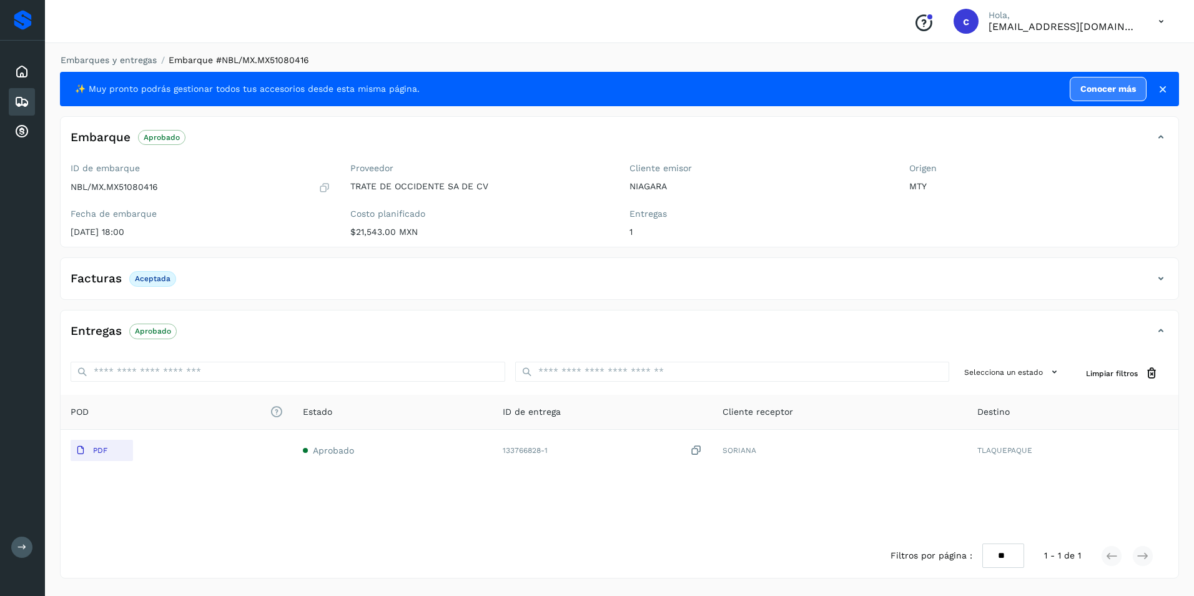
click at [153, 272] on span "Aceptada" at bounding box center [152, 278] width 47 height 15
click at [161, 327] on p "Aprobado" at bounding box center [153, 331] width 36 height 9
click at [29, 104] on icon at bounding box center [21, 101] width 15 height 15
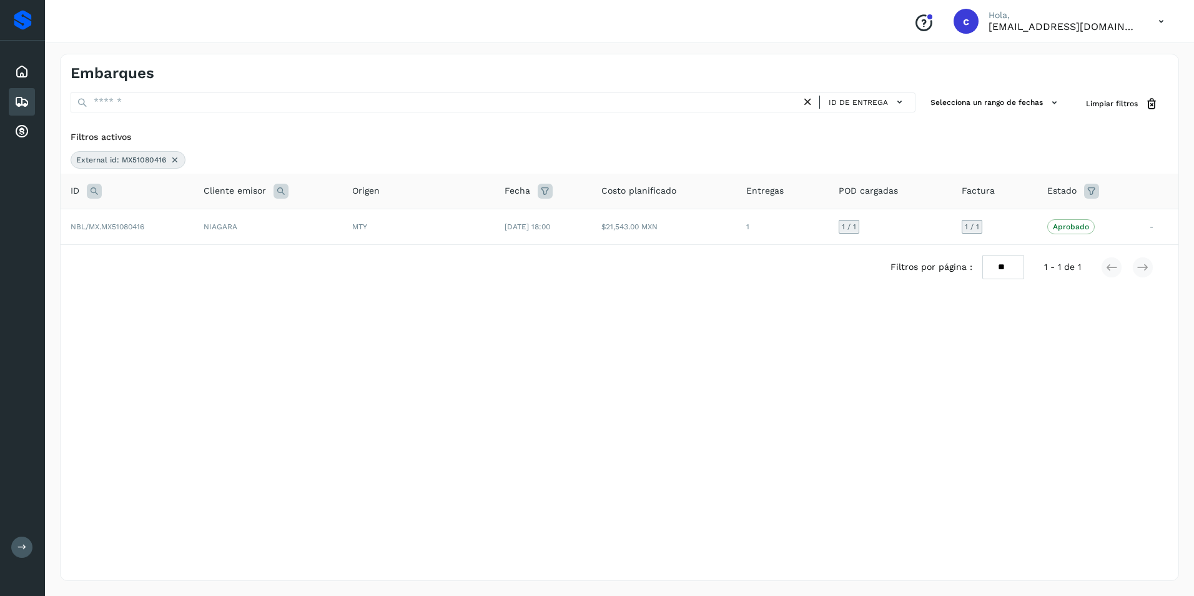
click at [176, 157] on icon at bounding box center [175, 160] width 10 height 10
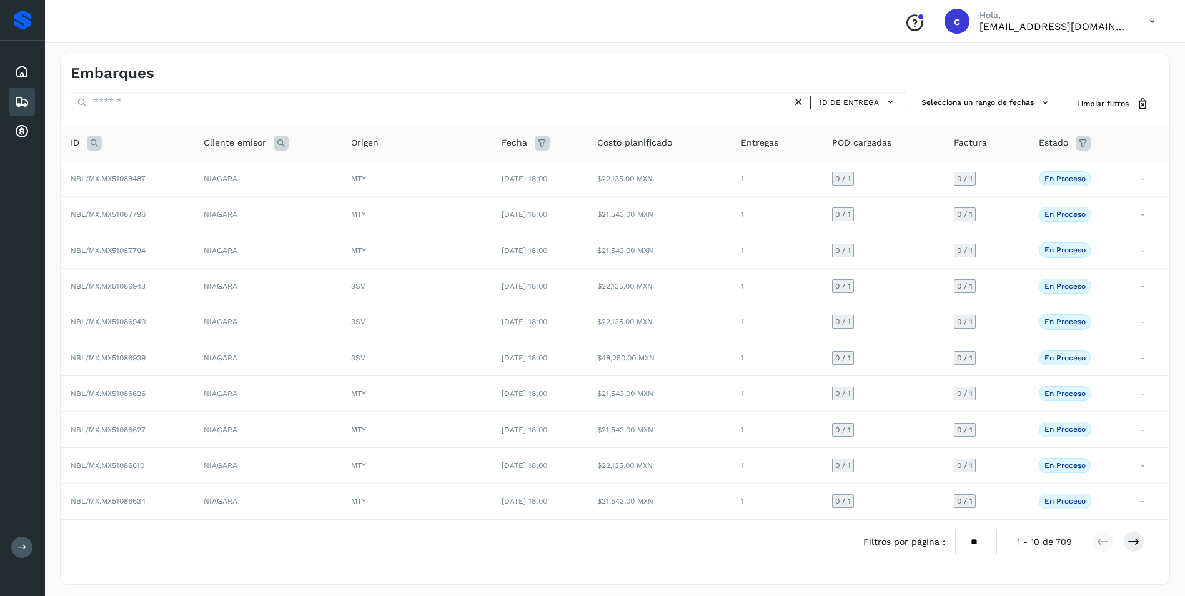
click at [96, 142] on icon at bounding box center [94, 143] width 15 height 15
click at [121, 177] on input "text" at bounding box center [177, 174] width 154 height 20
paste input "**********"
type input "**********"
click at [201, 211] on span "Buscar" at bounding box center [209, 205] width 25 height 11
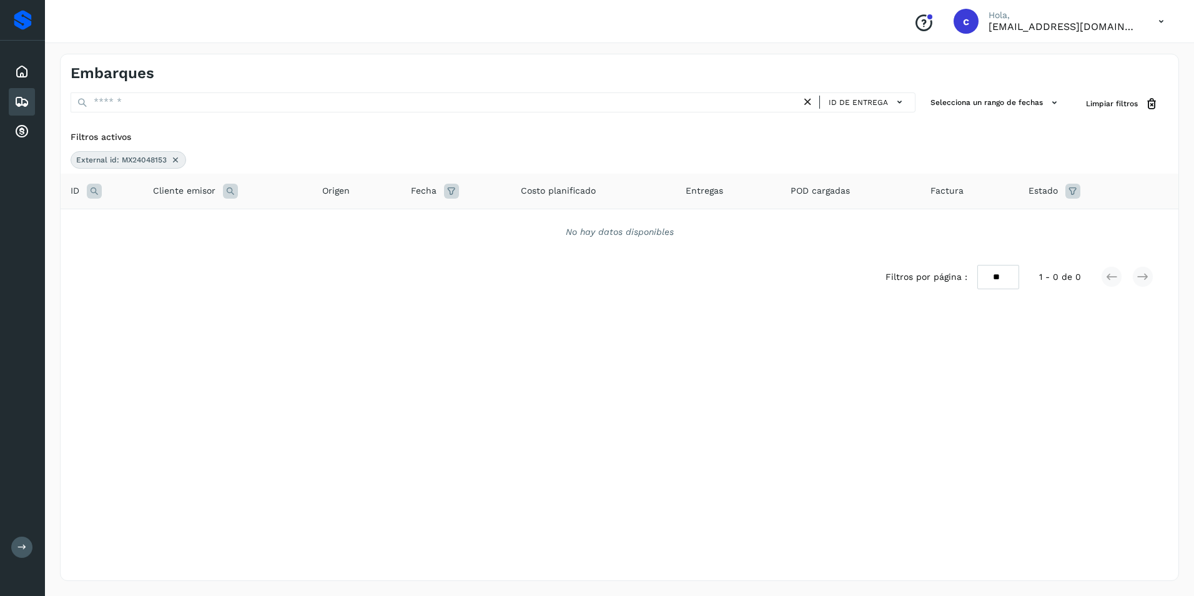
click at [304, 216] on div "No hay datos disponibles" at bounding box center [620, 232] width 1118 height 46
click at [175, 159] on icon at bounding box center [176, 160] width 10 height 10
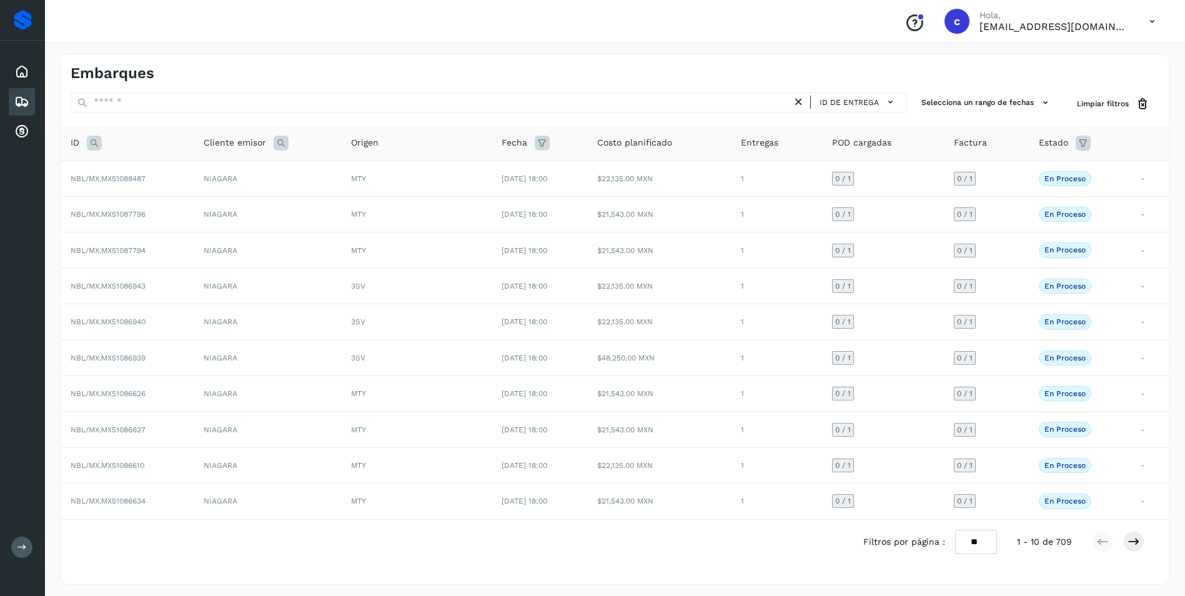
drag, startPoint x: 92, startPoint y: 144, endPoint x: 103, endPoint y: 149, distance: 11.5
click at [92, 144] on icon at bounding box center [94, 143] width 15 height 15
click at [141, 177] on input "text" at bounding box center [177, 174] width 154 height 20
paste input "**********"
type input "**********"
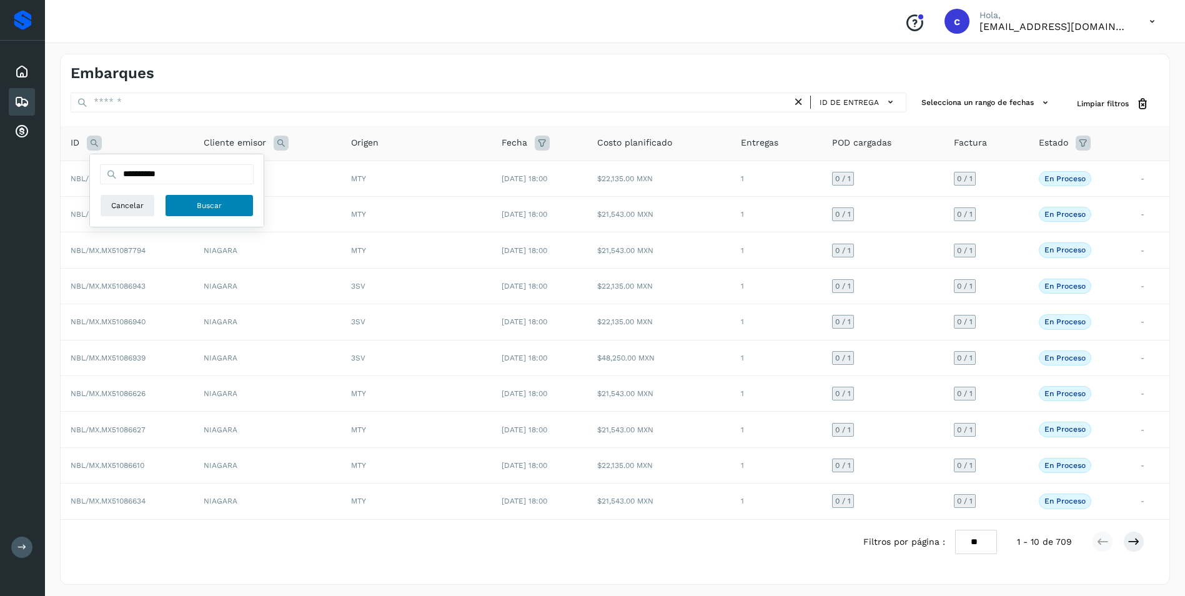
click at [204, 205] on span "Buscar" at bounding box center [209, 205] width 25 height 11
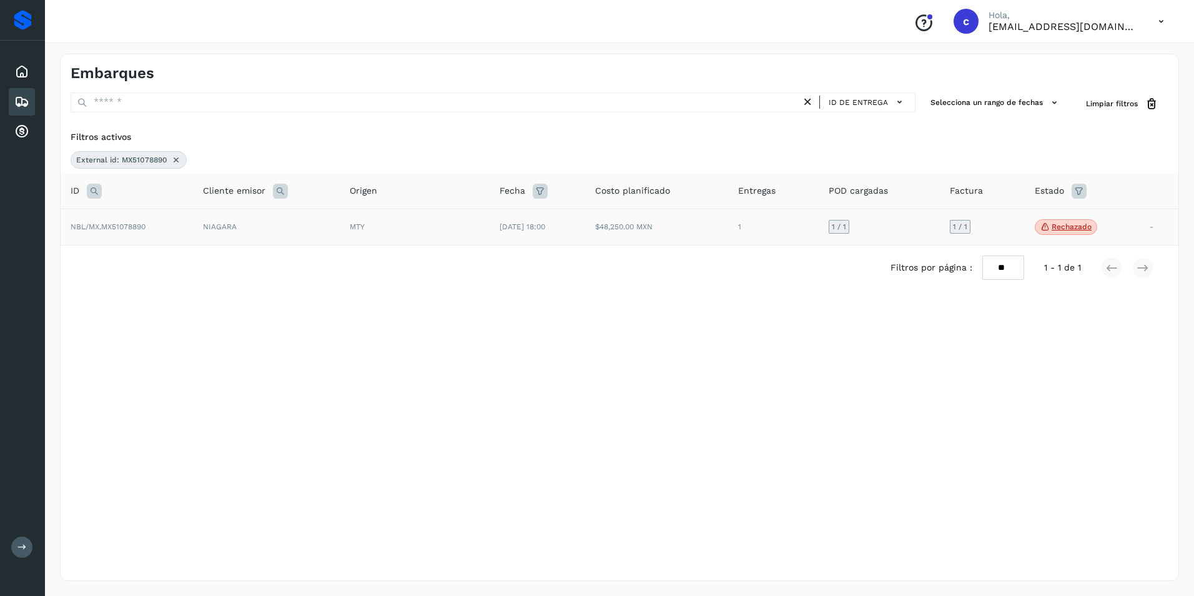
click at [430, 229] on div "MTY" at bounding box center [415, 226] width 130 height 11
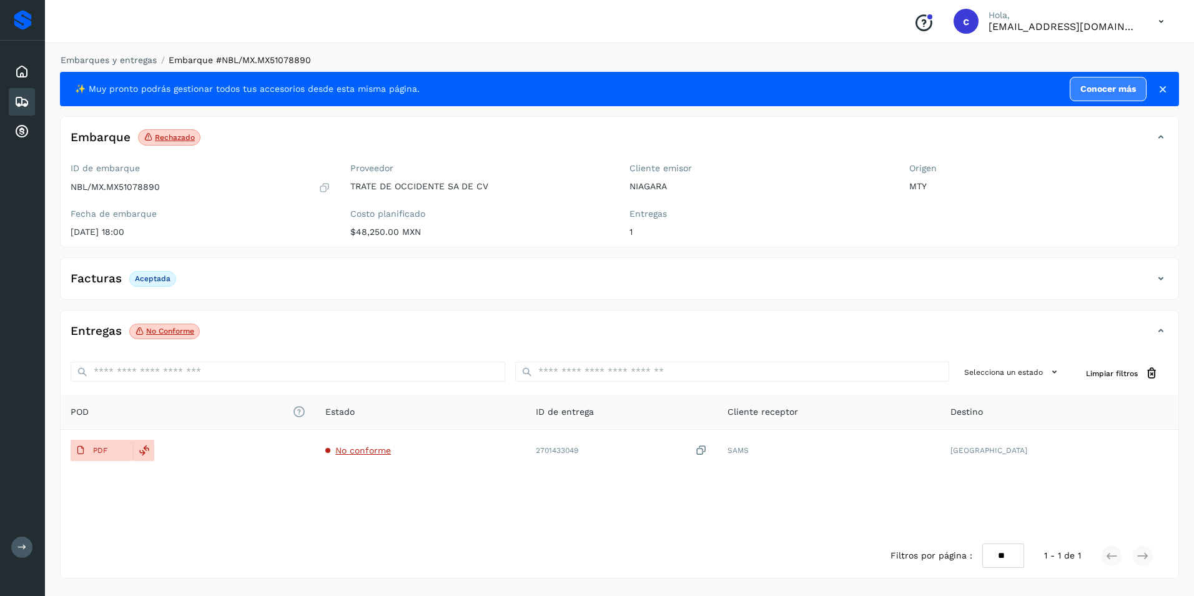
click at [156, 330] on p "No conforme" at bounding box center [170, 331] width 48 height 9
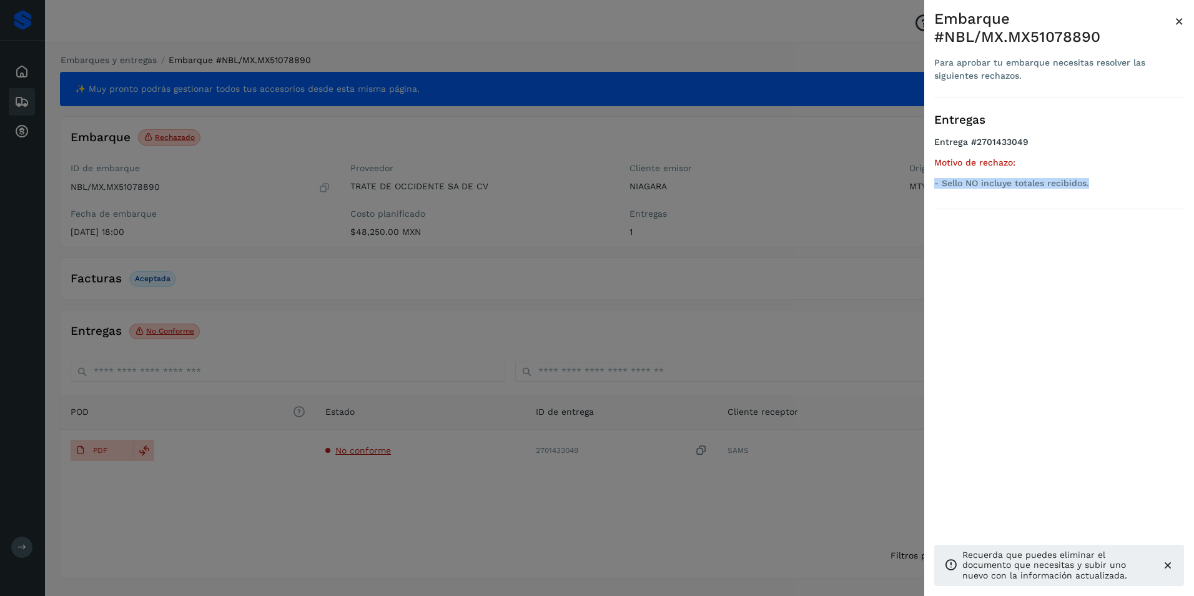
drag, startPoint x: 1093, startPoint y: 184, endPoint x: 934, endPoint y: 185, distance: 159.3
click at [934, 185] on div "Embarque #NBL/MX.MX51078890 Para aprobar tu embarque necesitas resolver las sig…" at bounding box center [1059, 308] width 270 height 616
drag, startPoint x: 48, startPoint y: 210, endPoint x: 52, endPoint y: 196, distance: 14.8
click at [48, 210] on div at bounding box center [597, 298] width 1194 height 596
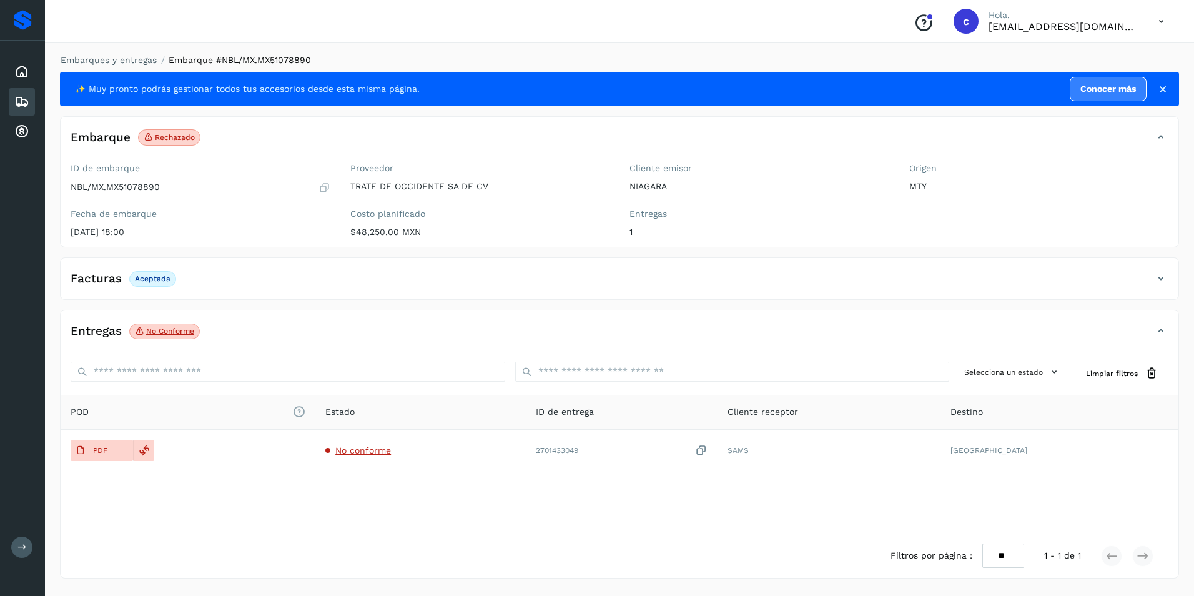
click at [23, 93] on div "Embarques" at bounding box center [22, 101] width 26 height 27
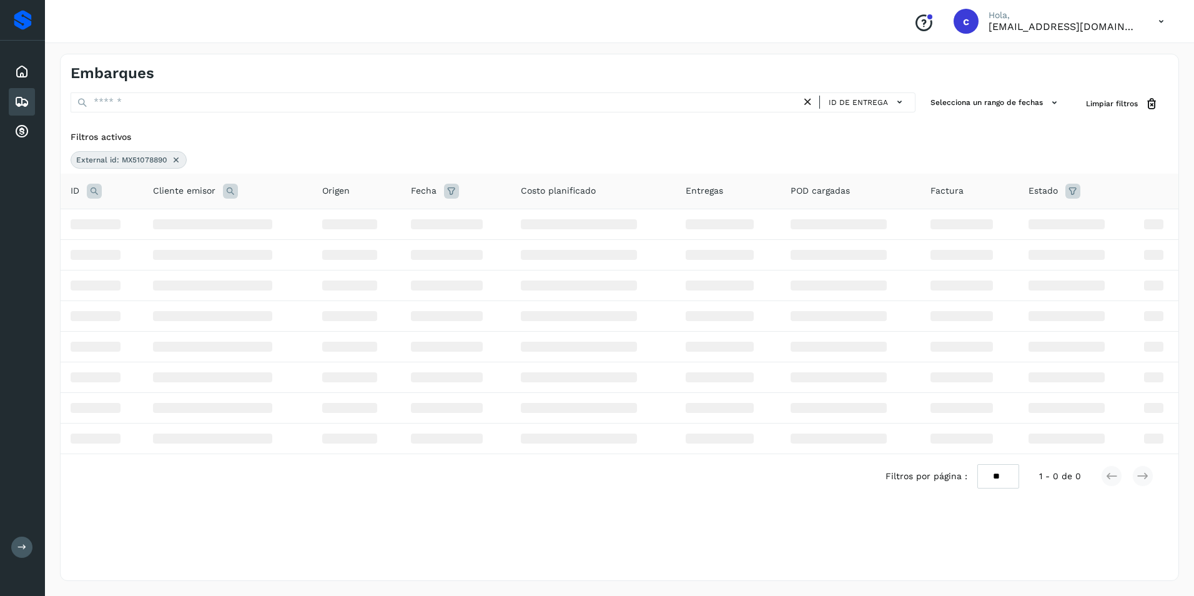
click at [22, 93] on div "Embarques" at bounding box center [22, 101] width 26 height 27
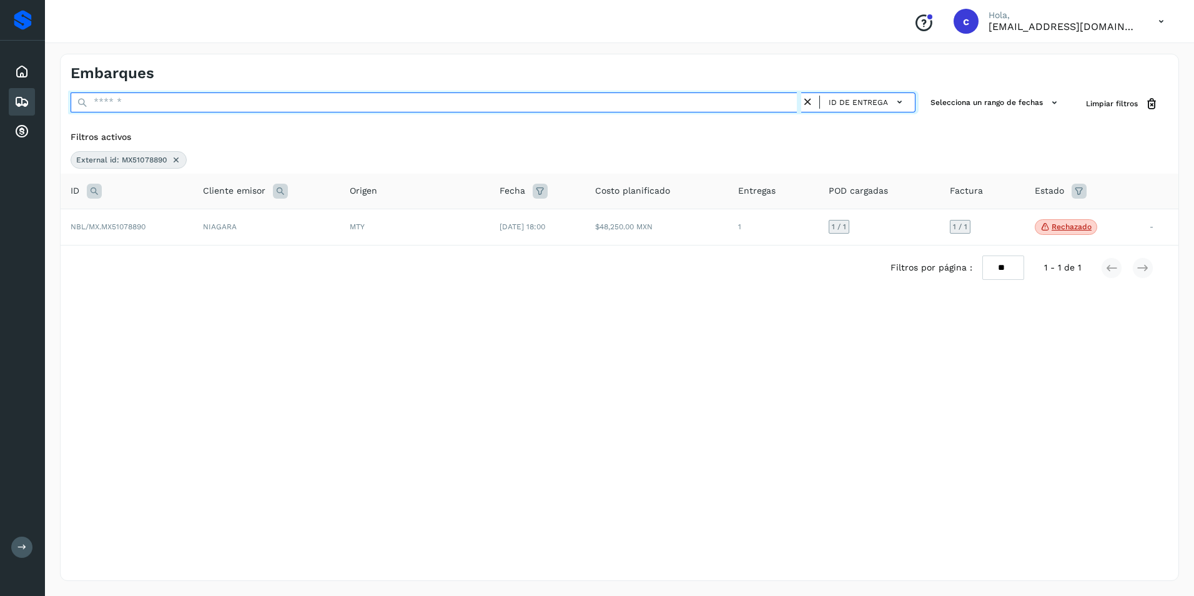
click at [141, 106] on input "text" at bounding box center [436, 102] width 731 height 20
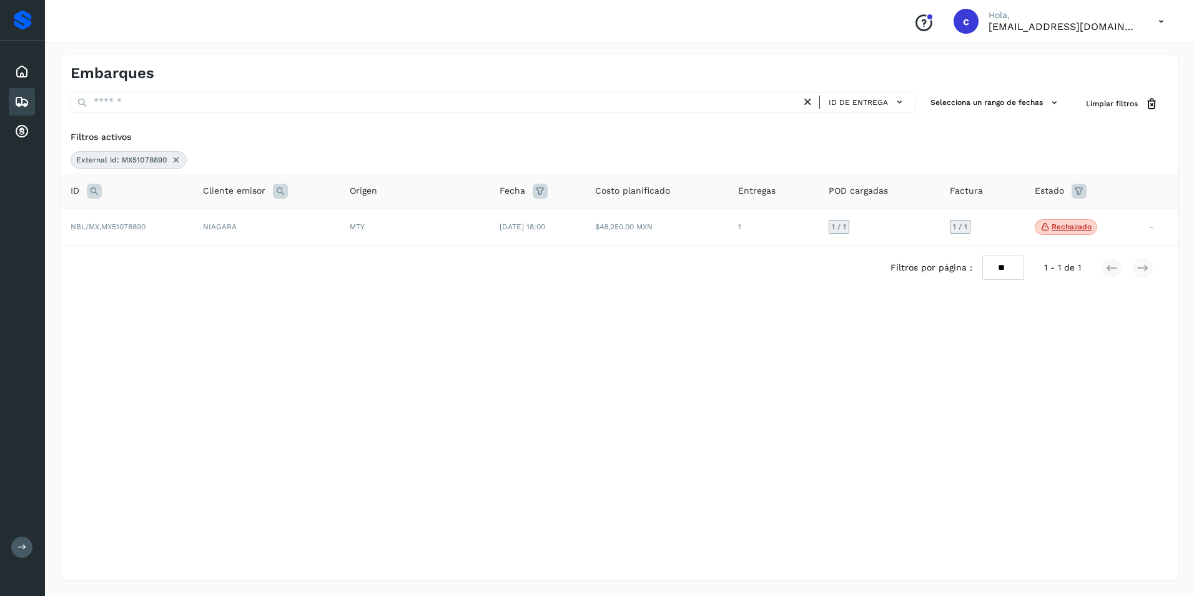
click at [176, 155] on icon at bounding box center [176, 160] width 10 height 10
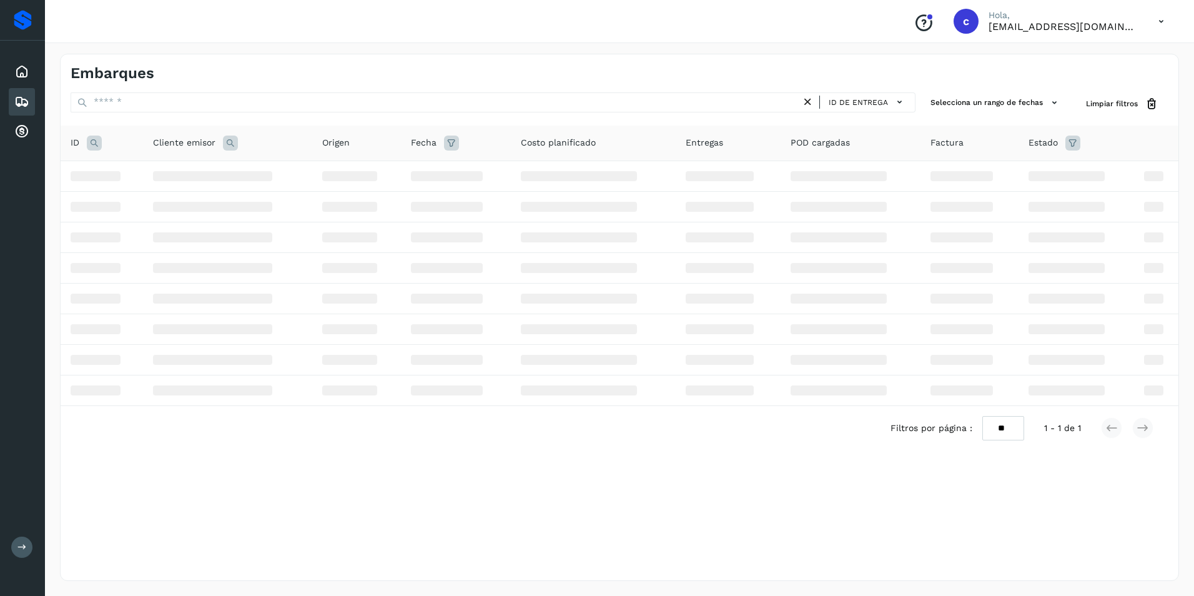
click at [96, 146] on icon at bounding box center [94, 143] width 15 height 15
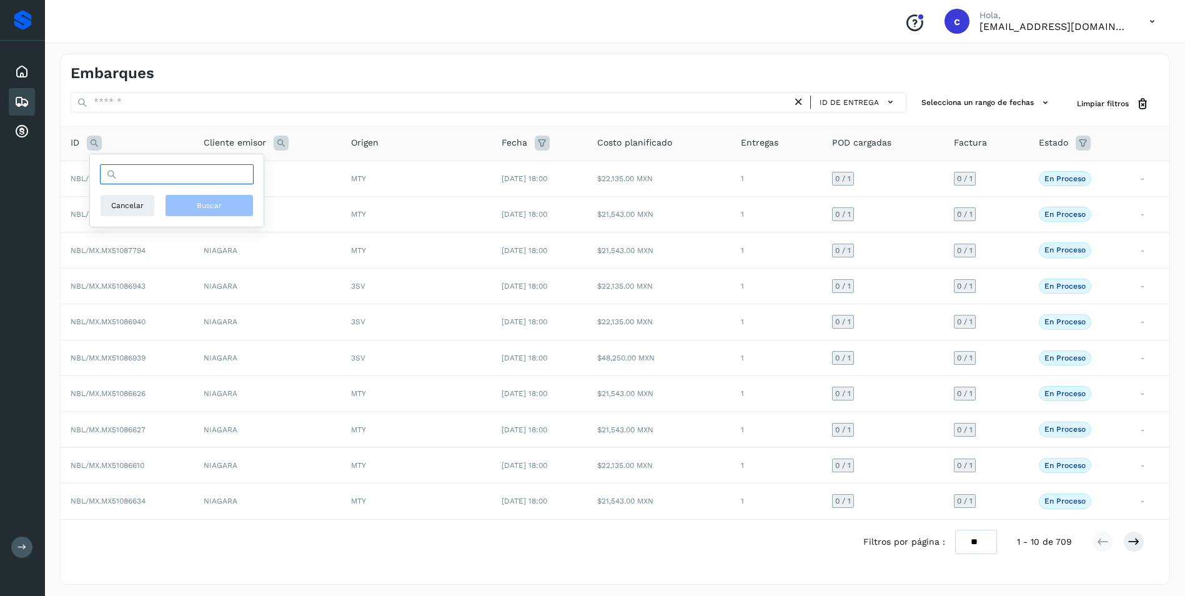
click at [143, 174] on input "text" at bounding box center [177, 174] width 154 height 20
paste input "**********"
type input "**********"
click at [211, 214] on button "Buscar" at bounding box center [209, 205] width 89 height 22
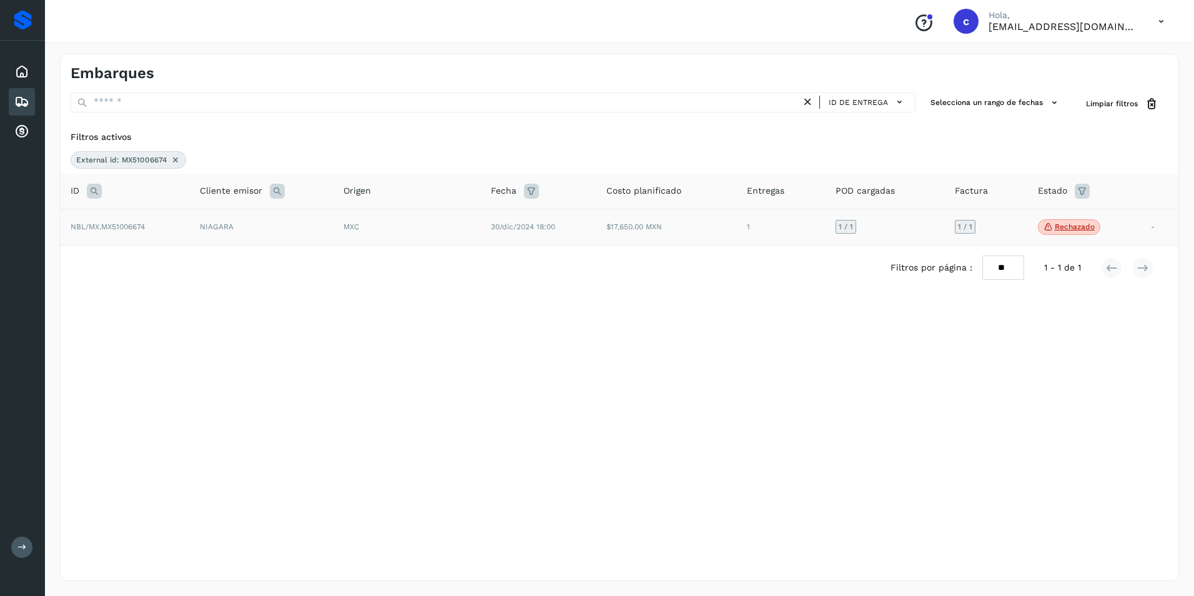
click at [498, 228] on span "30/dic/2024 18:00" at bounding box center [523, 226] width 64 height 9
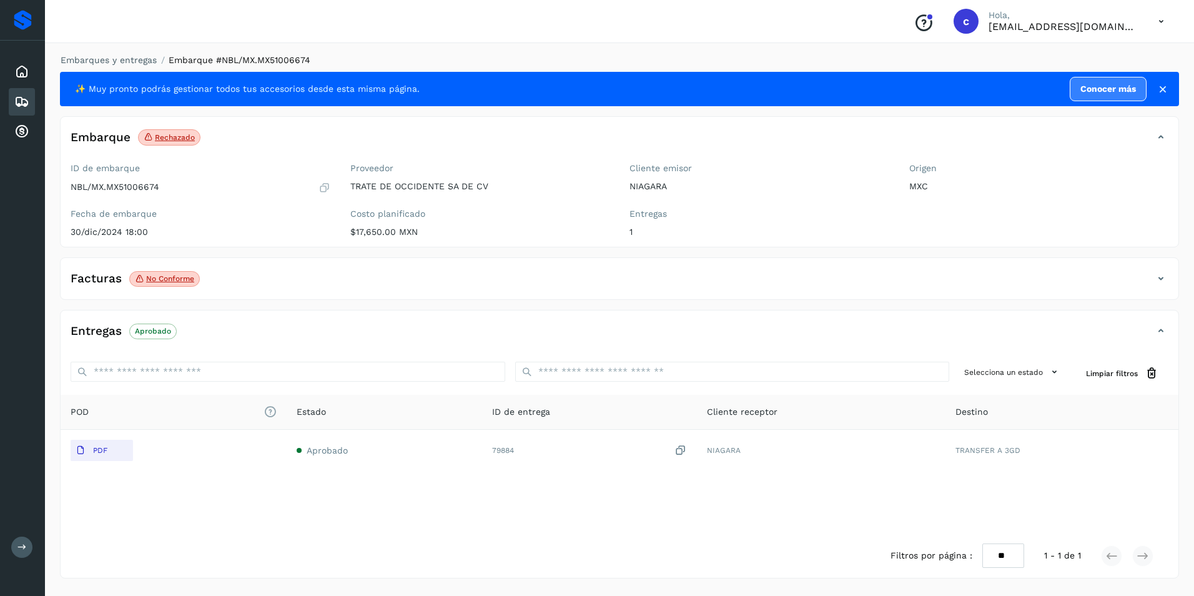
click at [328, 269] on div "Facturas No conforme" at bounding box center [607, 278] width 1093 height 21
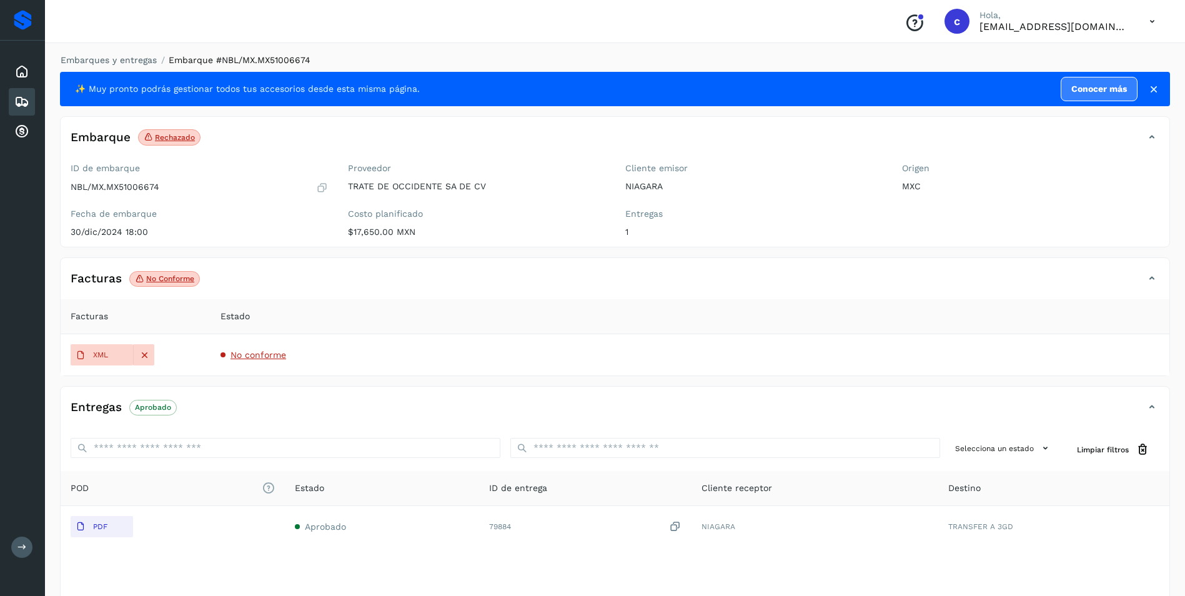
click at [185, 284] on span "No conforme" at bounding box center [164, 279] width 71 height 16
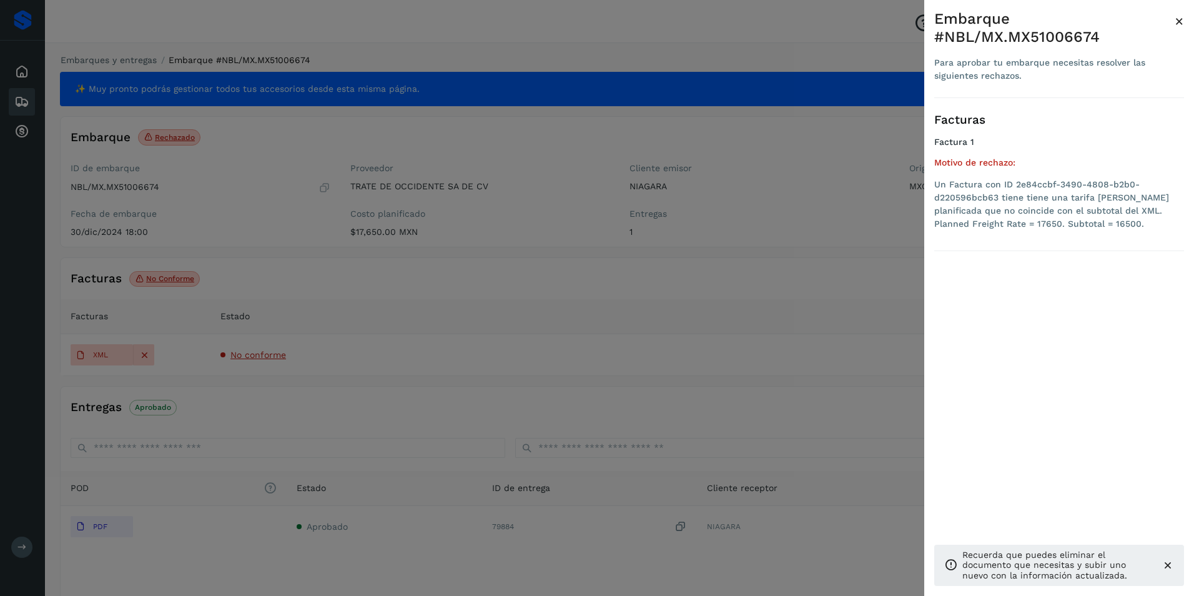
click at [279, 212] on div at bounding box center [597, 298] width 1194 height 596
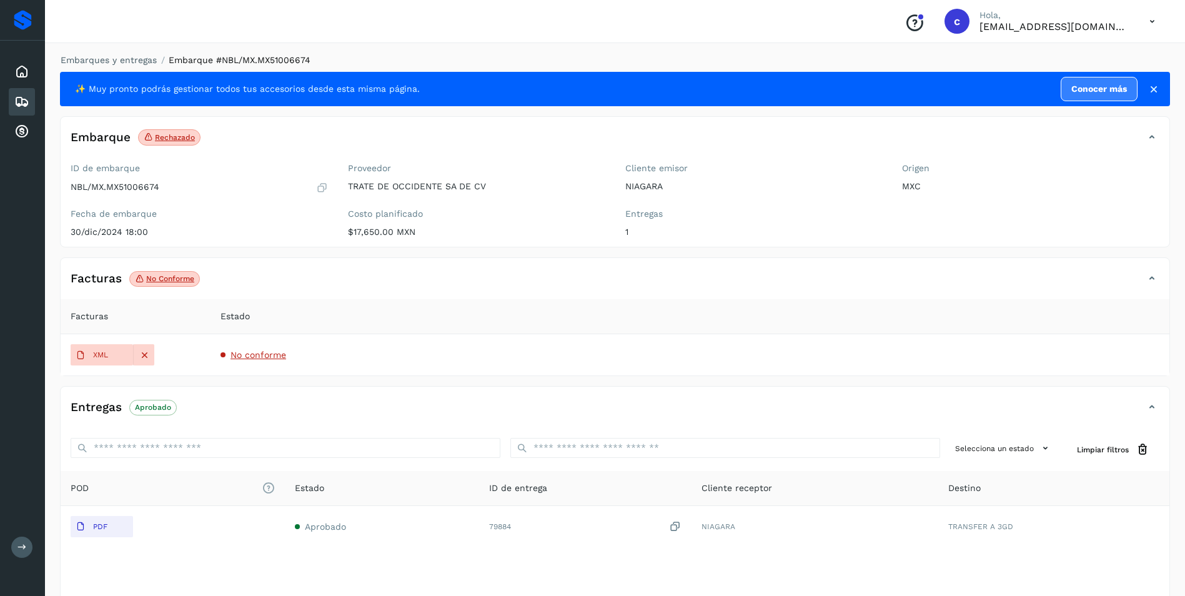
click at [16, 103] on icon at bounding box center [21, 101] width 15 height 15
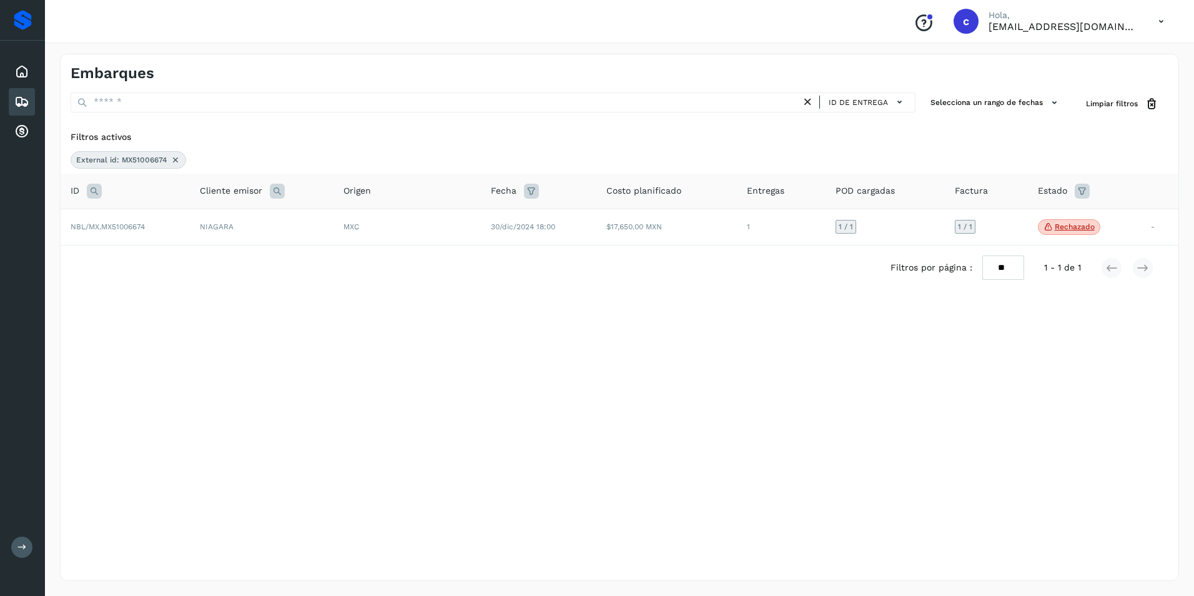
click at [96, 191] on icon at bounding box center [94, 191] width 15 height 15
click at [174, 160] on icon at bounding box center [176, 160] width 10 height 10
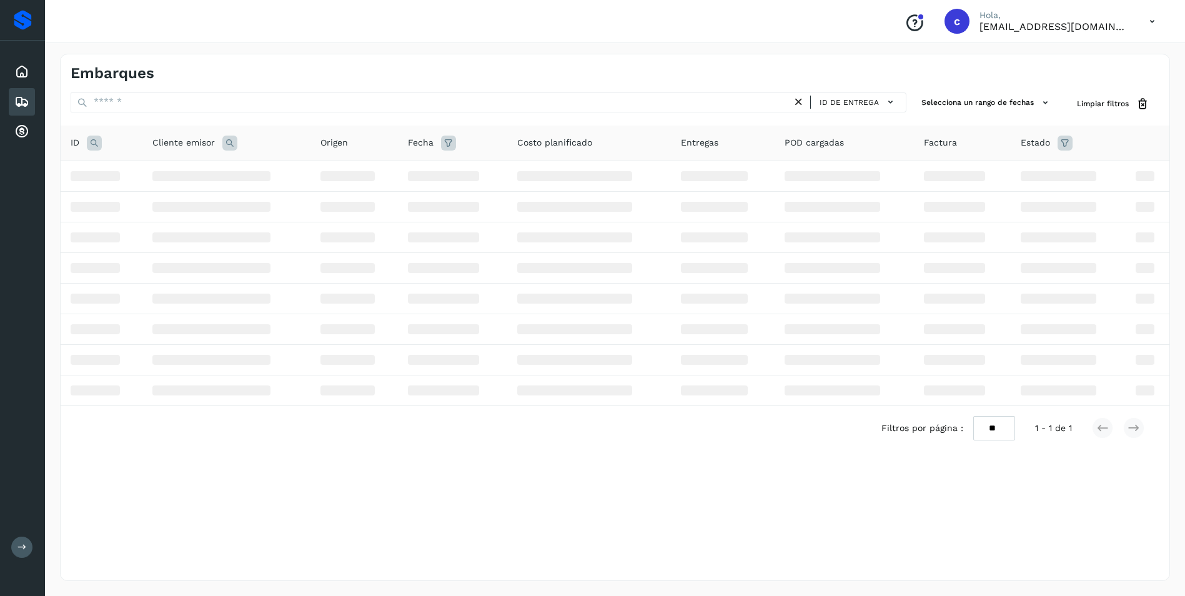
click at [100, 142] on icon at bounding box center [94, 143] width 15 height 15
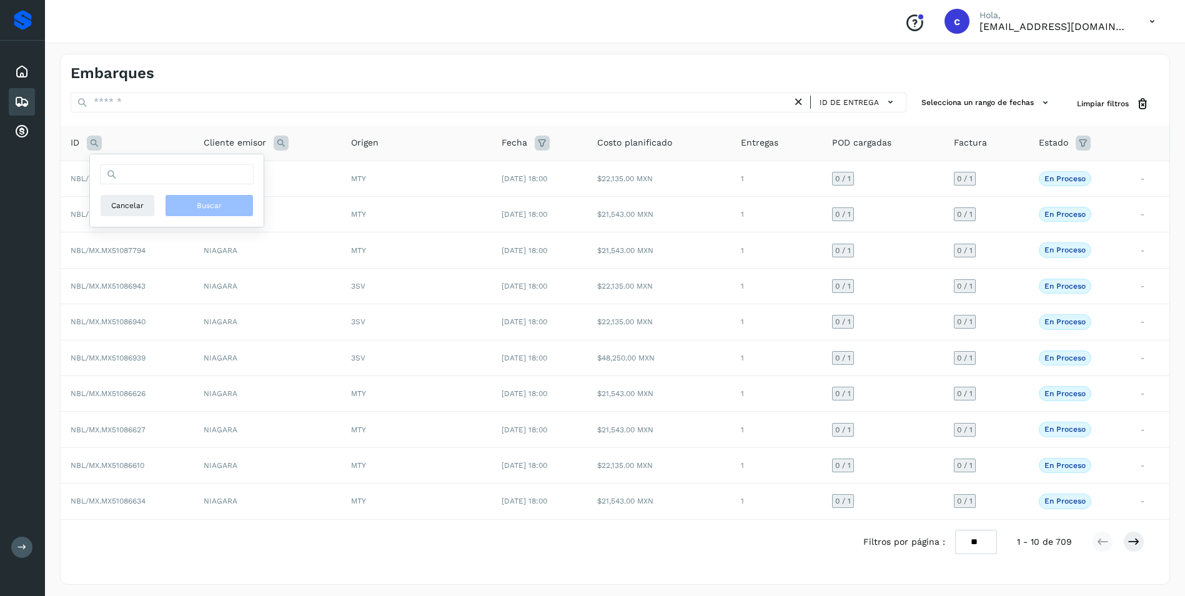
click at [142, 189] on div "Cancelar Buscar" at bounding box center [177, 190] width 154 height 52
click at [140, 179] on input "text" at bounding box center [177, 174] width 154 height 20
paste input "**********"
type input "**********"
click at [210, 208] on span "Buscar" at bounding box center [209, 205] width 25 height 11
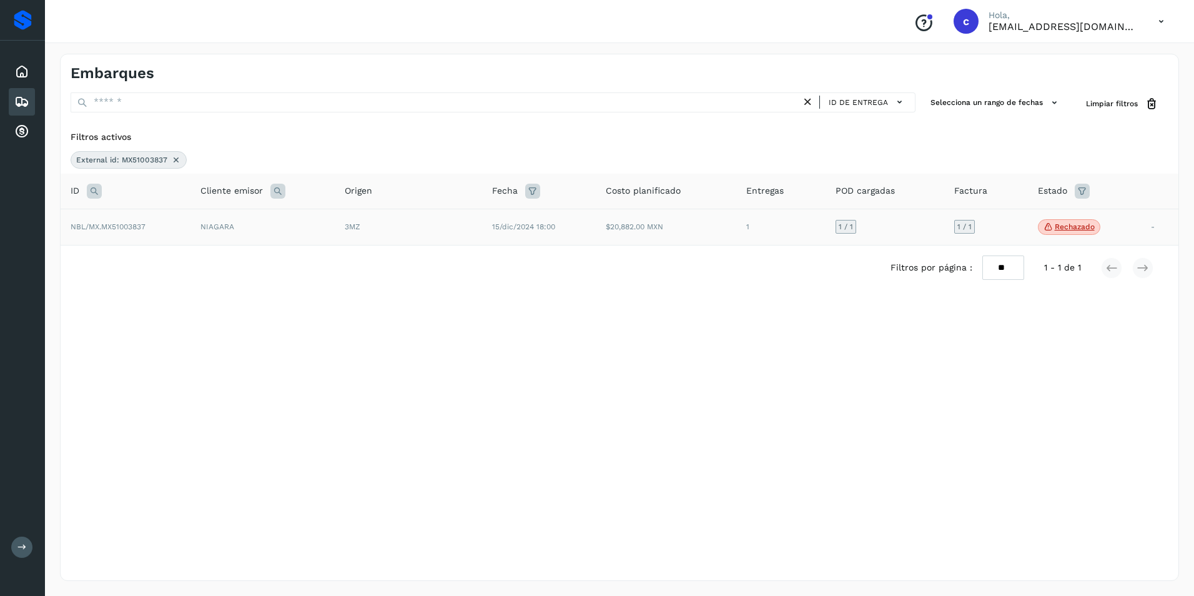
click at [516, 240] on td "15/dic/2024 18:00" at bounding box center [539, 227] width 114 height 37
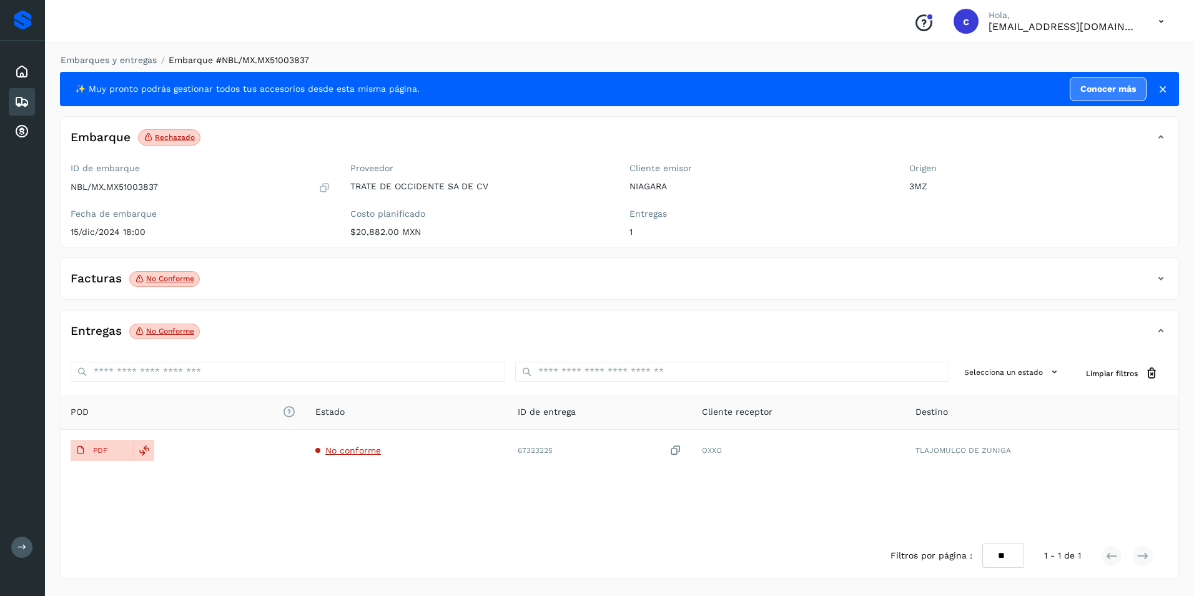
click at [148, 280] on p "No conforme" at bounding box center [170, 278] width 48 height 9
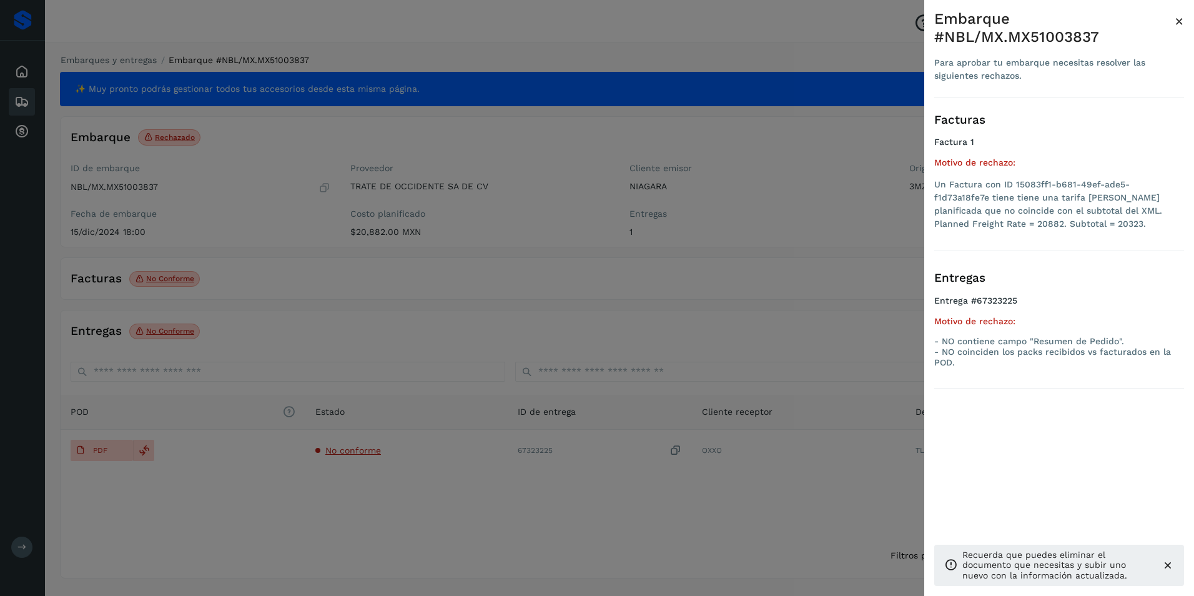
drag, startPoint x: 200, startPoint y: 148, endPoint x: 89, endPoint y: 142, distance: 111.3
click at [193, 151] on div at bounding box center [597, 298] width 1194 height 596
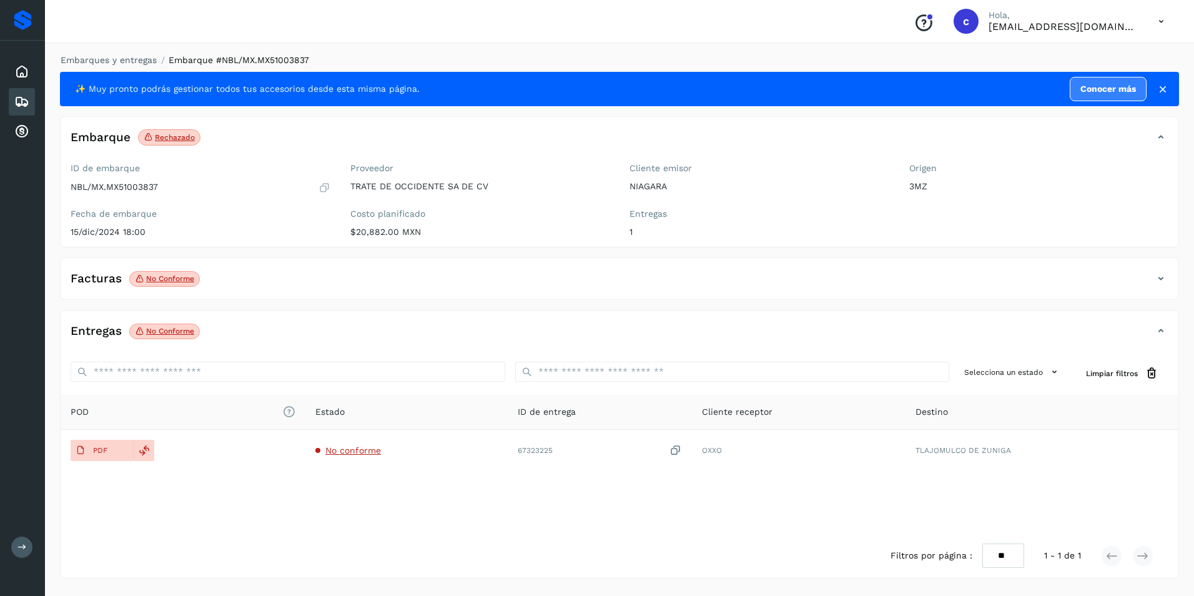
click at [21, 92] on div "Embarques" at bounding box center [22, 101] width 26 height 27
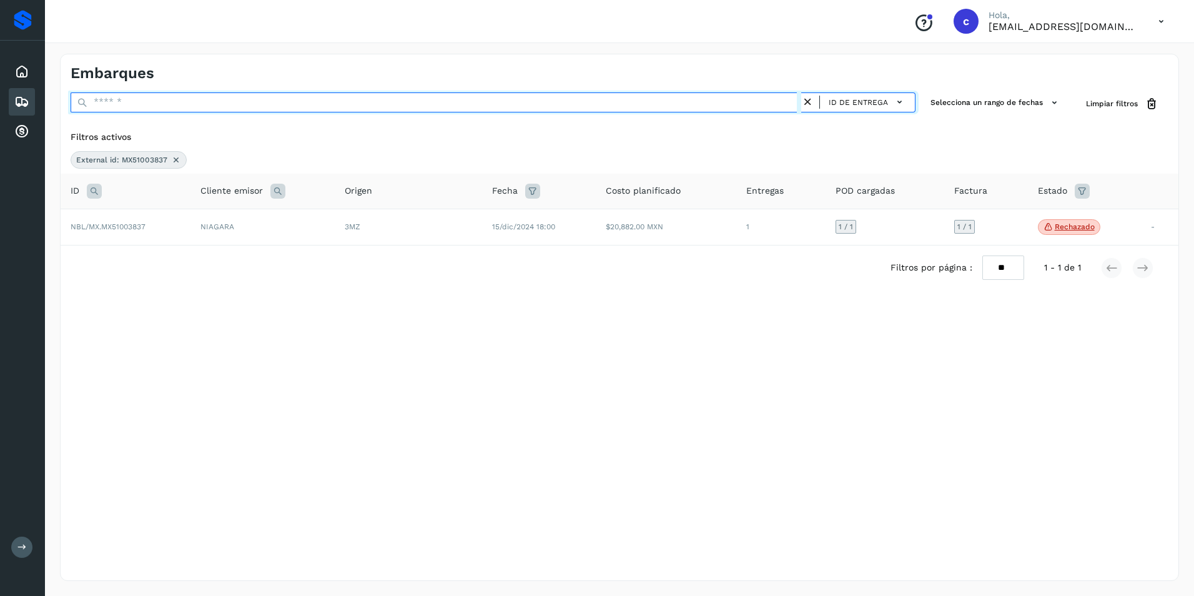
click at [162, 101] on input "text" at bounding box center [436, 102] width 731 height 20
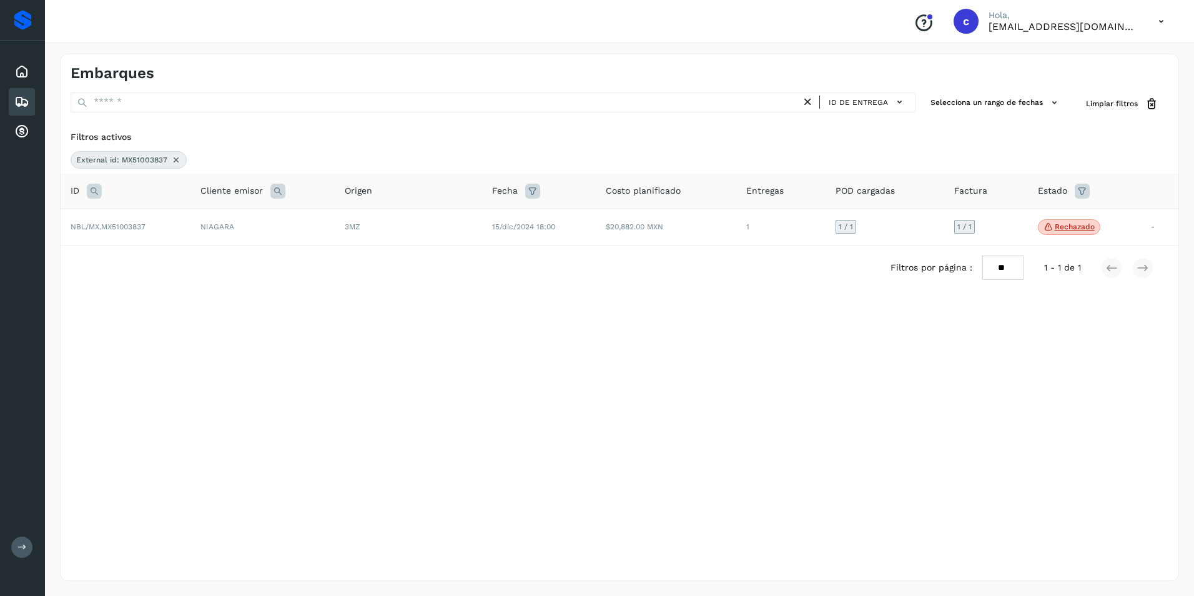
click at [182, 157] on div "External id: MX51003837" at bounding box center [129, 159] width 116 height 17
click at [176, 157] on icon at bounding box center [176, 160] width 10 height 10
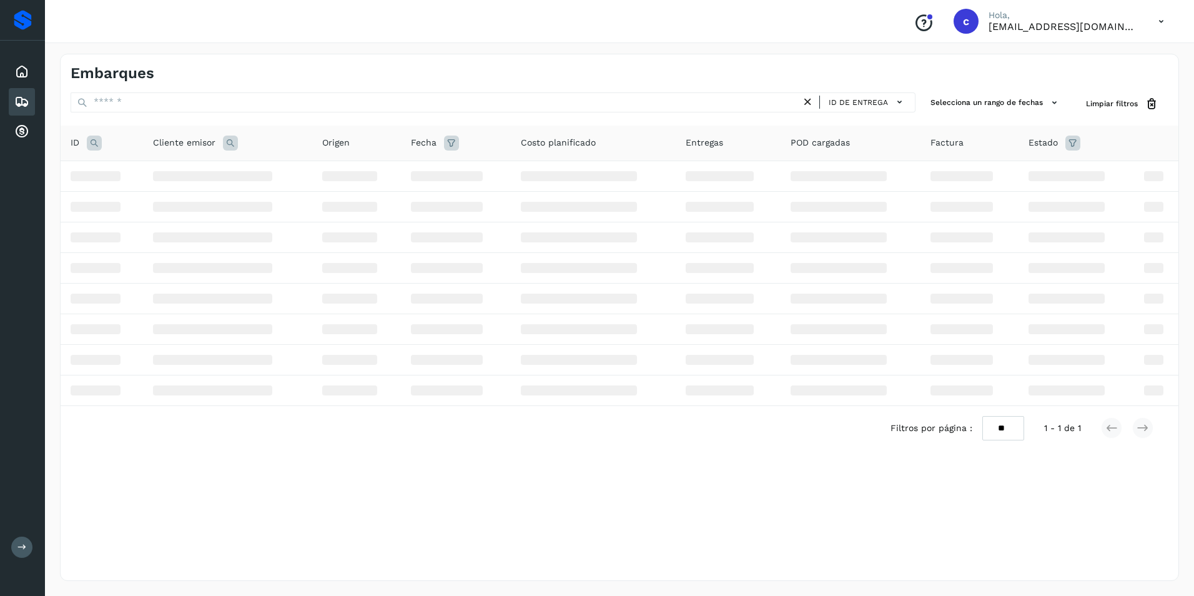
click at [94, 150] on icon at bounding box center [94, 143] width 15 height 15
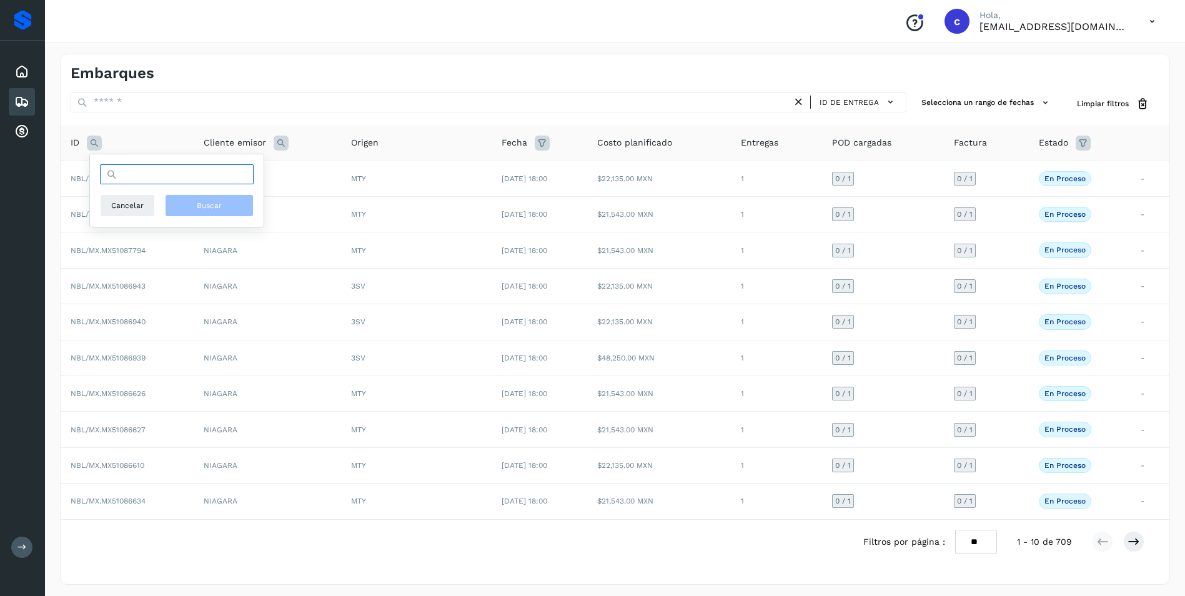
click at [121, 173] on input "text" at bounding box center [177, 174] width 154 height 20
paste input "**********"
type input "**********"
click at [191, 201] on button "Buscar" at bounding box center [209, 205] width 89 height 22
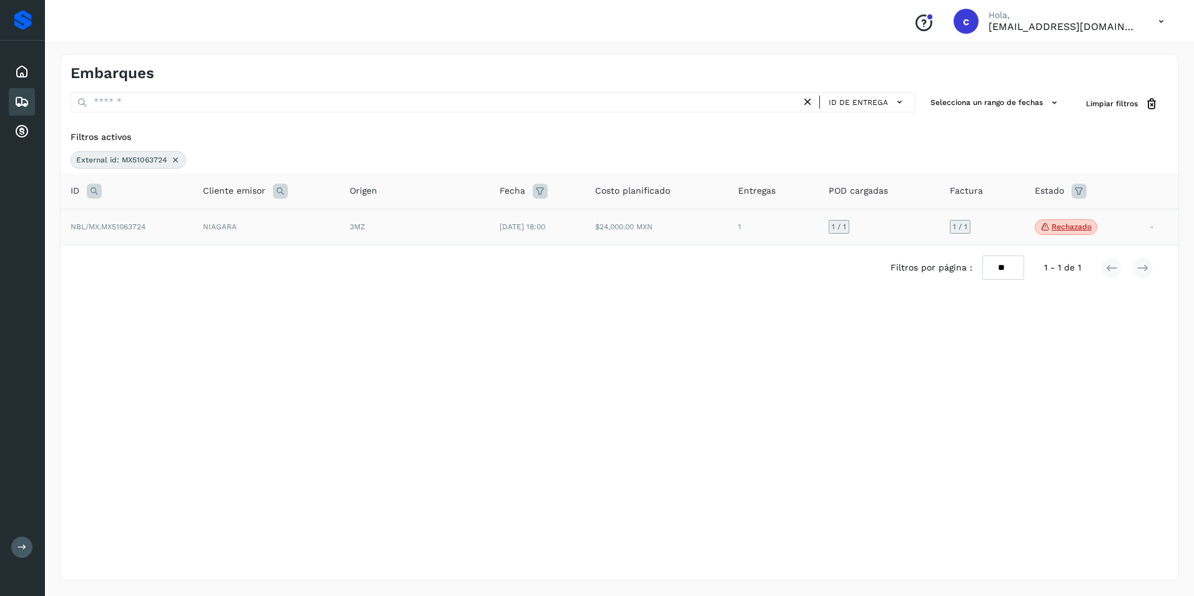
click at [746, 225] on td "1" at bounding box center [773, 227] width 91 height 37
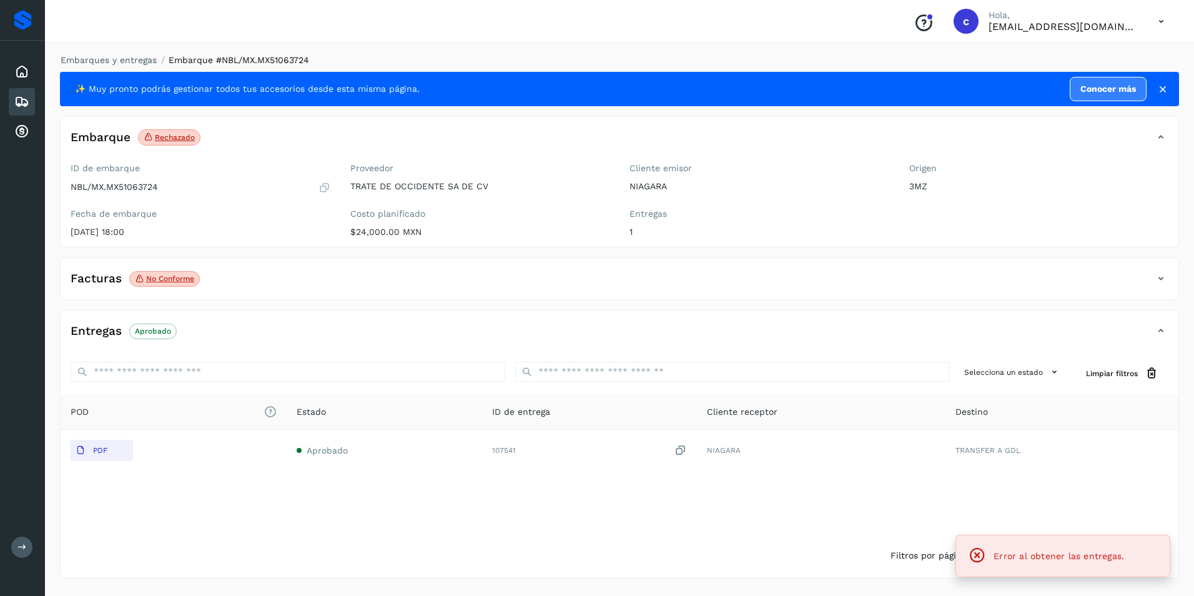
click at [426, 289] on div "Facturas No conforme" at bounding box center [607, 278] width 1093 height 21
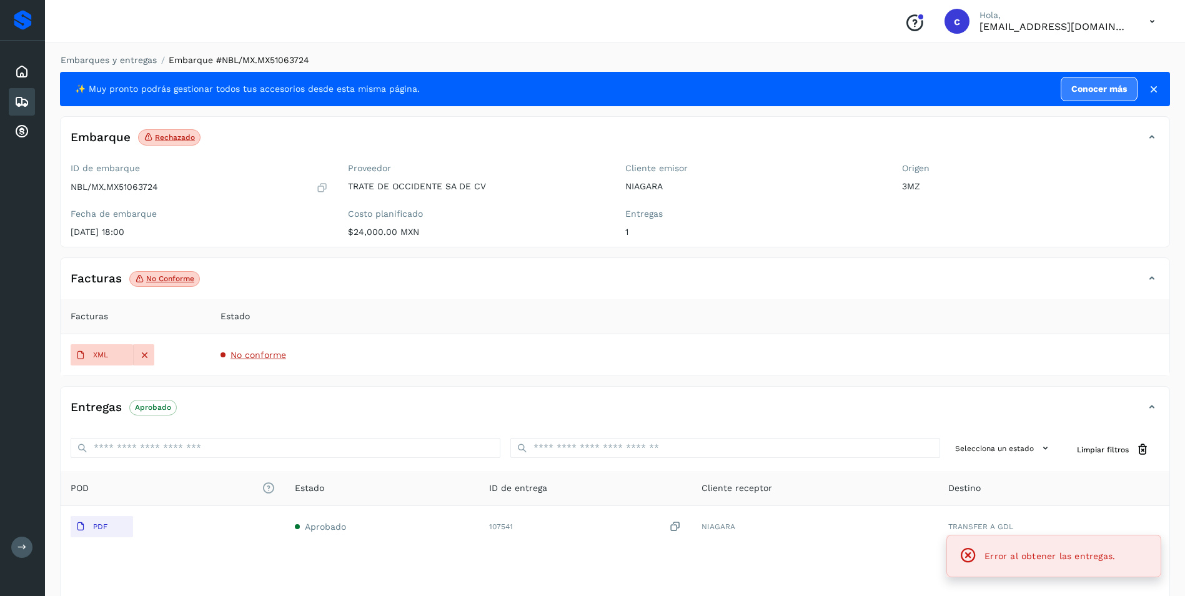
click at [181, 280] on p "No conforme" at bounding box center [170, 278] width 48 height 9
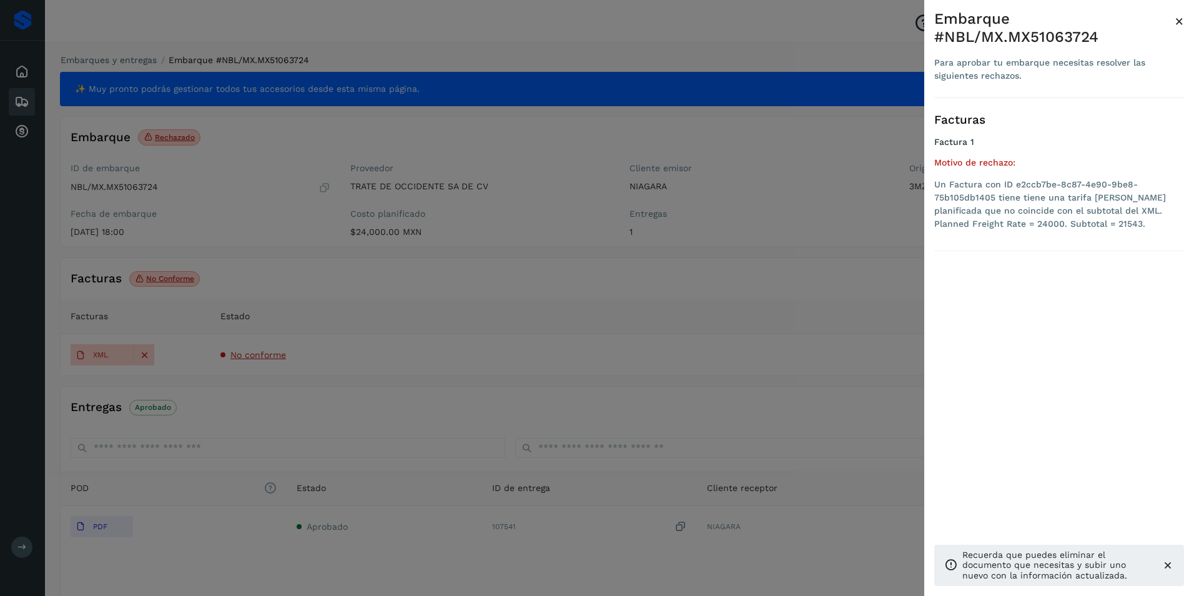
drag, startPoint x: 49, startPoint y: 176, endPoint x: 37, endPoint y: 135, distance: 42.5
click at [49, 176] on div at bounding box center [597, 298] width 1194 height 596
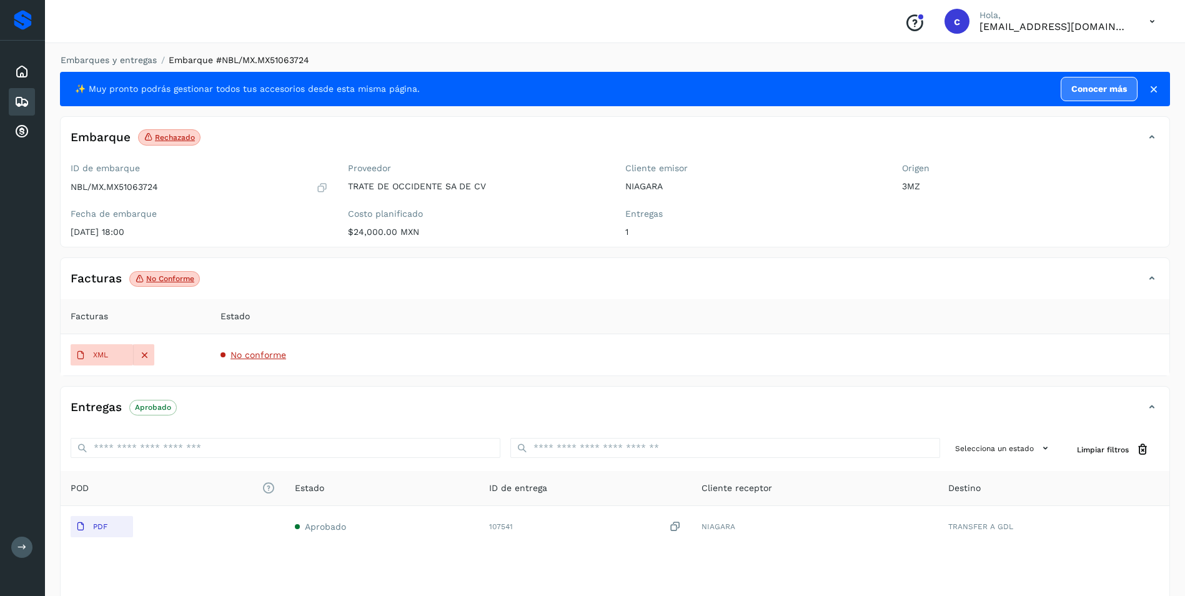
click at [26, 104] on icon at bounding box center [21, 101] width 15 height 15
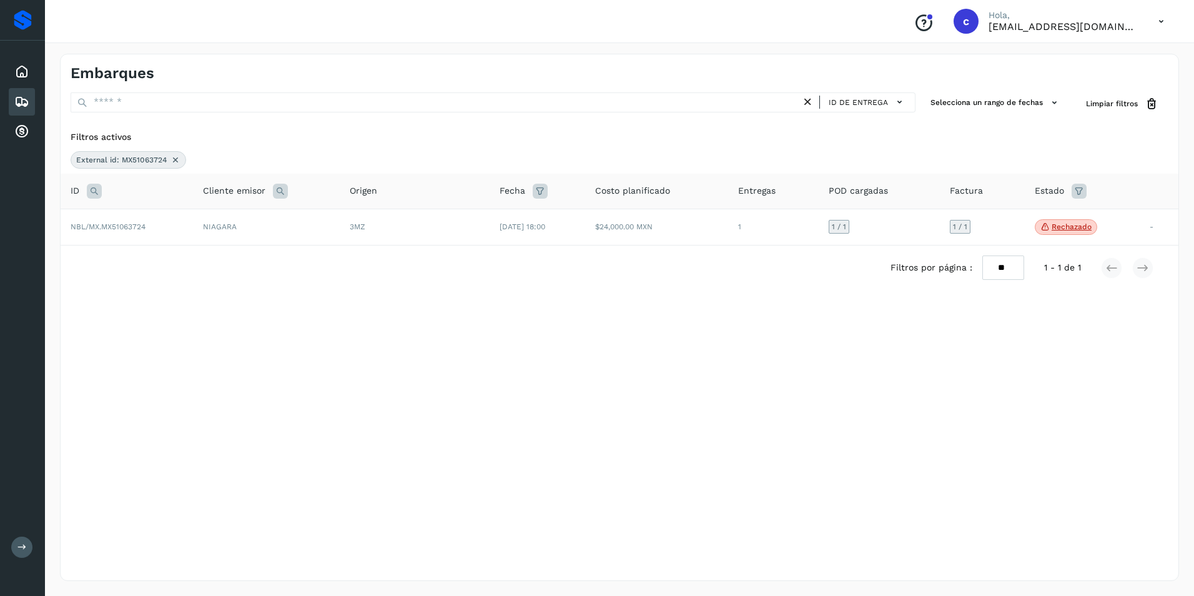
click at [166, 157] on span "External id: MX51063724" at bounding box center [121, 159] width 91 height 11
click at [174, 159] on icon at bounding box center [176, 160] width 10 height 10
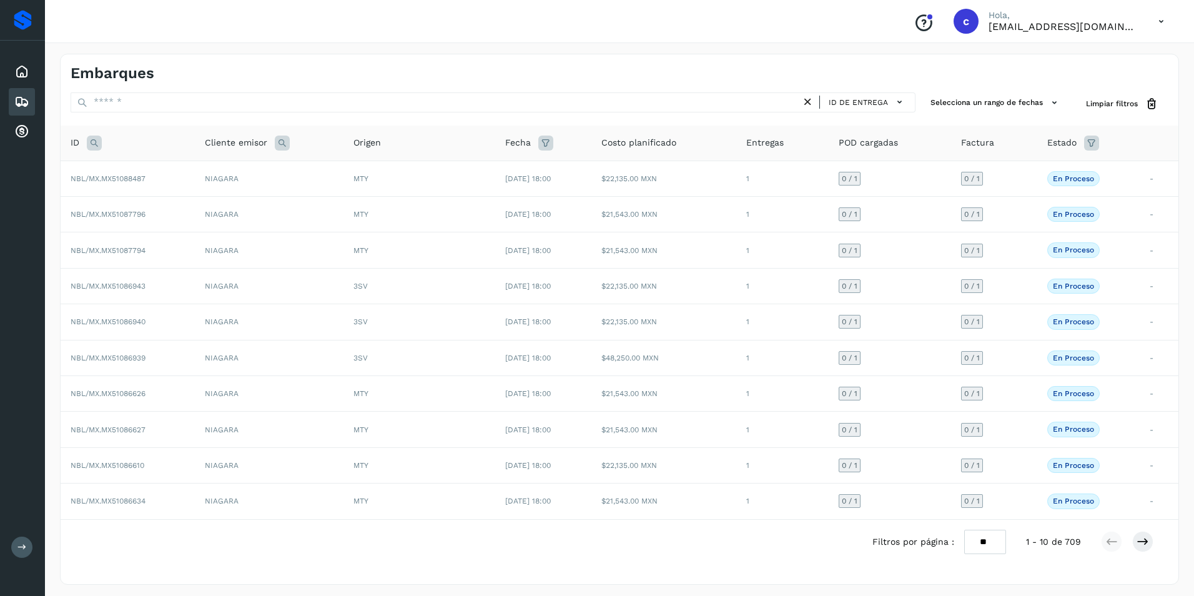
click at [101, 148] on icon at bounding box center [94, 143] width 15 height 15
click at [139, 174] on input "text" at bounding box center [177, 174] width 154 height 20
paste input "**********"
type input "**********"
click at [204, 211] on span "Buscar" at bounding box center [209, 205] width 25 height 11
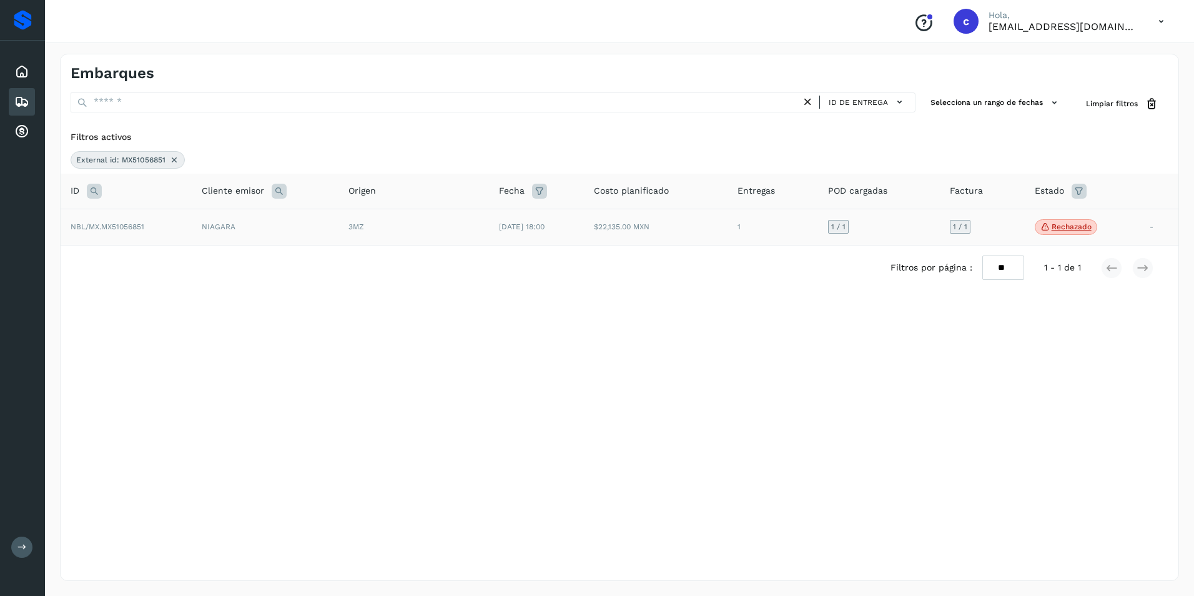
click at [672, 239] on td "$22,135.00 MXN" at bounding box center [656, 227] width 144 height 37
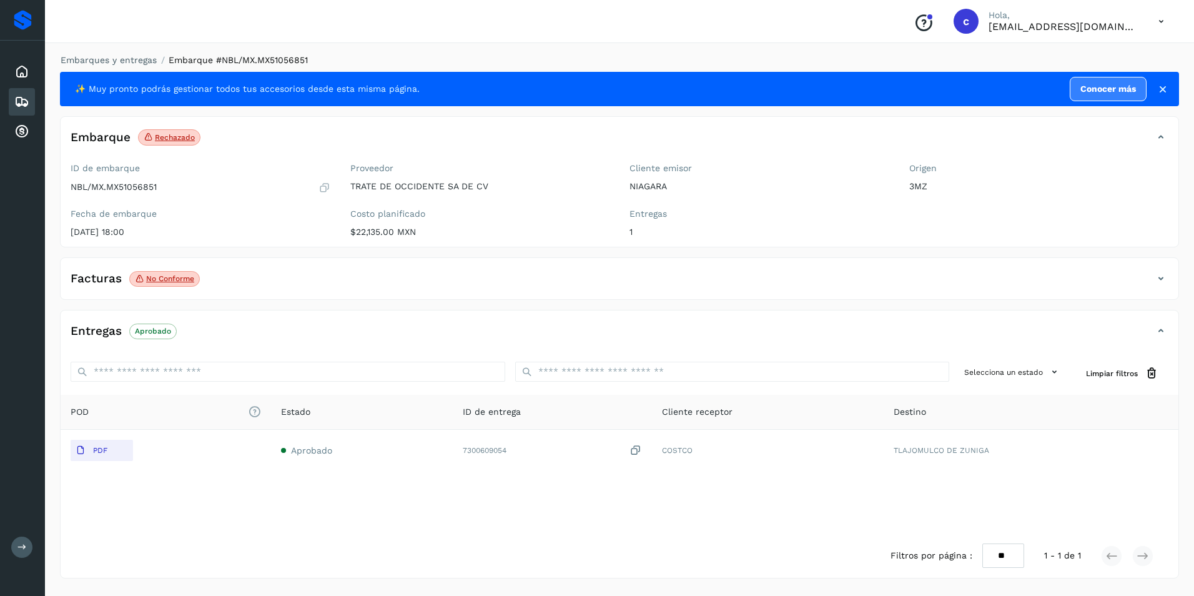
click at [188, 274] on span "No conforme" at bounding box center [164, 279] width 71 height 16
